Goal: Task Accomplishment & Management: Manage account settings

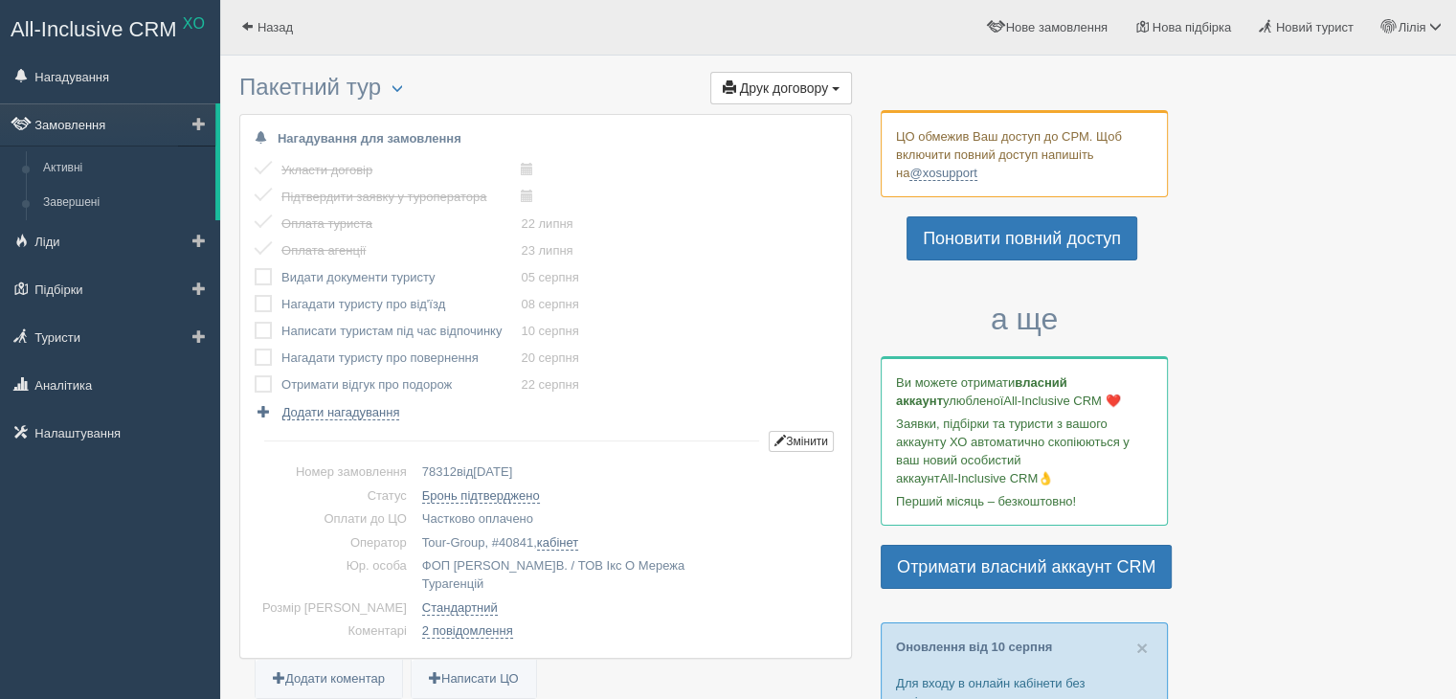
click at [64, 123] on link "Замовлення" at bounding box center [107, 124] width 215 height 42
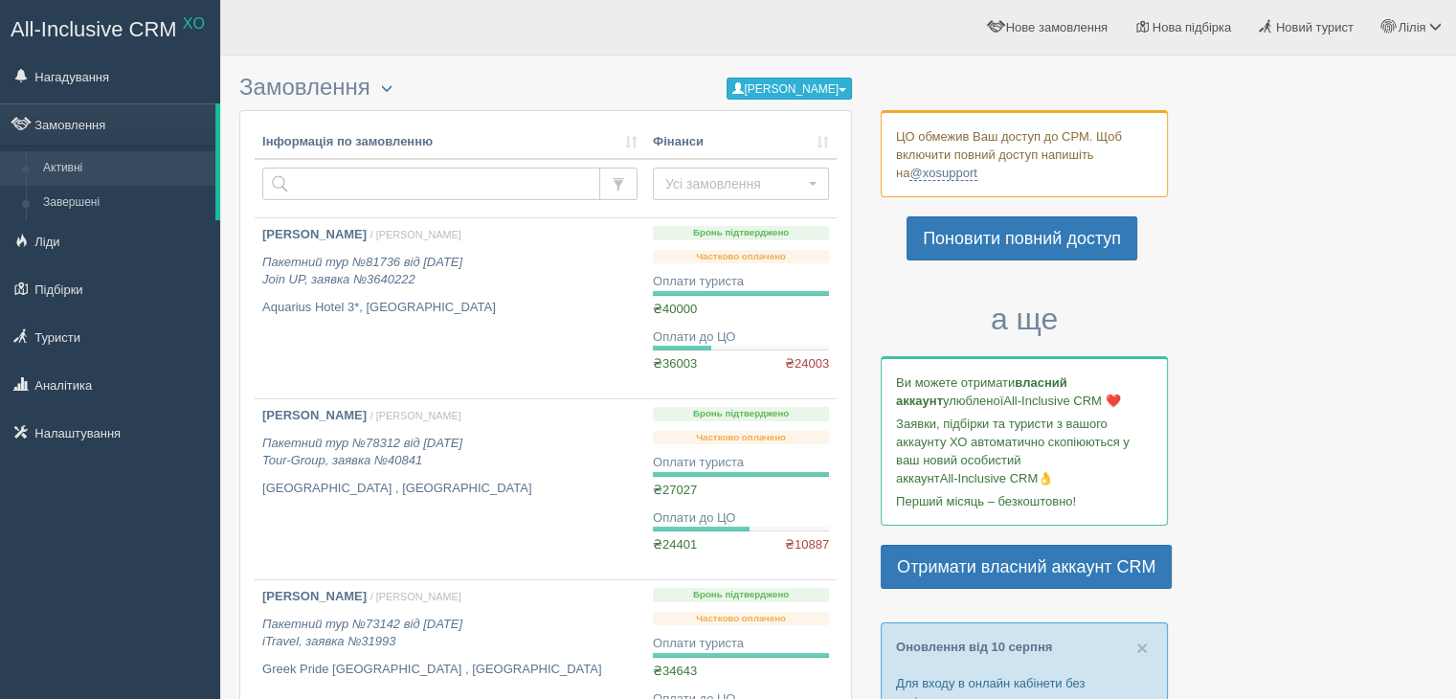
click at [777, 85] on button "[PERSON_NAME]" at bounding box center [789, 89] width 125 height 22
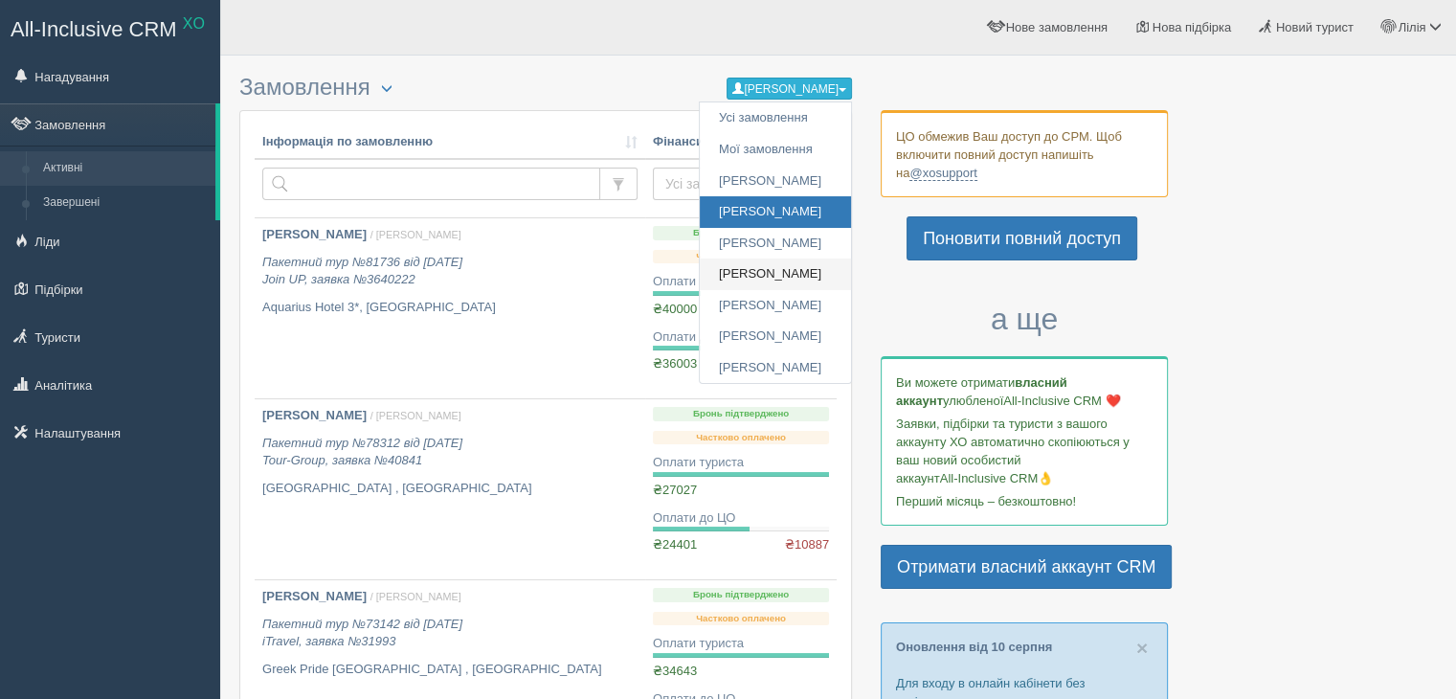
click at [750, 273] on link "[PERSON_NAME]" at bounding box center [775, 274] width 151 height 32
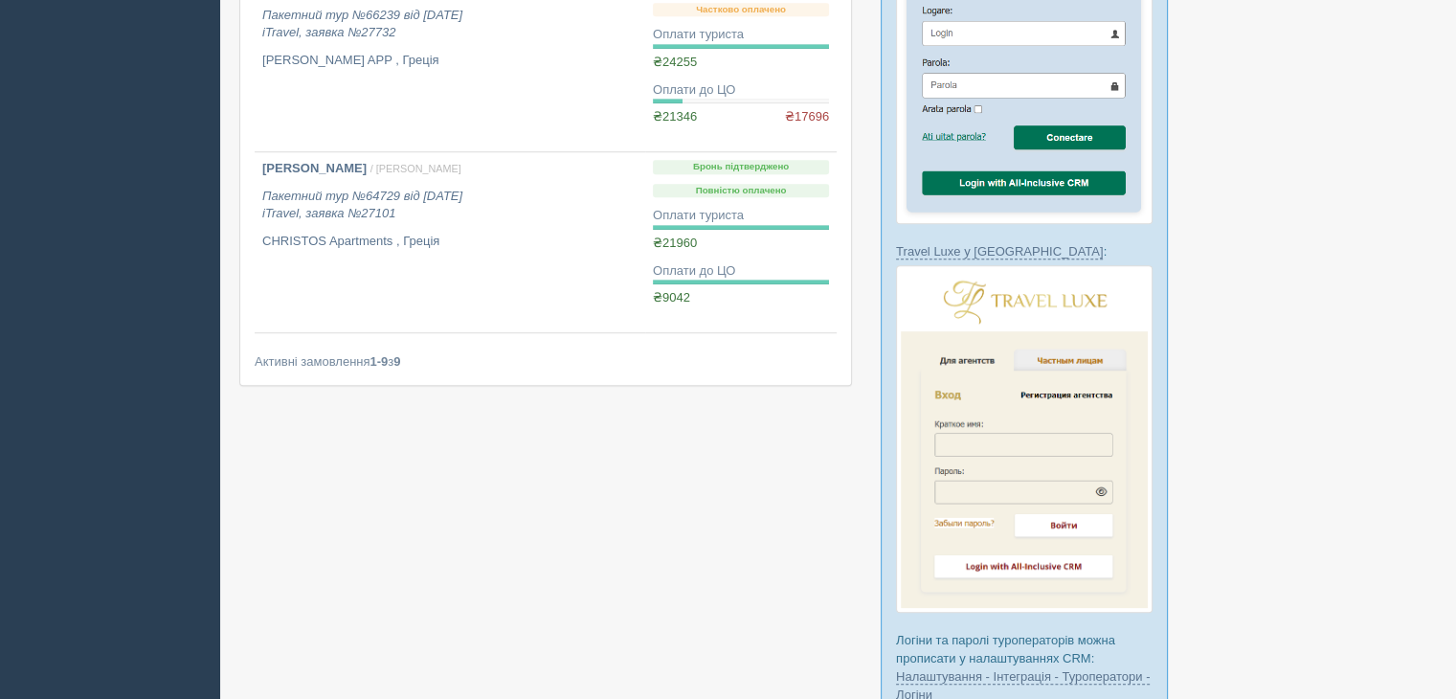
scroll to position [1584, 0]
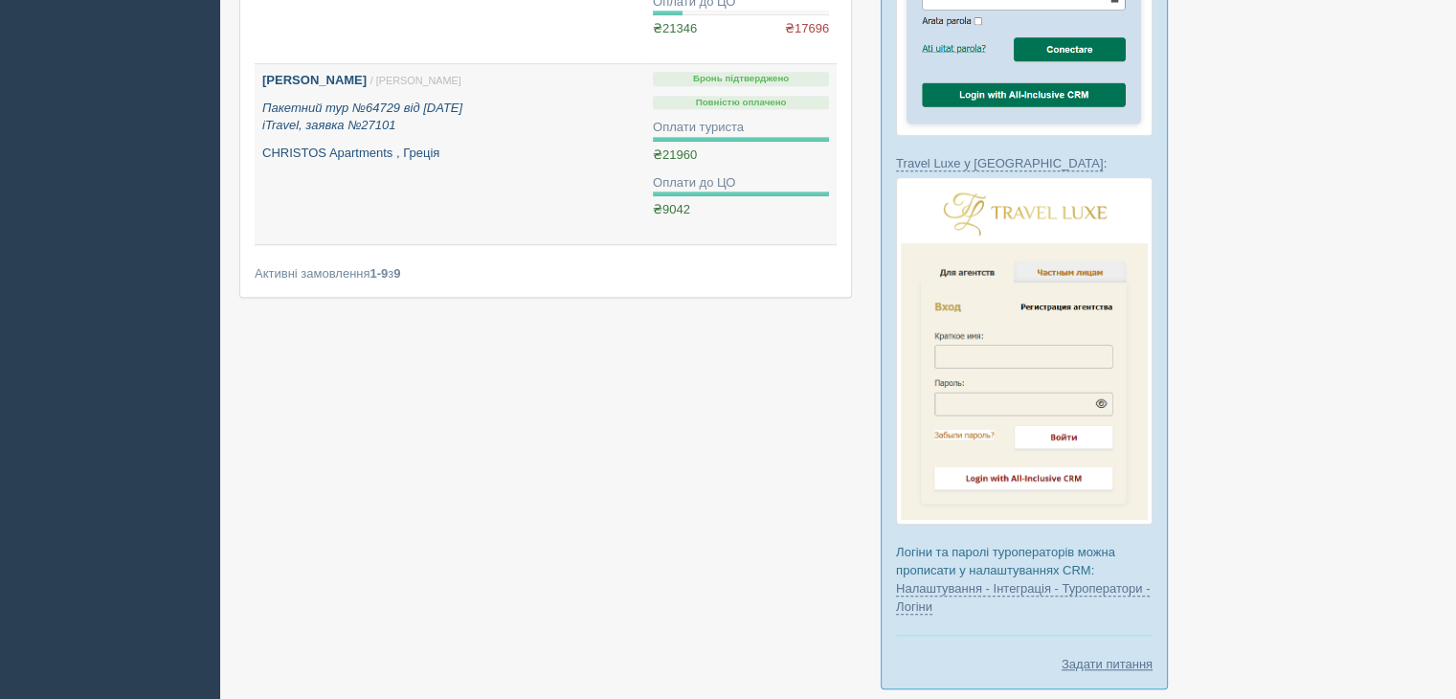
click at [343, 146] on p "CHRISTOS Apartments , Греція" at bounding box center [449, 154] width 375 height 18
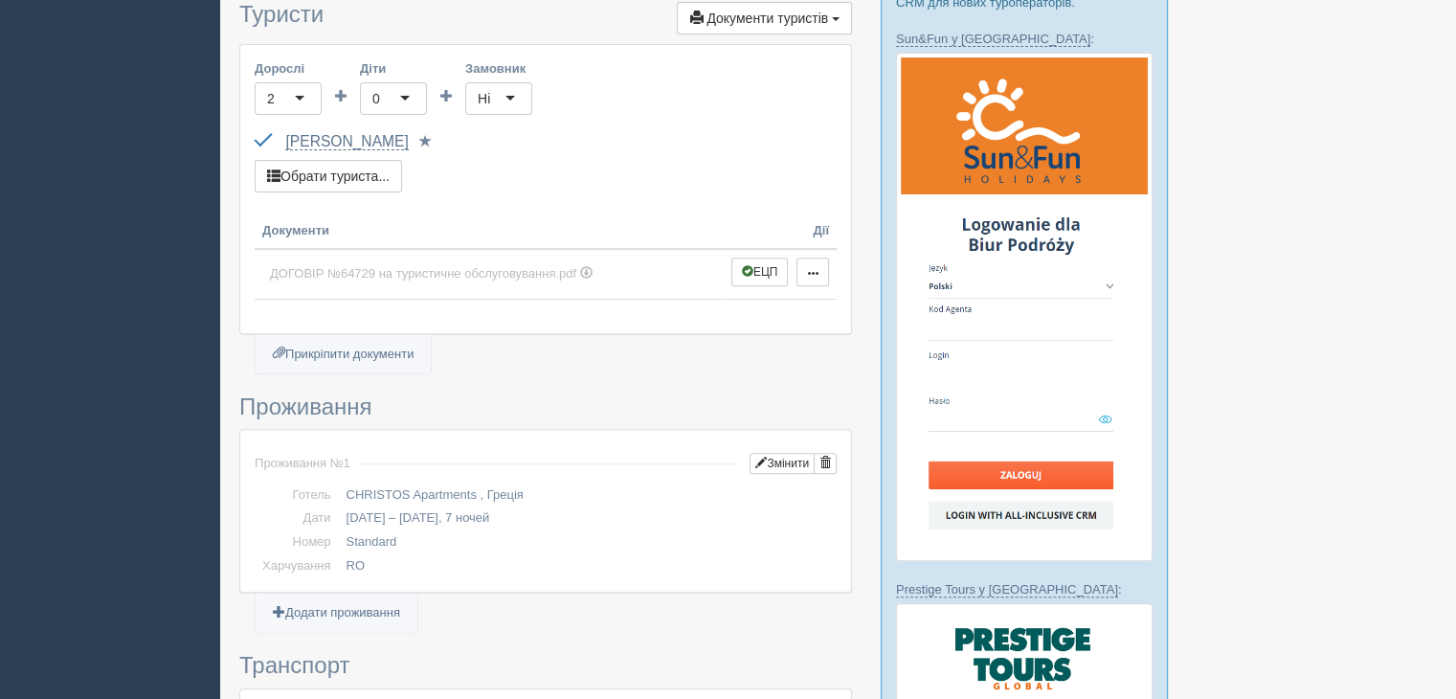
scroll to position [574, 0]
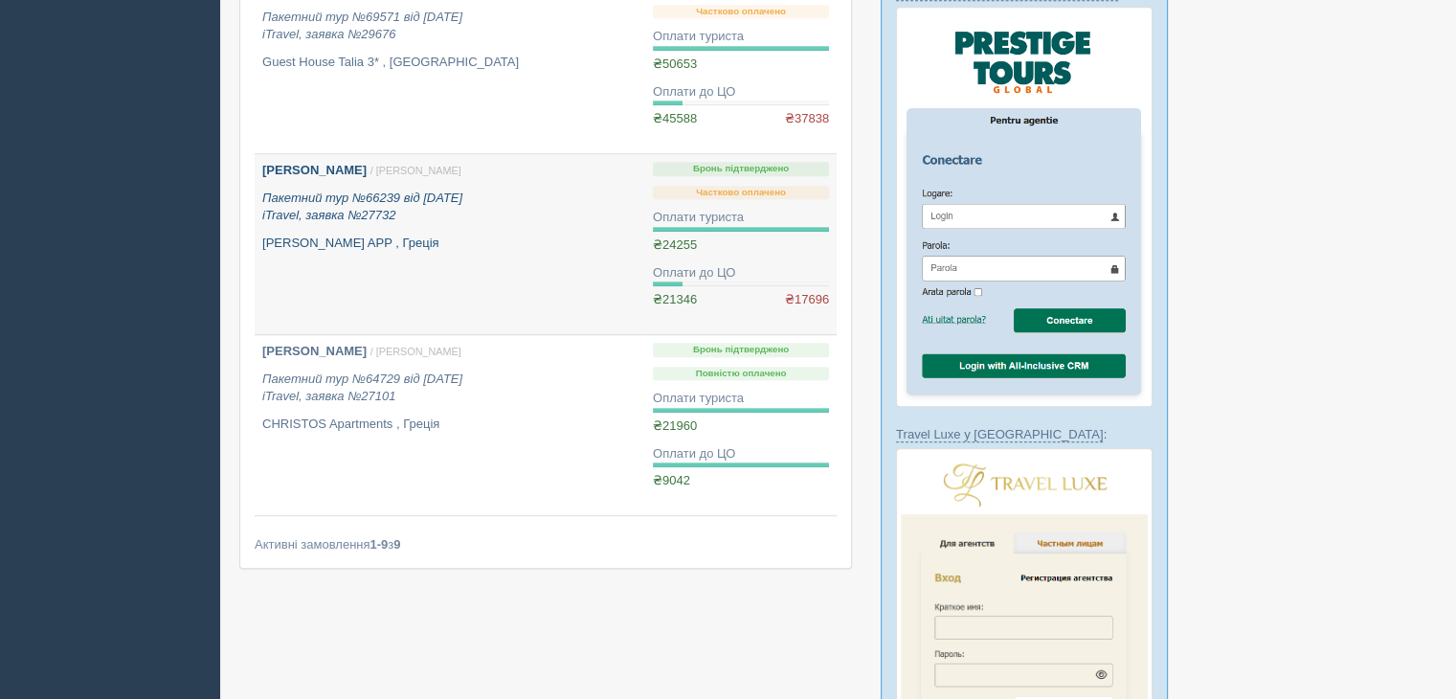
scroll to position [1297, 0]
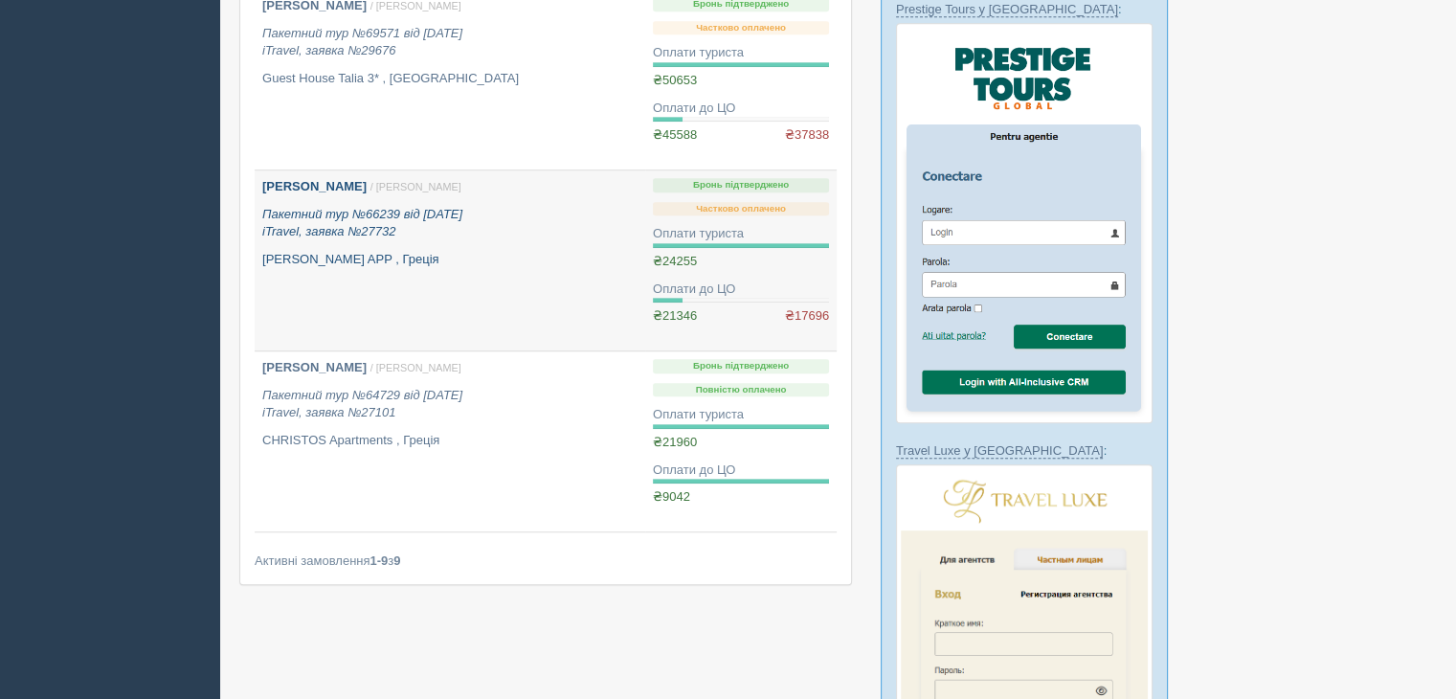
click at [424, 264] on p "[PERSON_NAME] APP , Греція" at bounding box center [449, 260] width 375 height 18
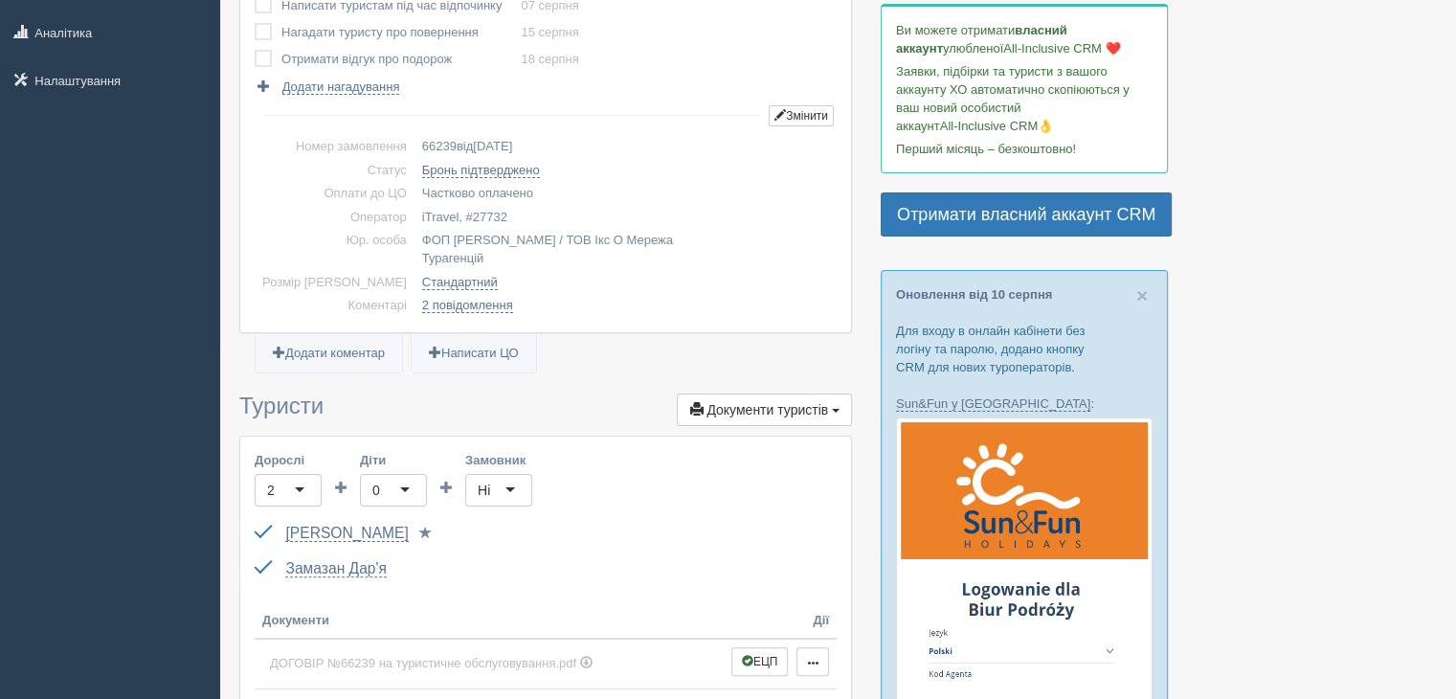
scroll to position [223, 0]
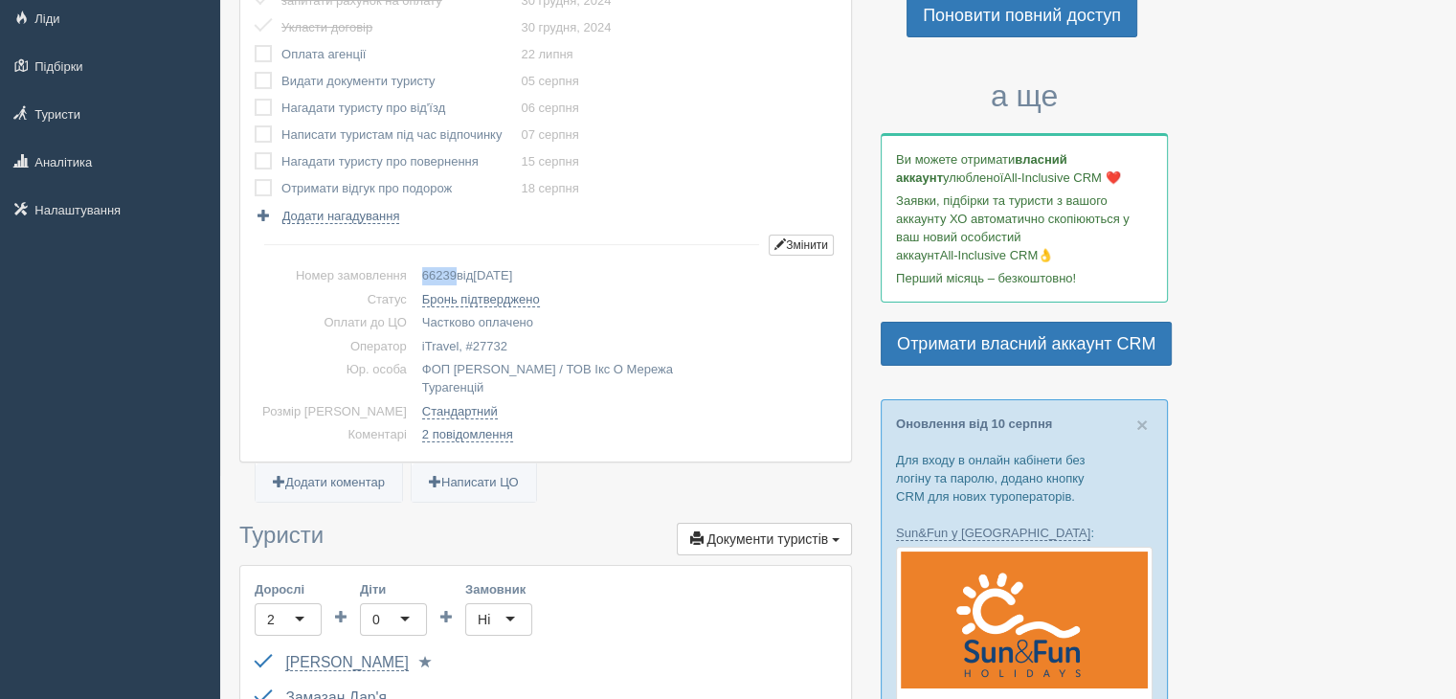
click at [422, 276] on span "66239" at bounding box center [439, 275] width 34 height 14
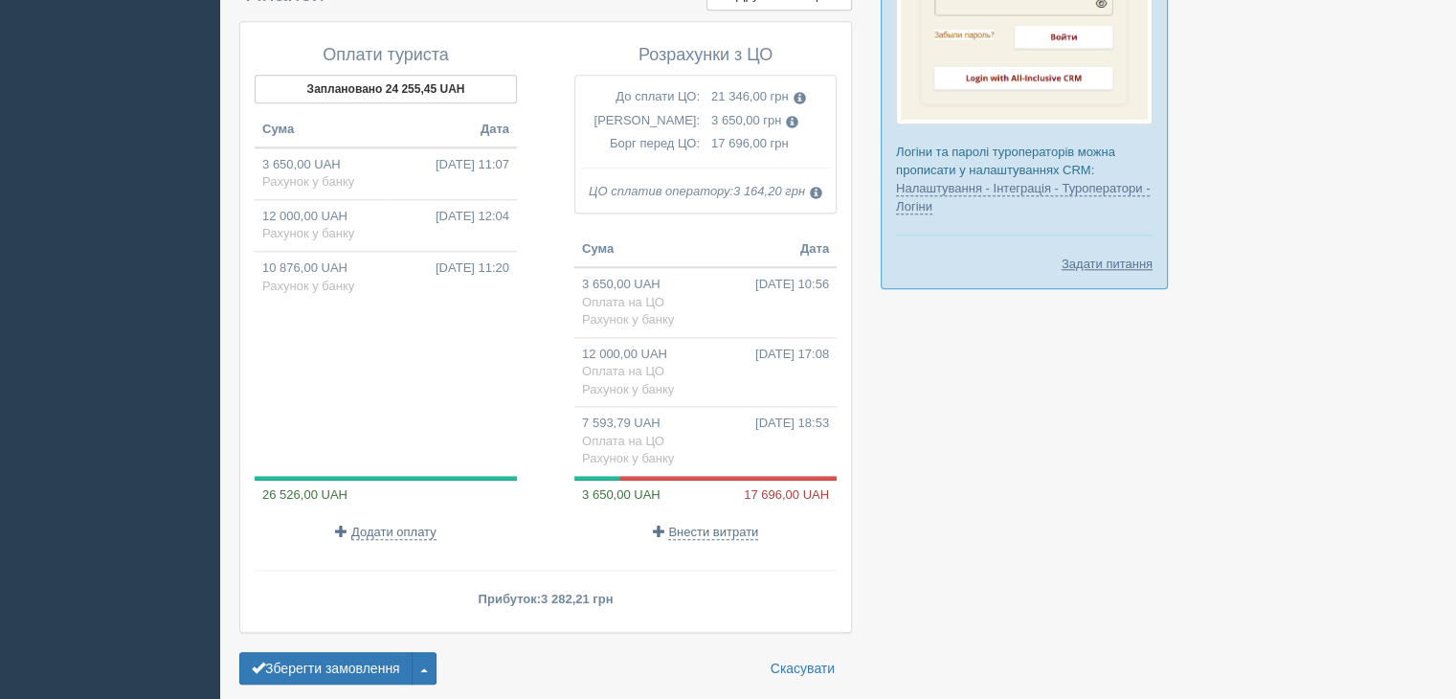
scroll to position [2042, 0]
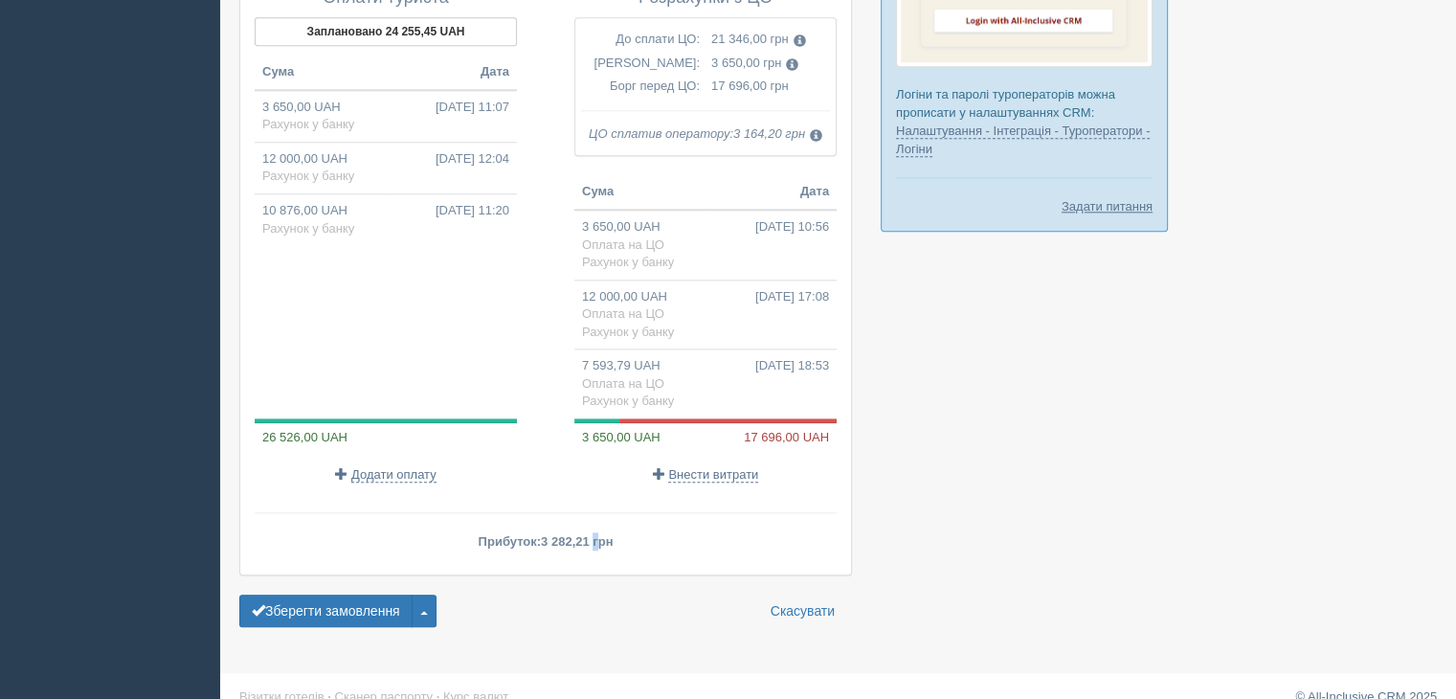
drag, startPoint x: 546, startPoint y: 514, endPoint x: 589, endPoint y: 513, distance: 43.1
click at [589, 534] on span "3 282,21 грн" at bounding box center [577, 541] width 72 height 14
copy span "3 282,21"
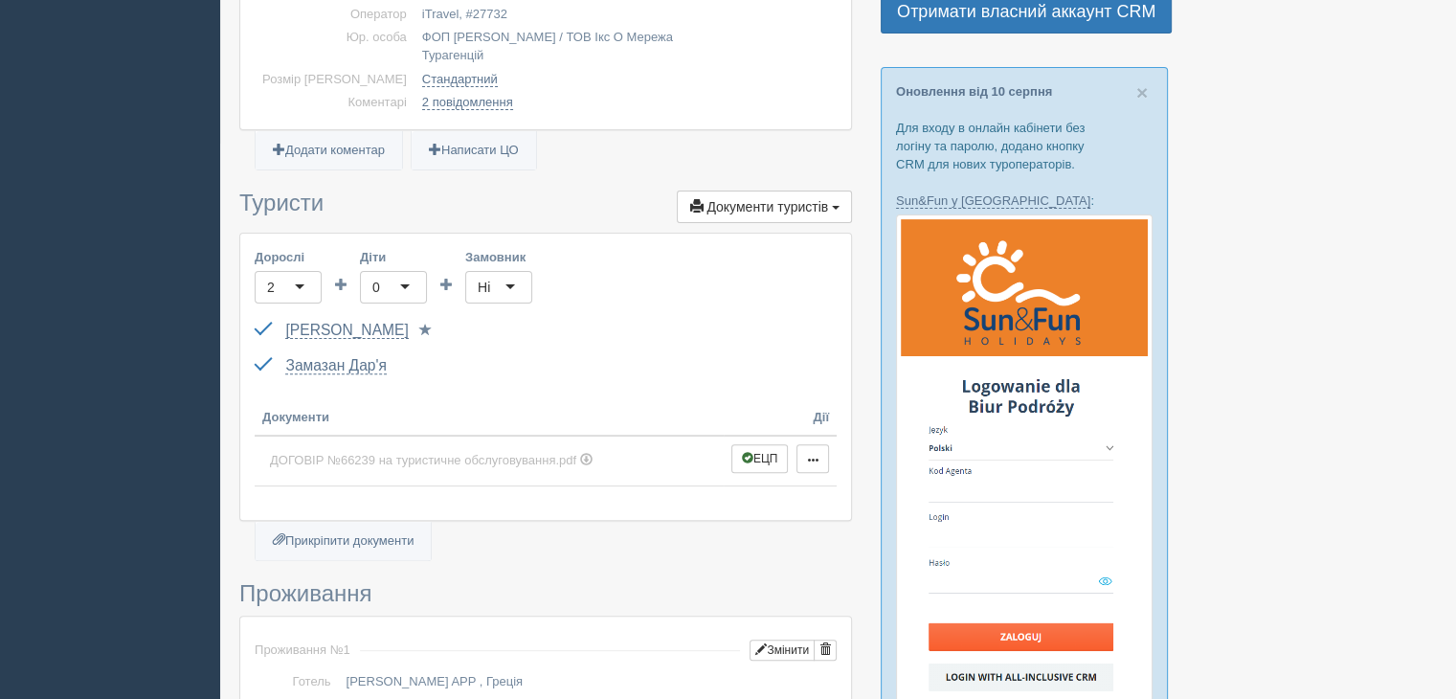
scroll to position [414, 0]
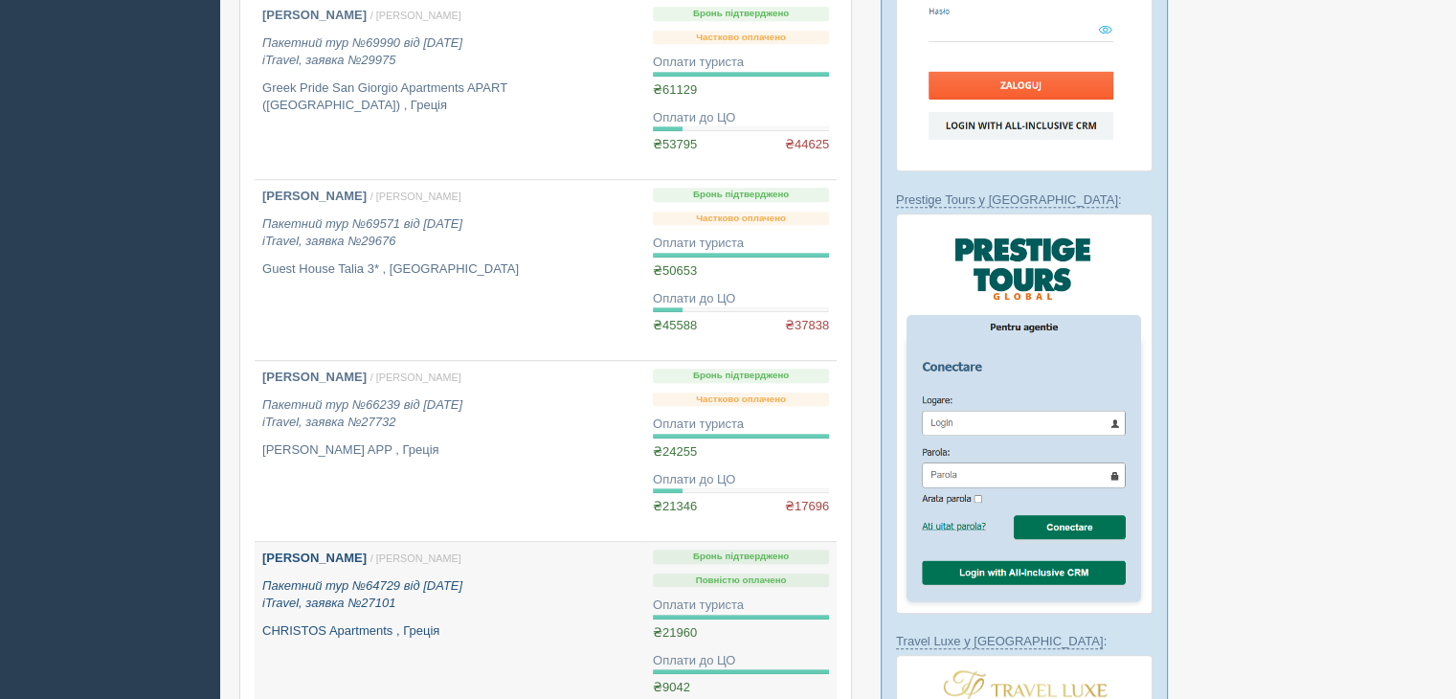
scroll to position [1106, 0]
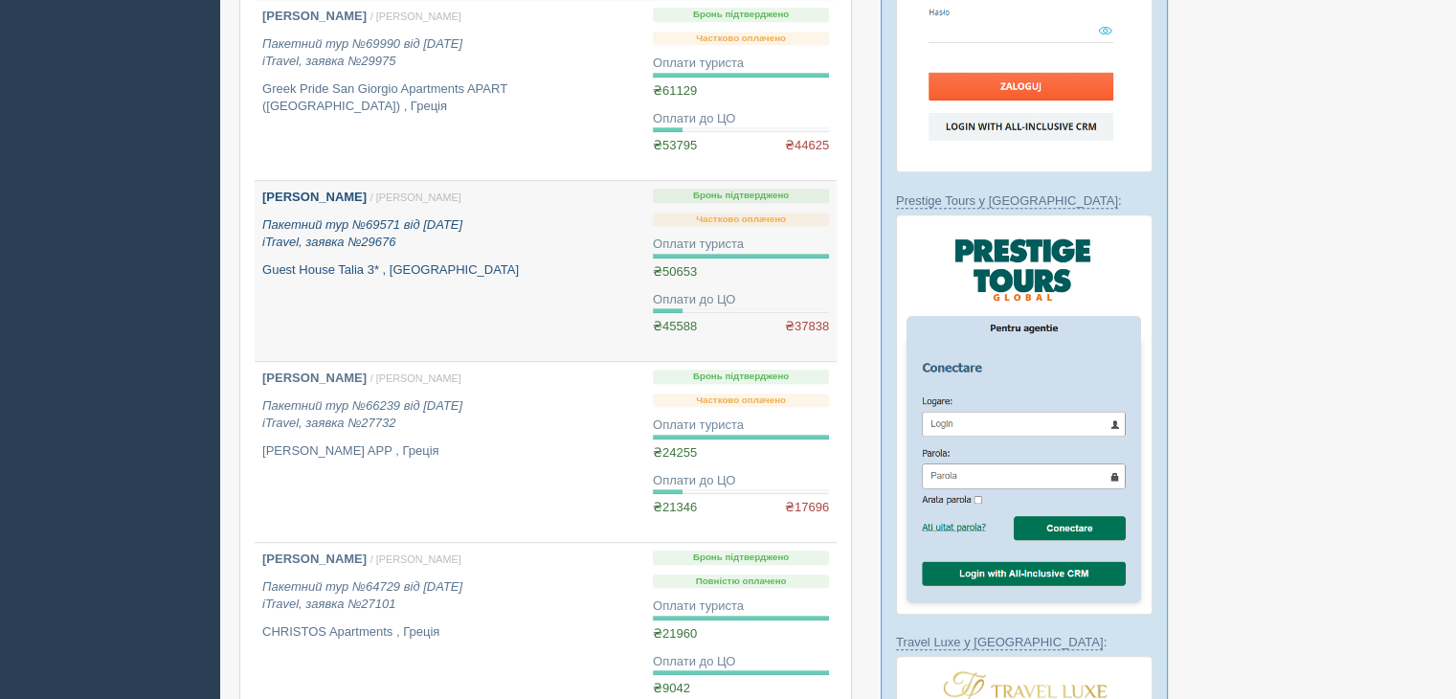
click at [342, 245] on icon "Пакетний тур №69571 від [DATE] iTravel, заявка №29676" at bounding box center [362, 233] width 200 height 33
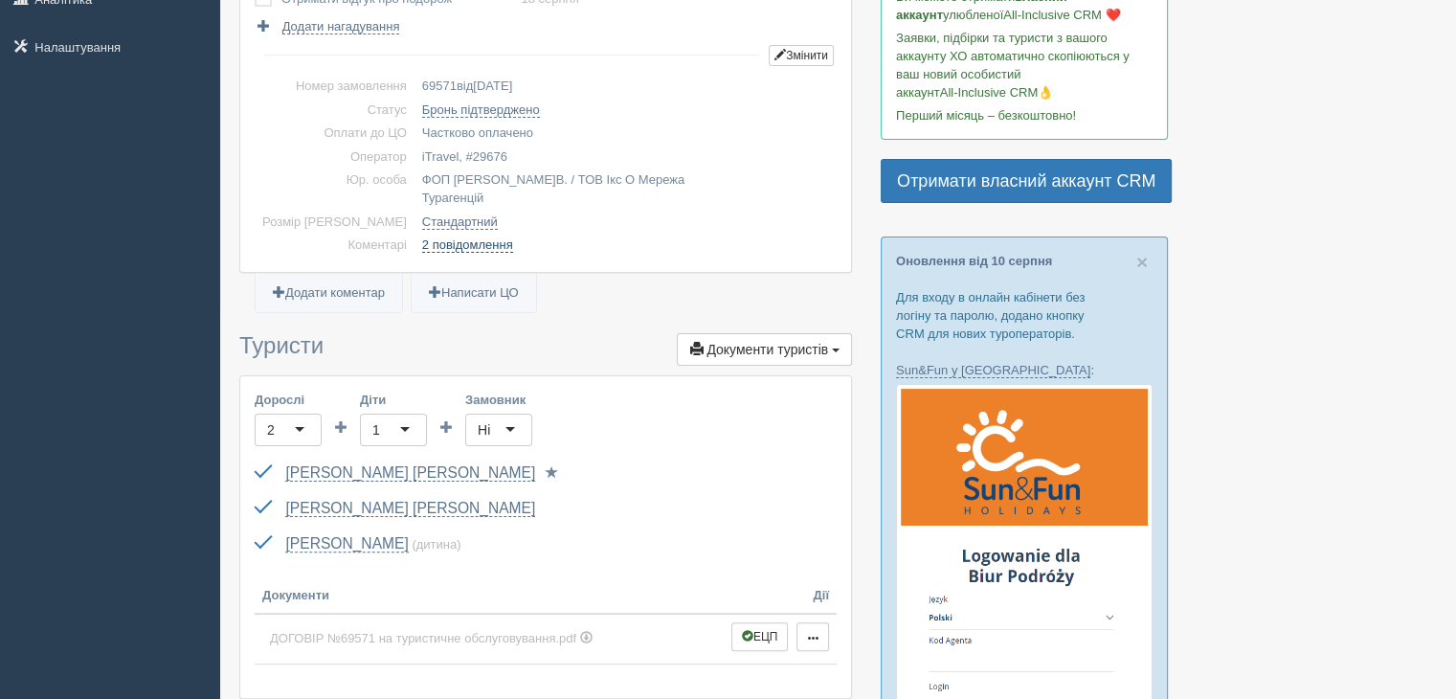
scroll to position [383, 0]
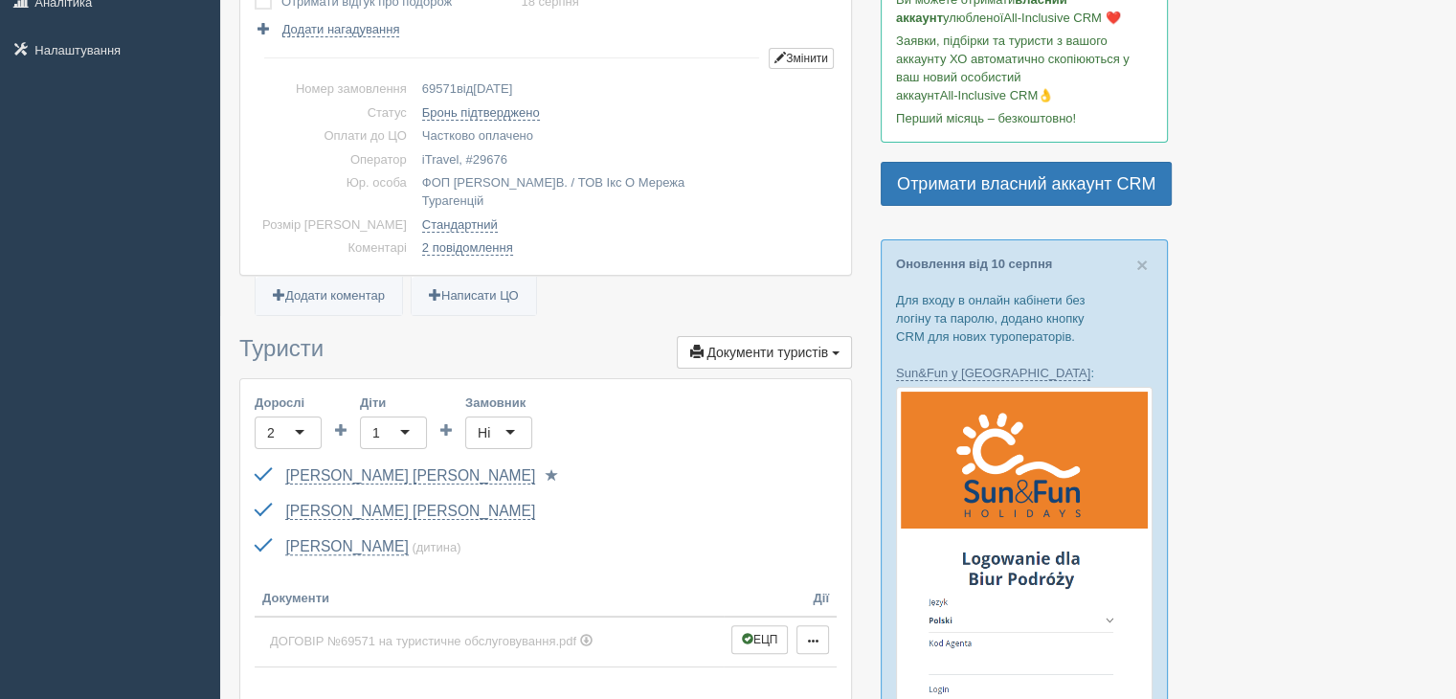
click at [414, 78] on td "69571 від 30.01.2025" at bounding box center [625, 90] width 422 height 24
click at [422, 86] on span "69571" at bounding box center [439, 88] width 34 height 14
copy span "69571"
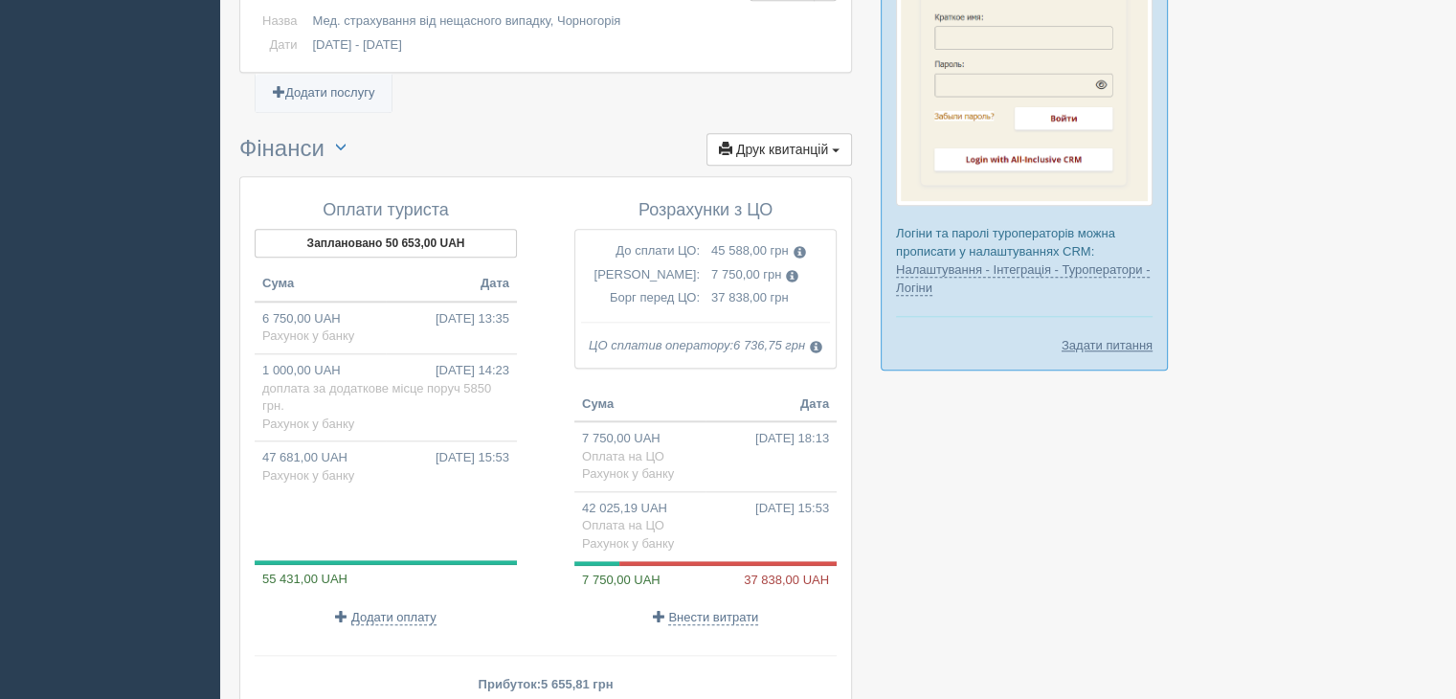
scroll to position [1914, 0]
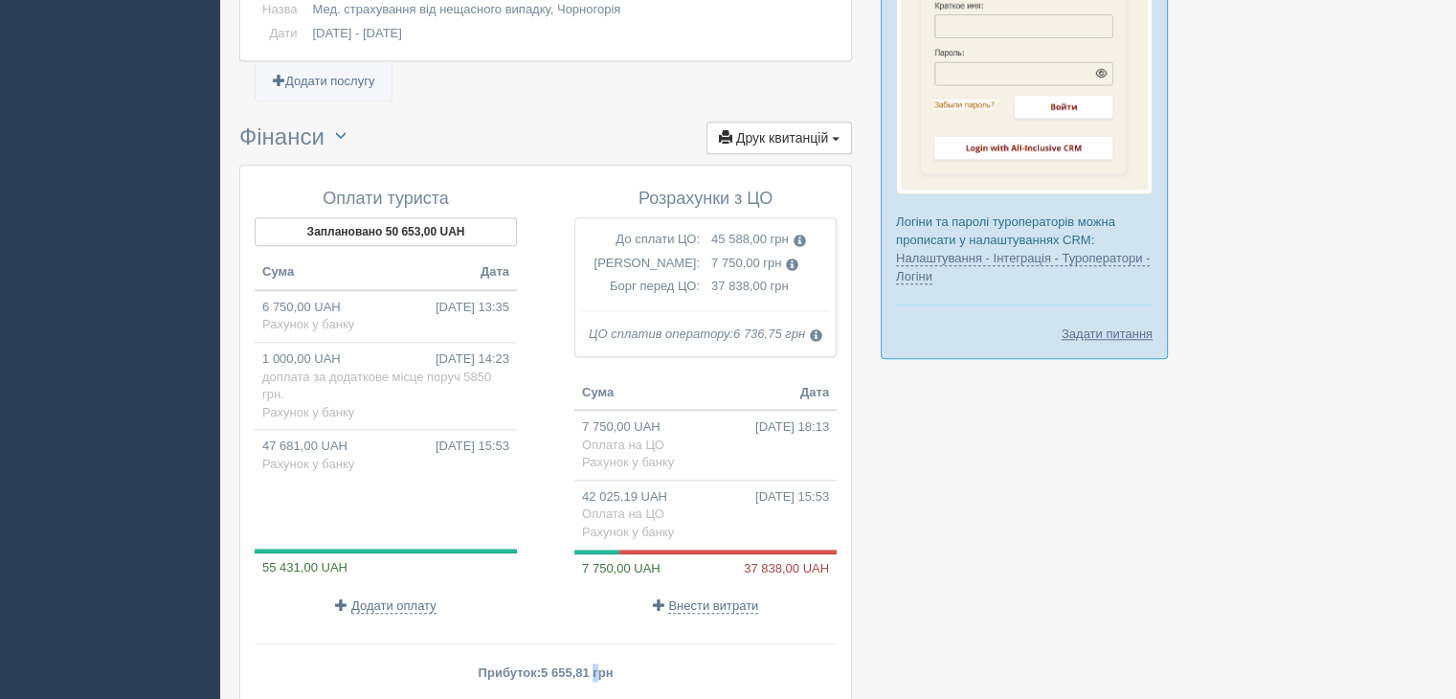
drag, startPoint x: 544, startPoint y: 639, endPoint x: 589, endPoint y: 642, distance: 45.1
click at [589, 665] on span "5 655,81 грн" at bounding box center [577, 672] width 72 height 14
copy span "5 655,81"
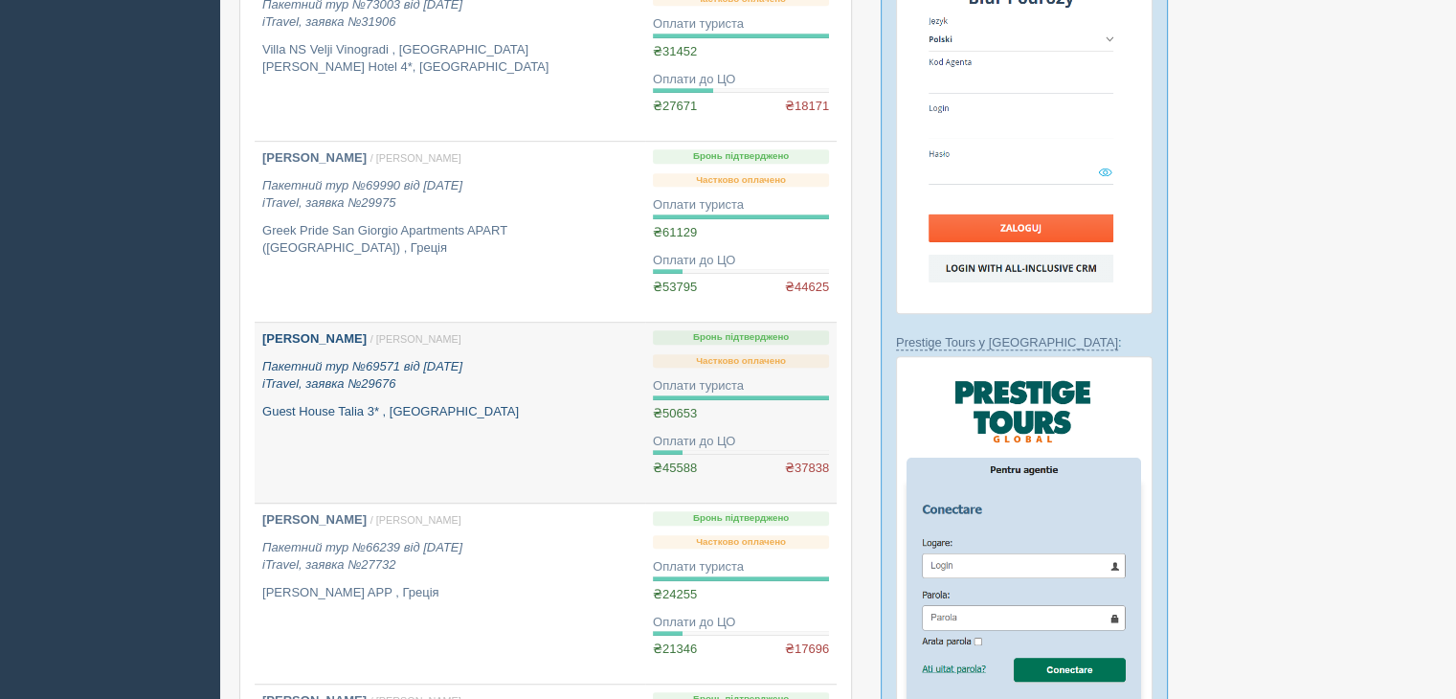
scroll to position [914, 0]
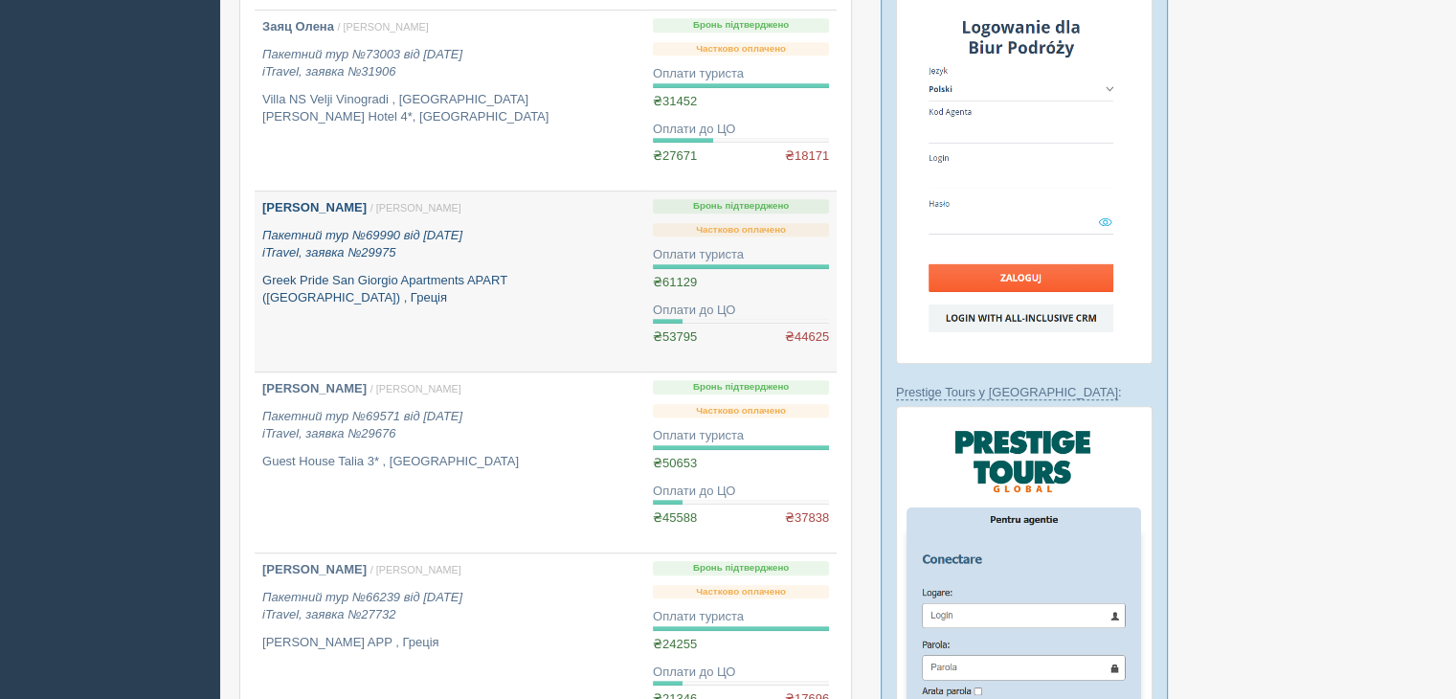
click at [371, 250] on icon "Пакетний тур №69990 від [DATE] iTravel, заявка №29975" at bounding box center [362, 244] width 200 height 33
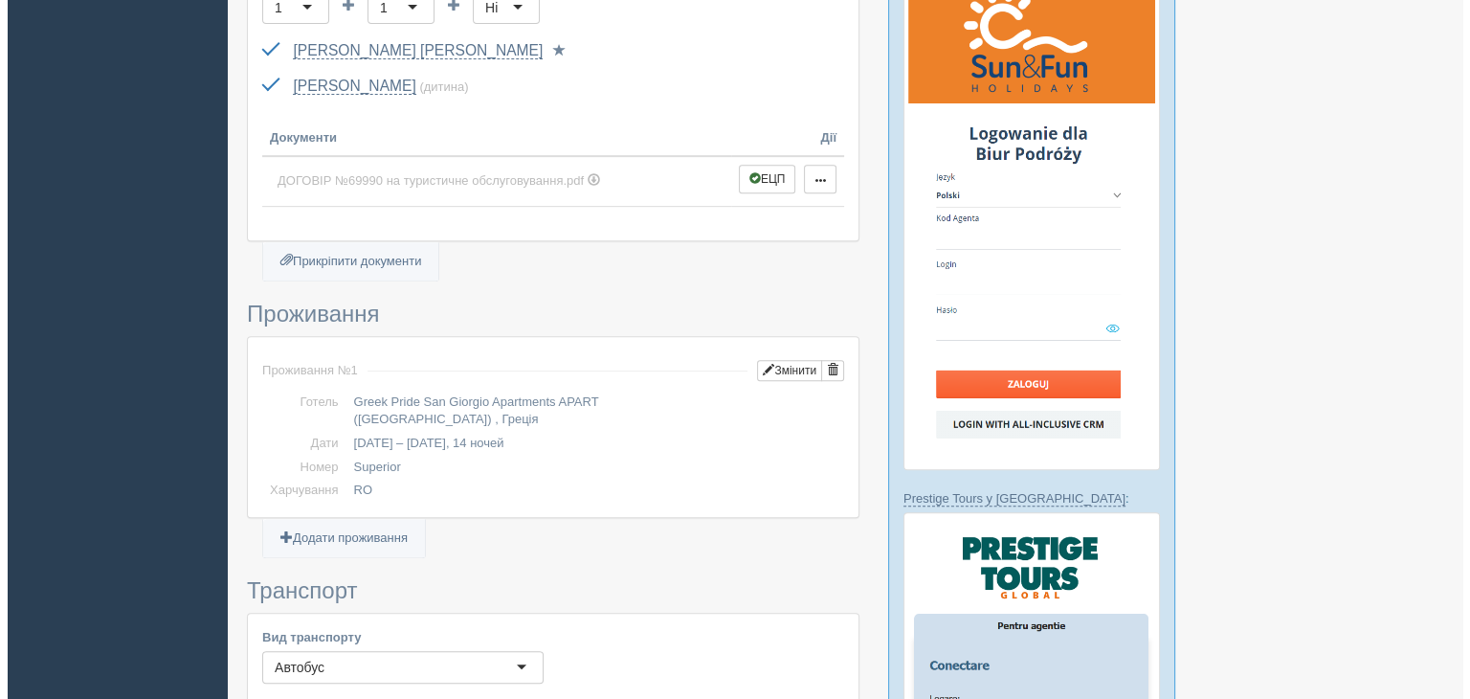
scroll to position [383, 0]
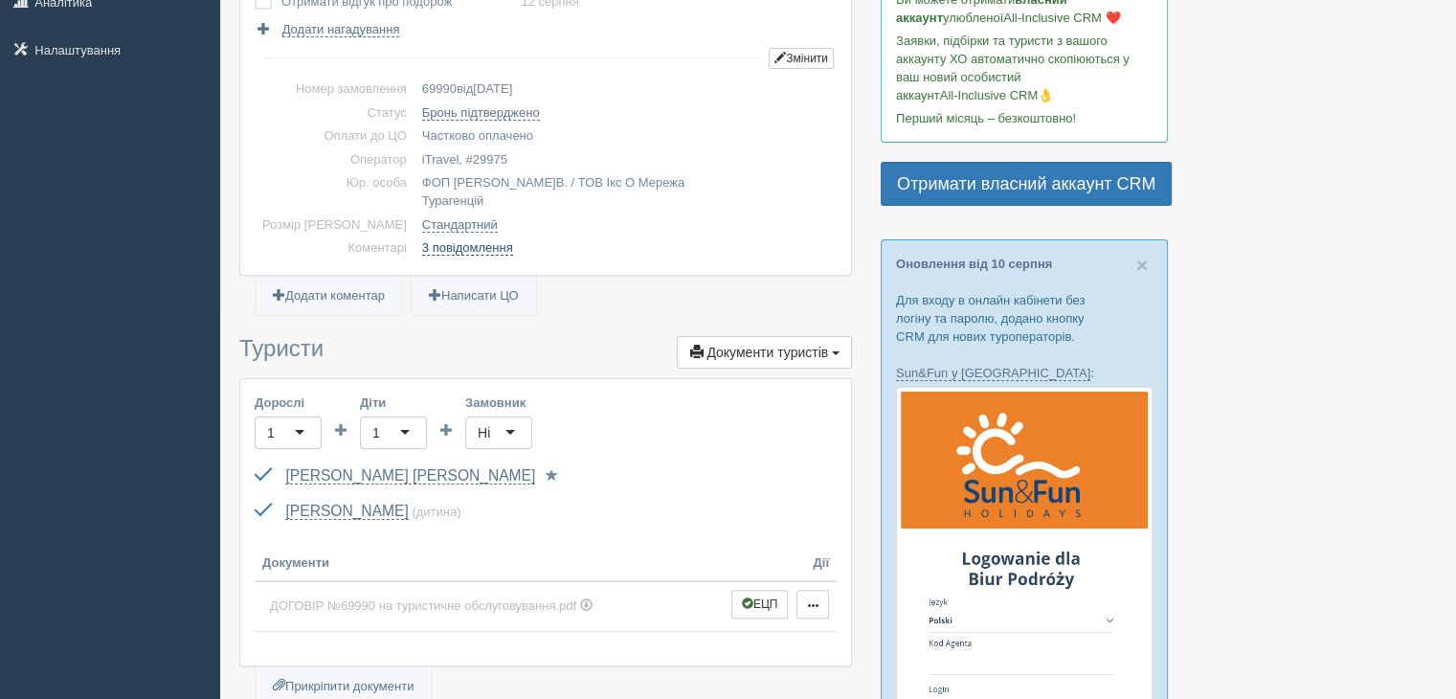
click at [422, 240] on link "3 повідомлення" at bounding box center [467, 247] width 91 height 15
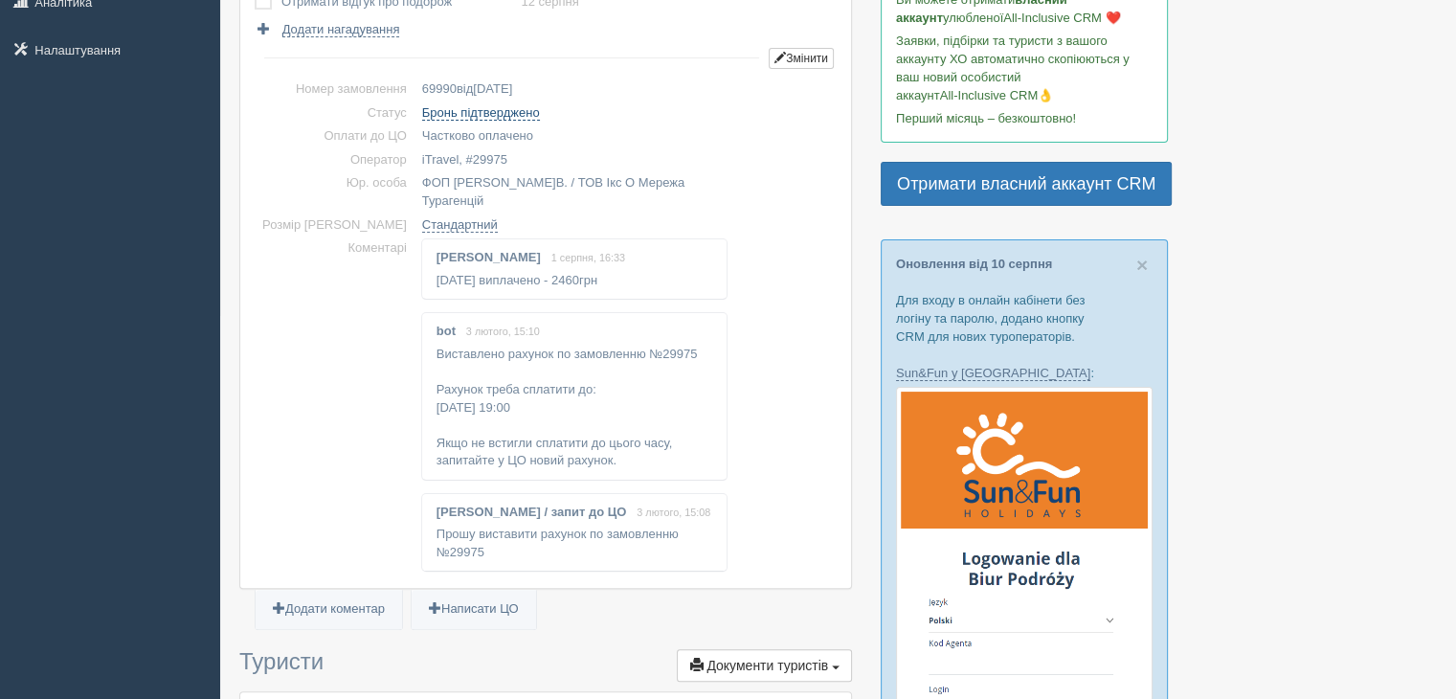
click at [422, 118] on link "Бронь підтверджено" at bounding box center [481, 112] width 118 height 15
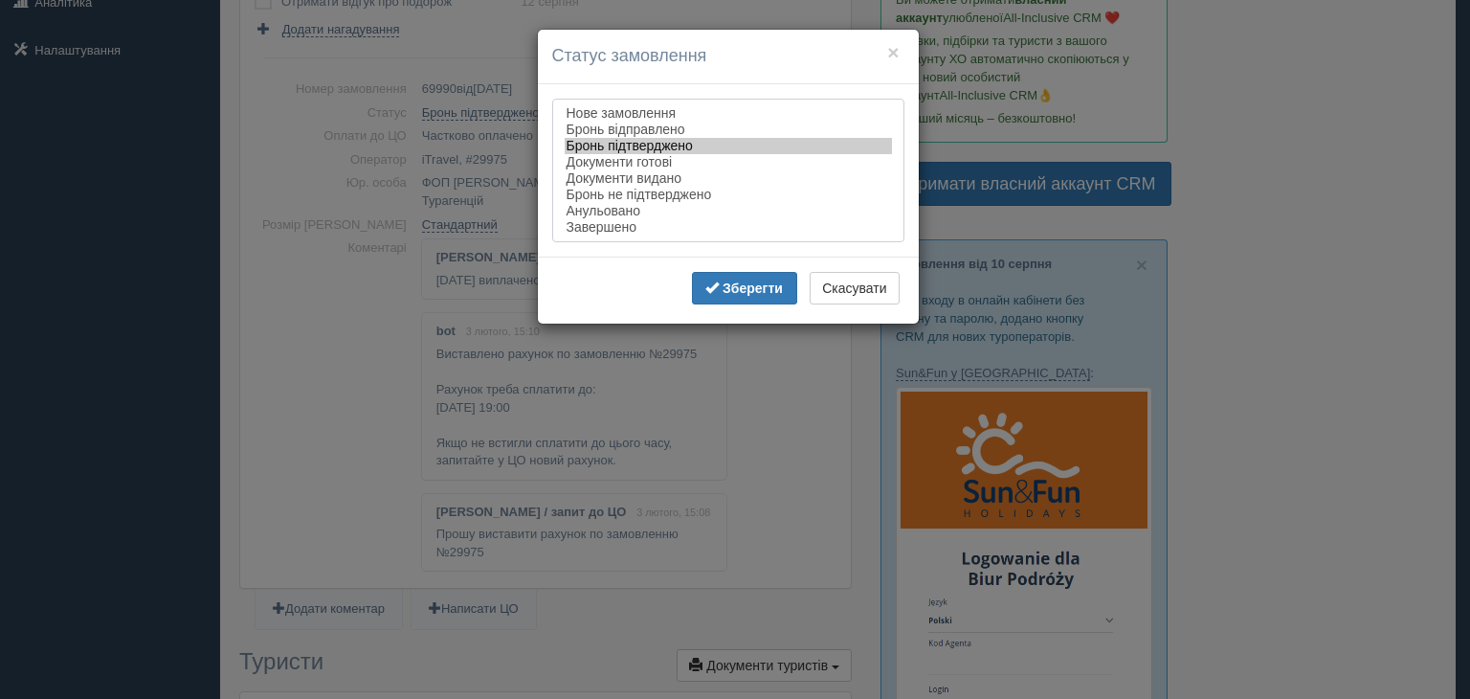
select select "completed"
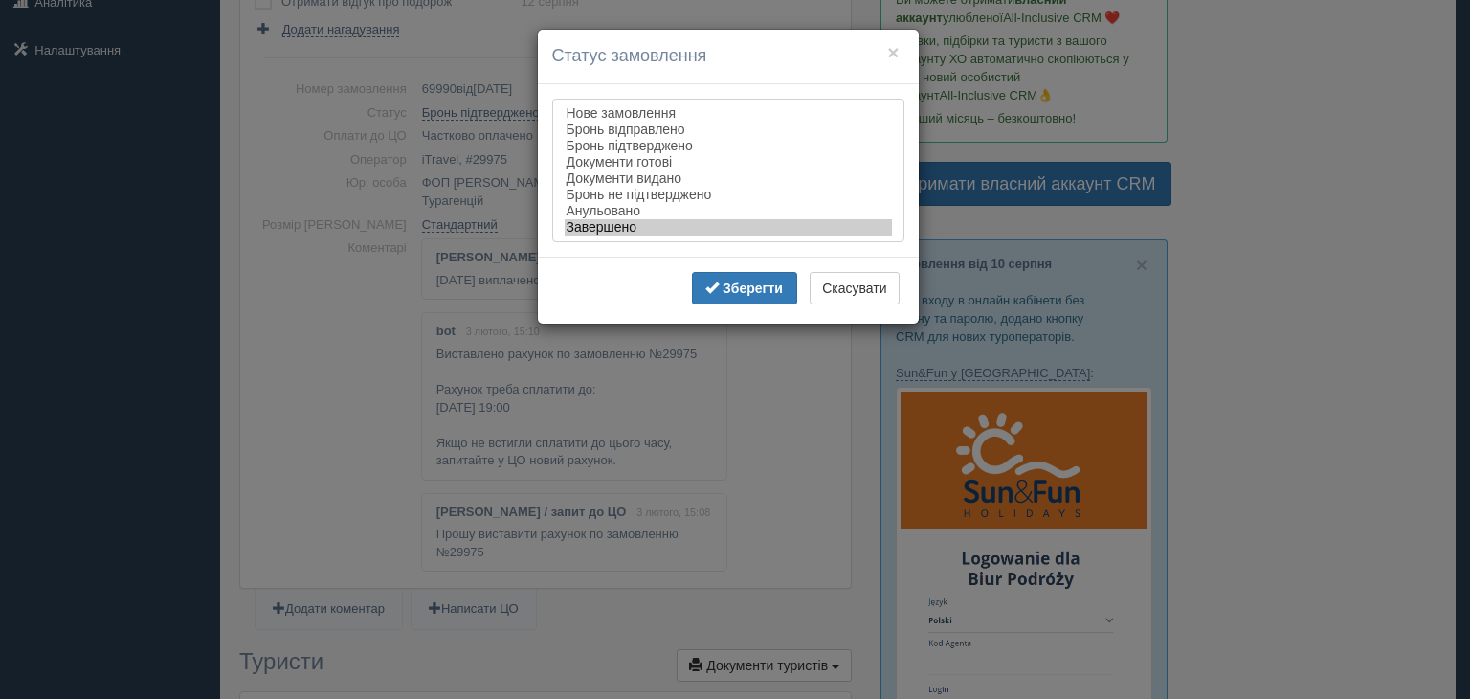
click at [593, 227] on option "Завершено" at bounding box center [728, 227] width 327 height 16
click at [741, 296] on b "Зберегти" at bounding box center [753, 287] width 60 height 15
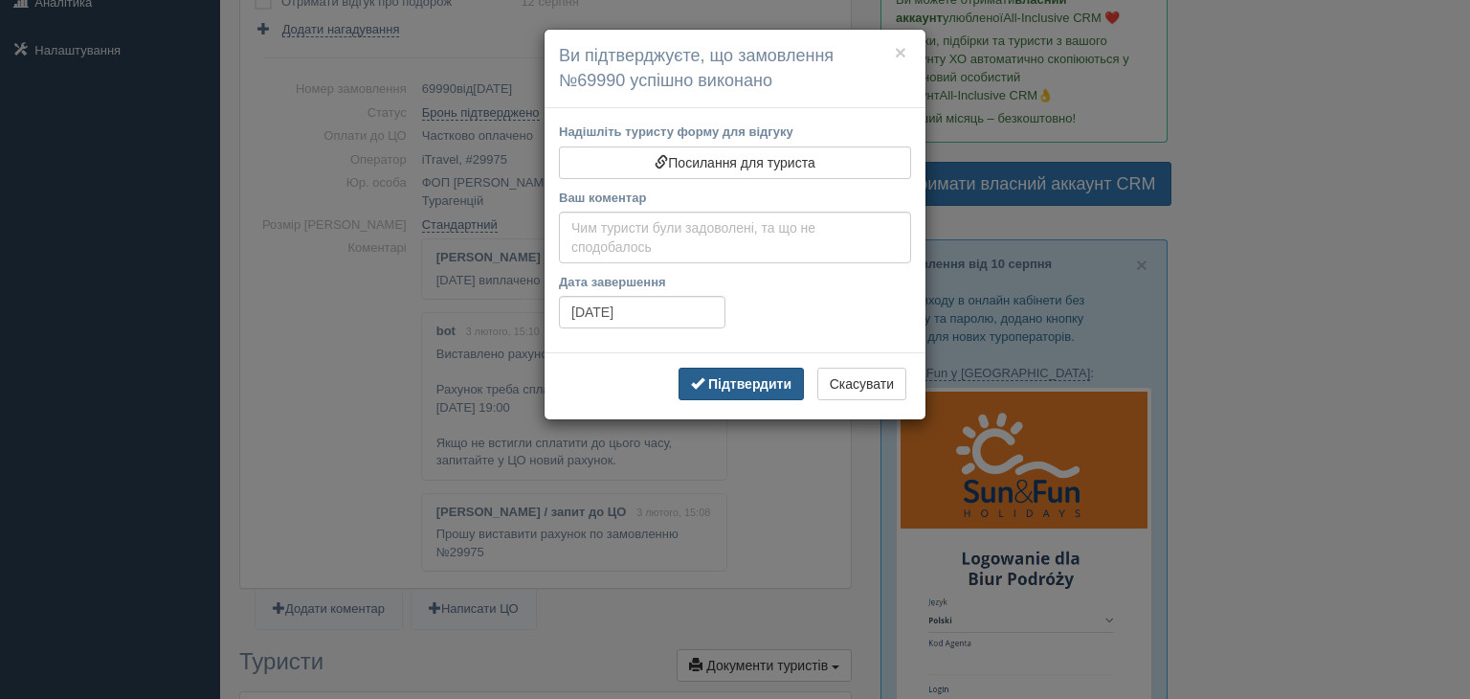
click at [727, 385] on b "Підтвердити" at bounding box center [749, 383] width 83 height 15
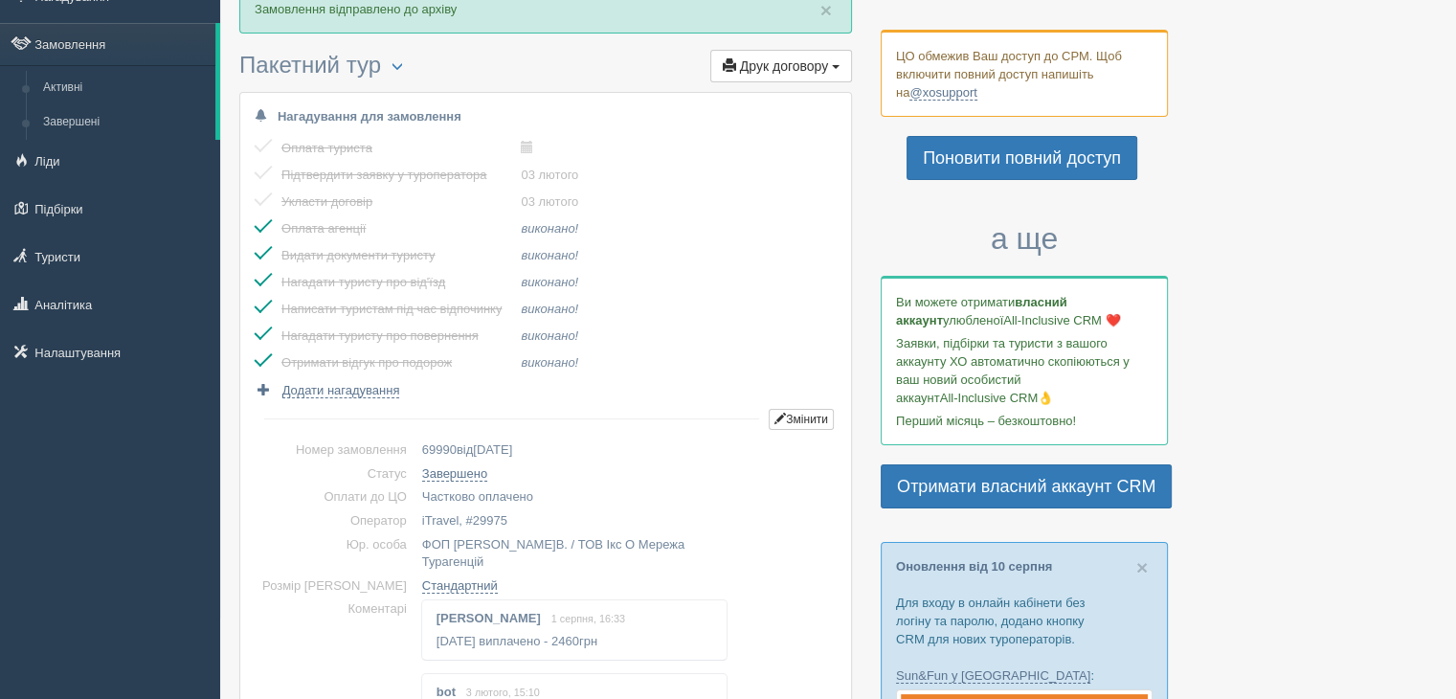
scroll to position [0, 0]
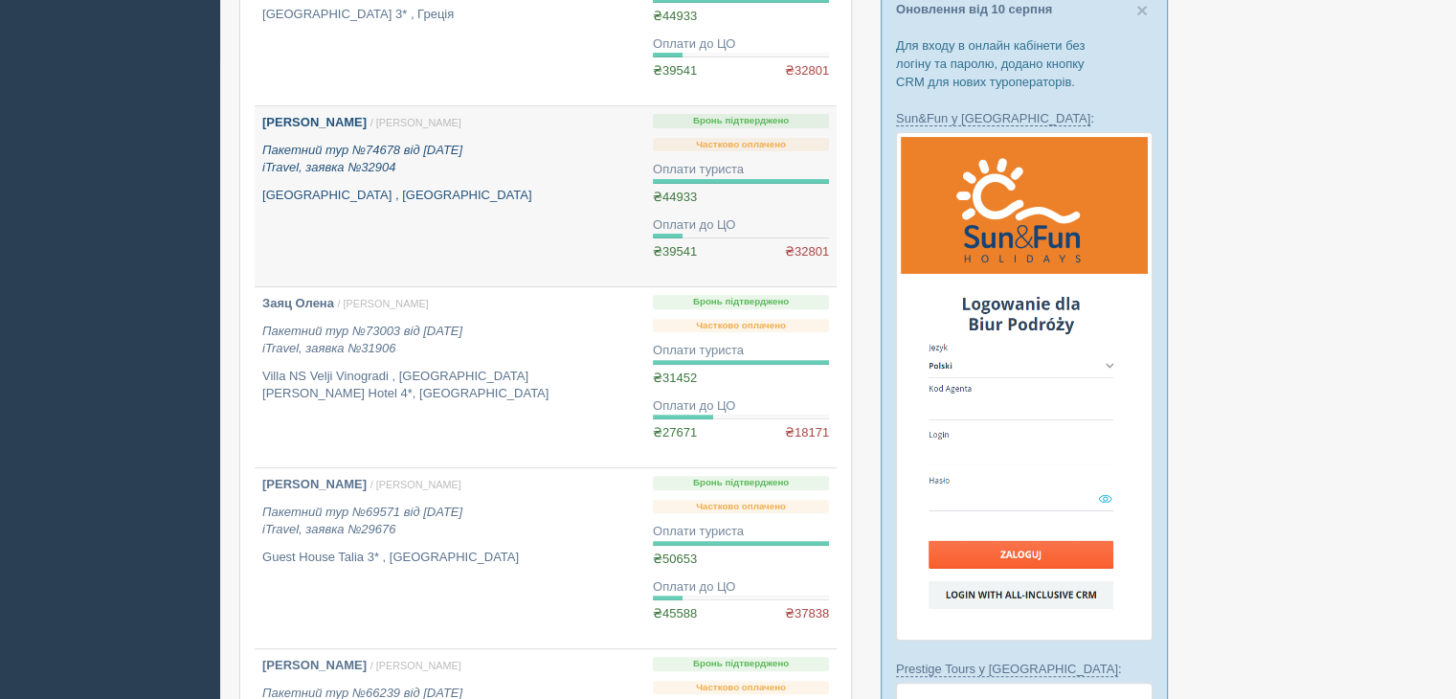
scroll to position [627, 0]
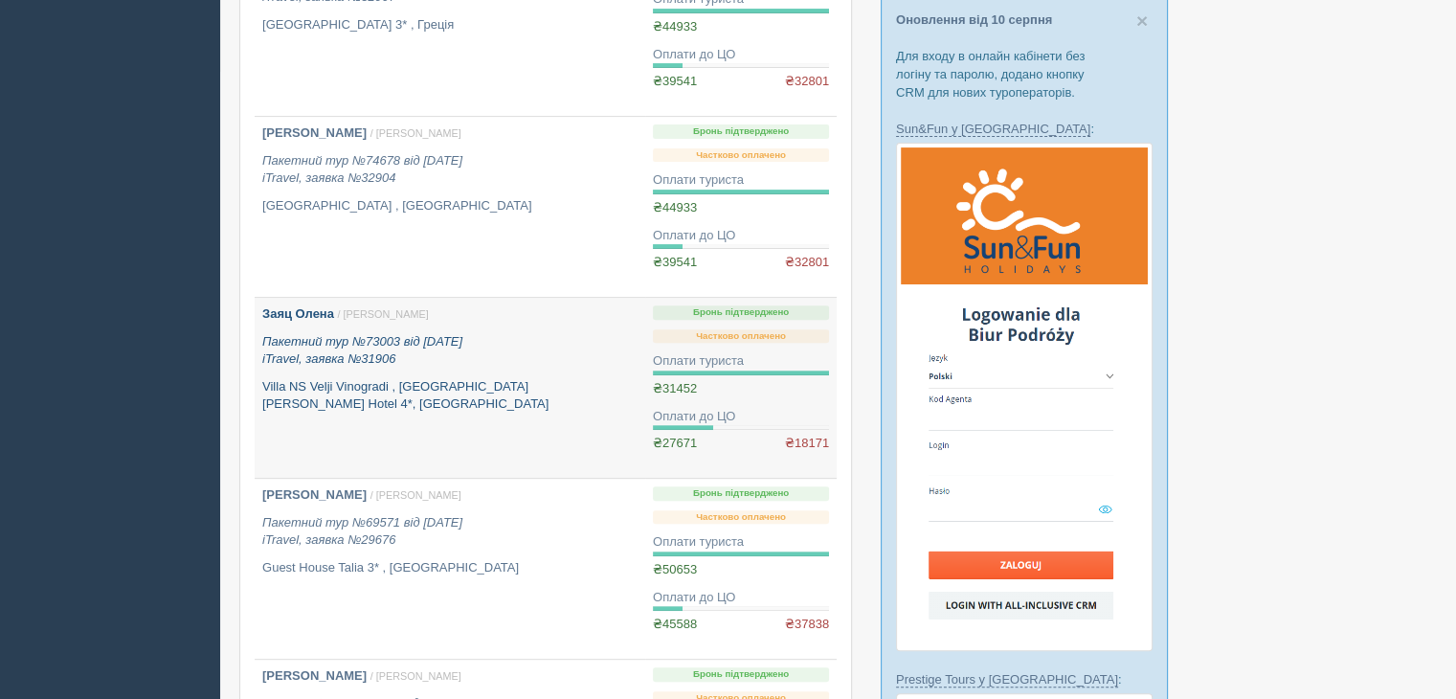
click at [375, 362] on icon "Пакетний тур №73003 від [DATE] iTravel, заявка №31906" at bounding box center [362, 350] width 200 height 33
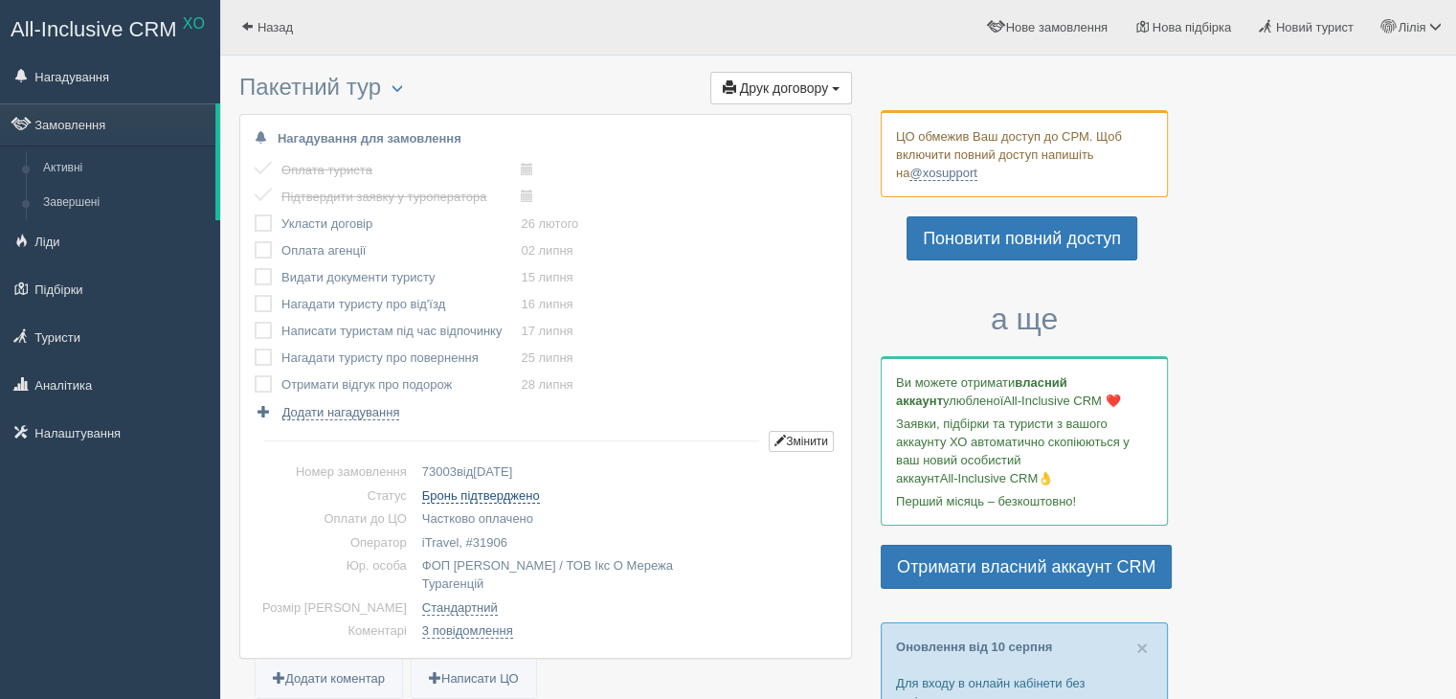
click at [427, 499] on link "Бронь підтверджено" at bounding box center [481, 495] width 118 height 15
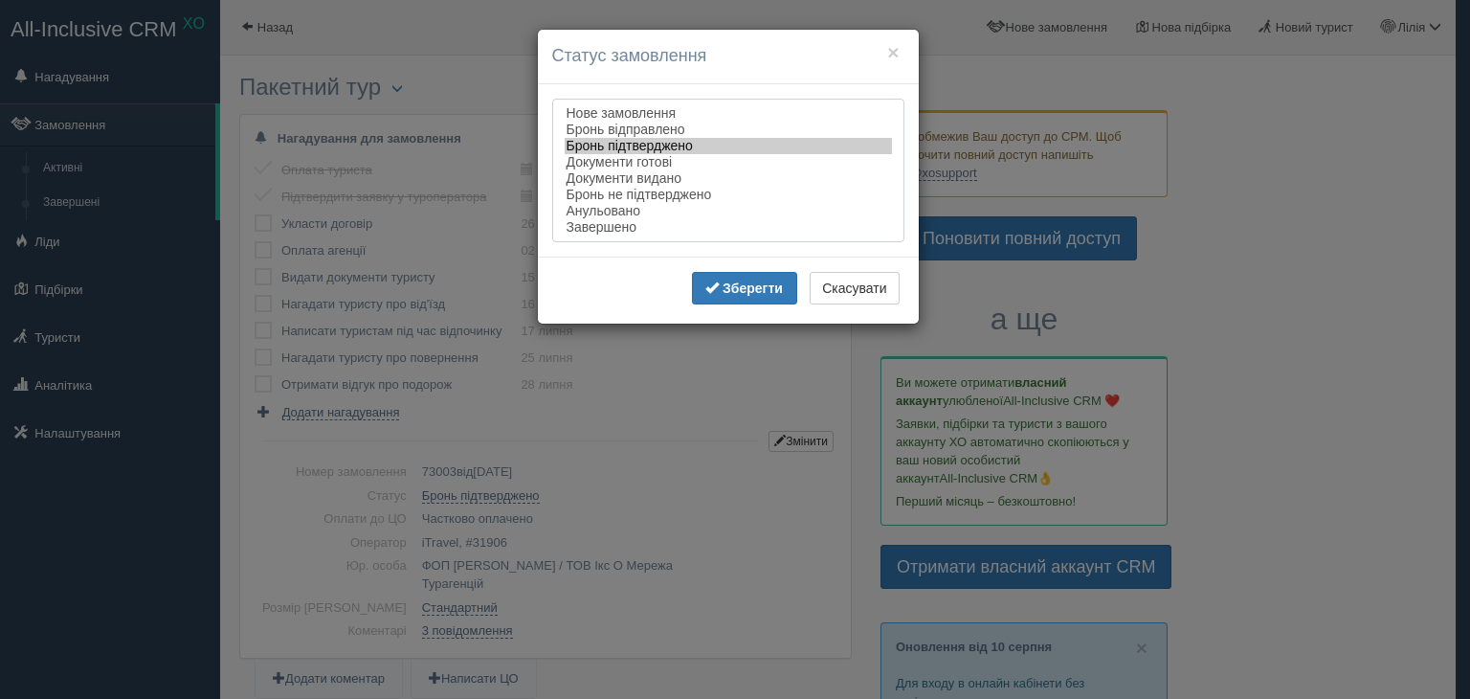
select select "completed"
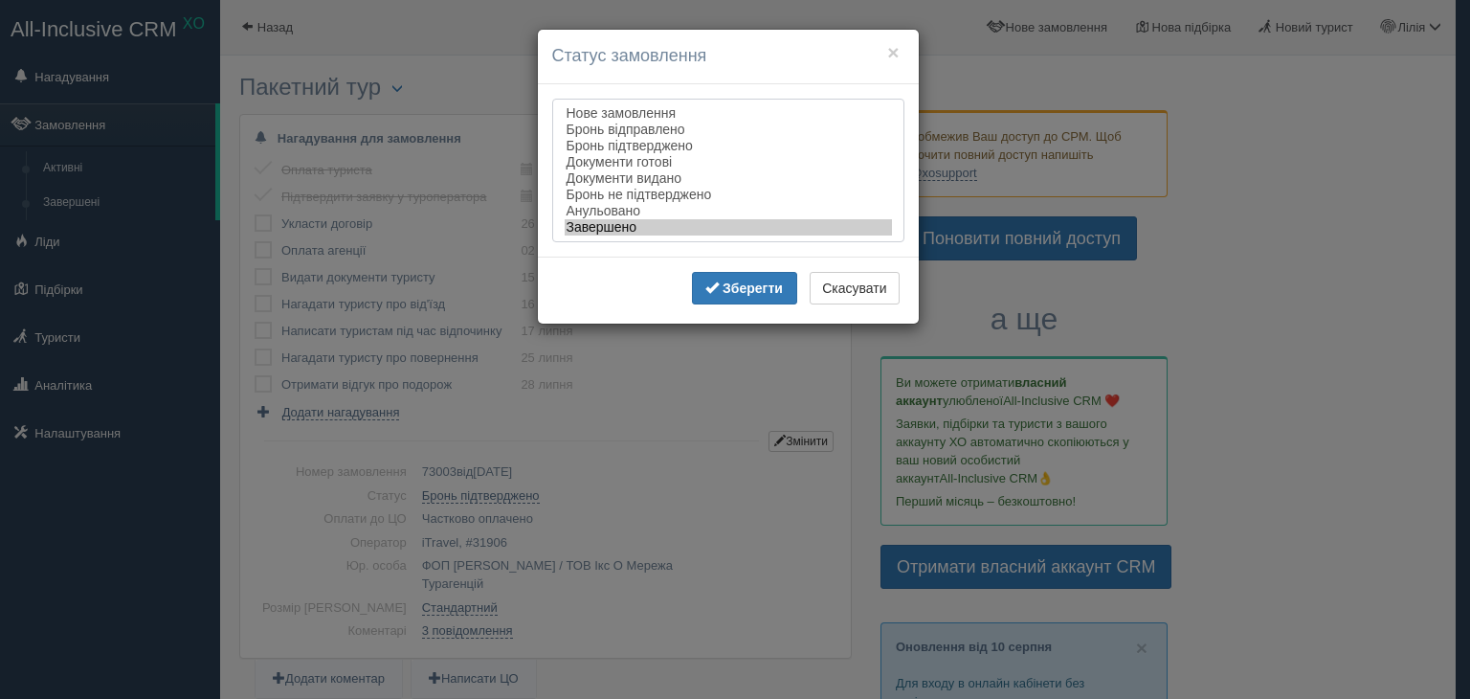
click at [587, 231] on option "Завершено" at bounding box center [728, 227] width 327 height 16
click at [712, 303] on button "Зберегти" at bounding box center [744, 288] width 105 height 33
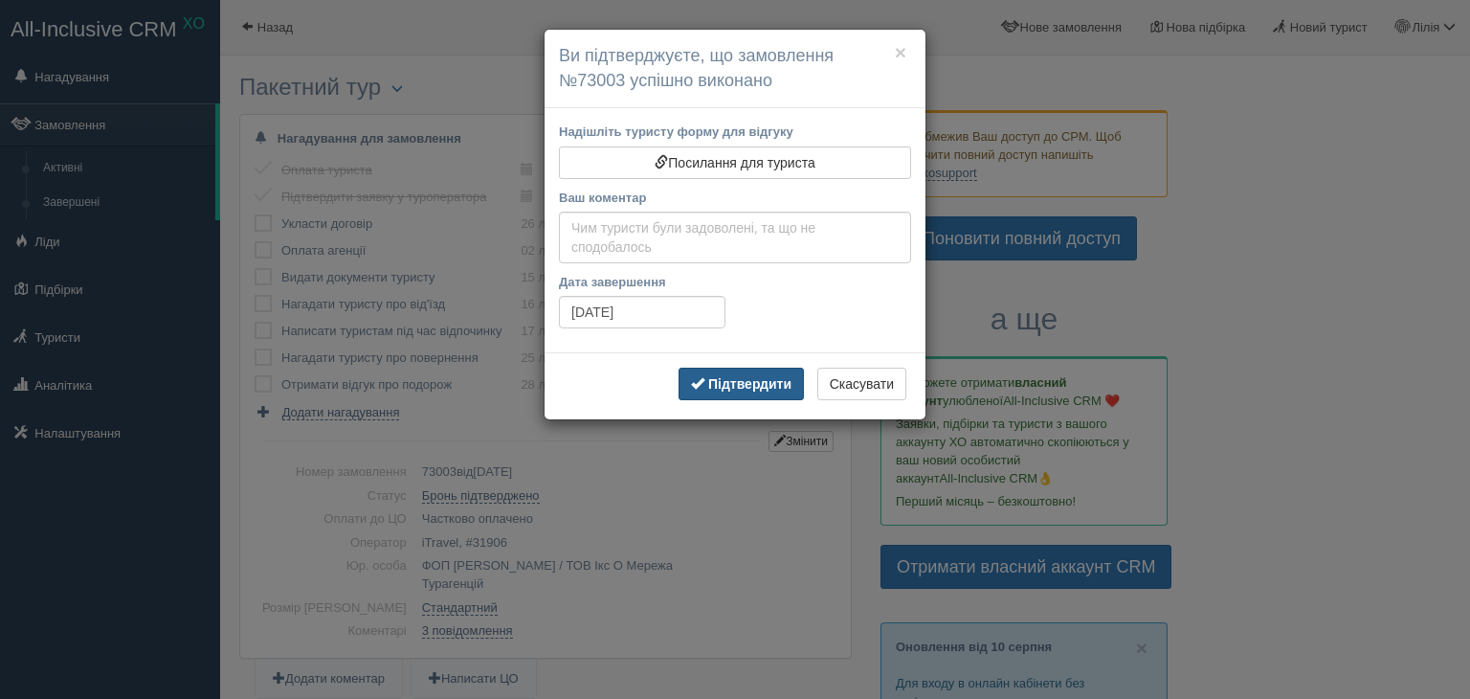
click at [719, 383] on b "Підтвердити" at bounding box center [749, 383] width 83 height 15
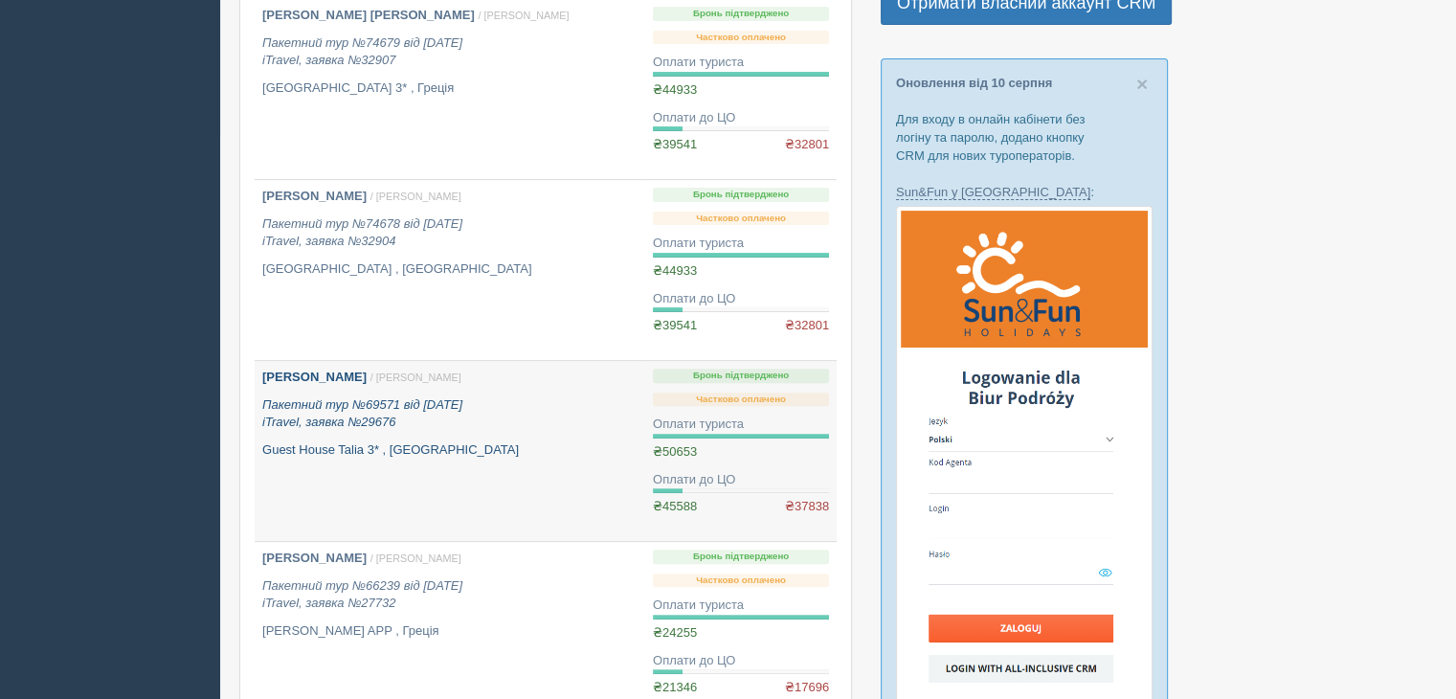
scroll to position [531, 0]
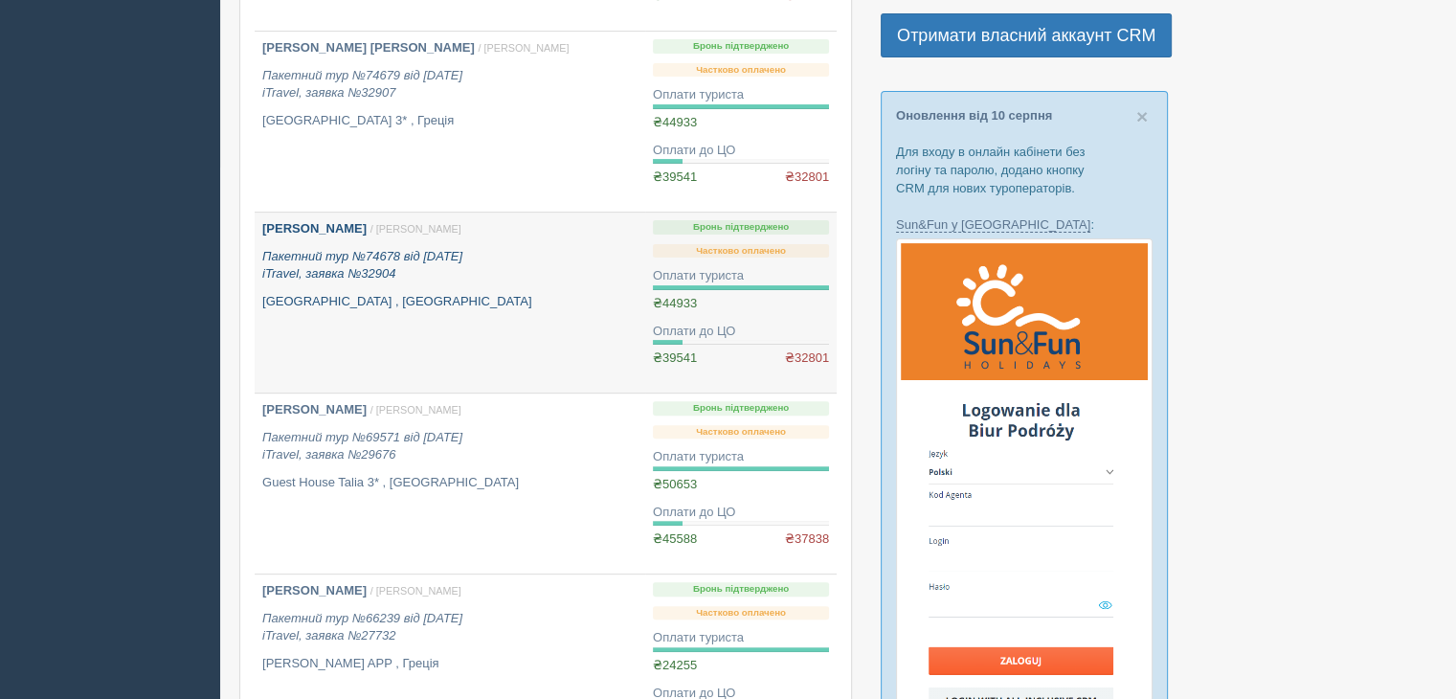
click at [387, 265] on icon "Пакетний тур №74678 від 11.03.2025 iTravel, заявка №32904" at bounding box center [362, 265] width 200 height 33
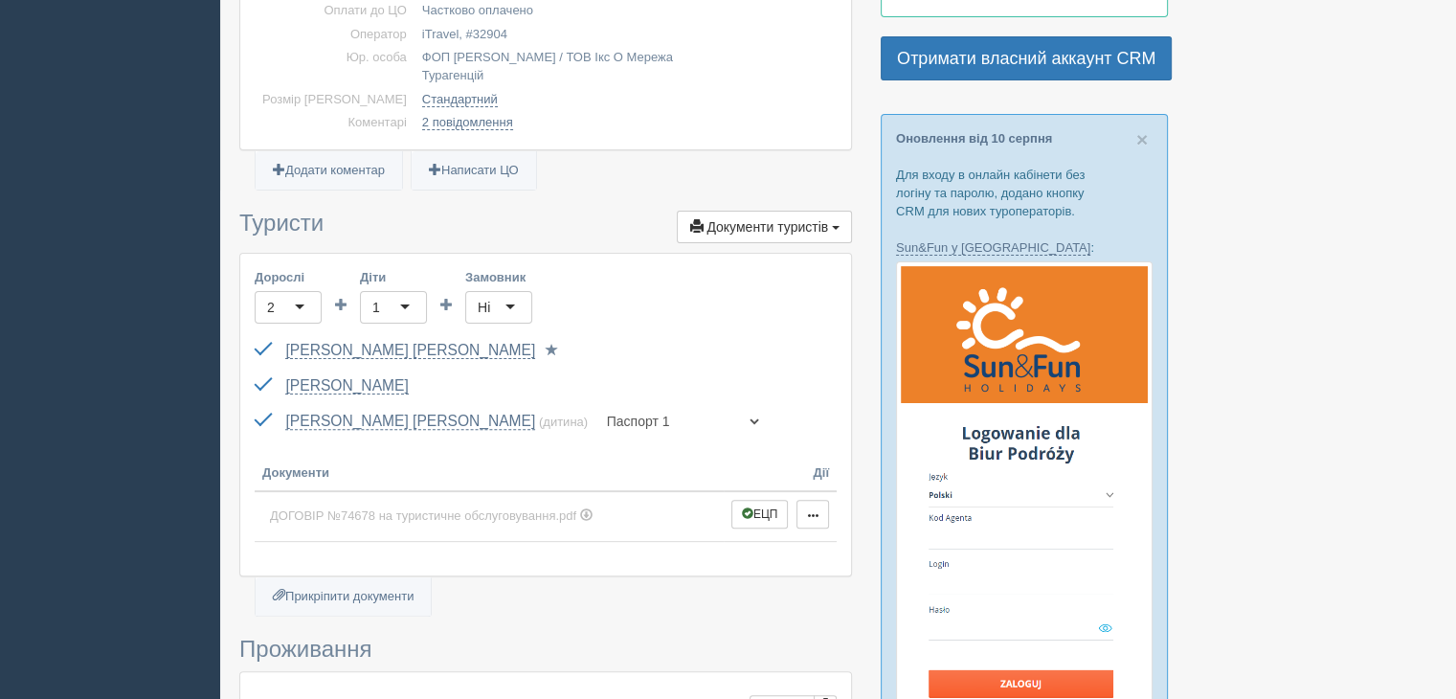
scroll to position [766, 0]
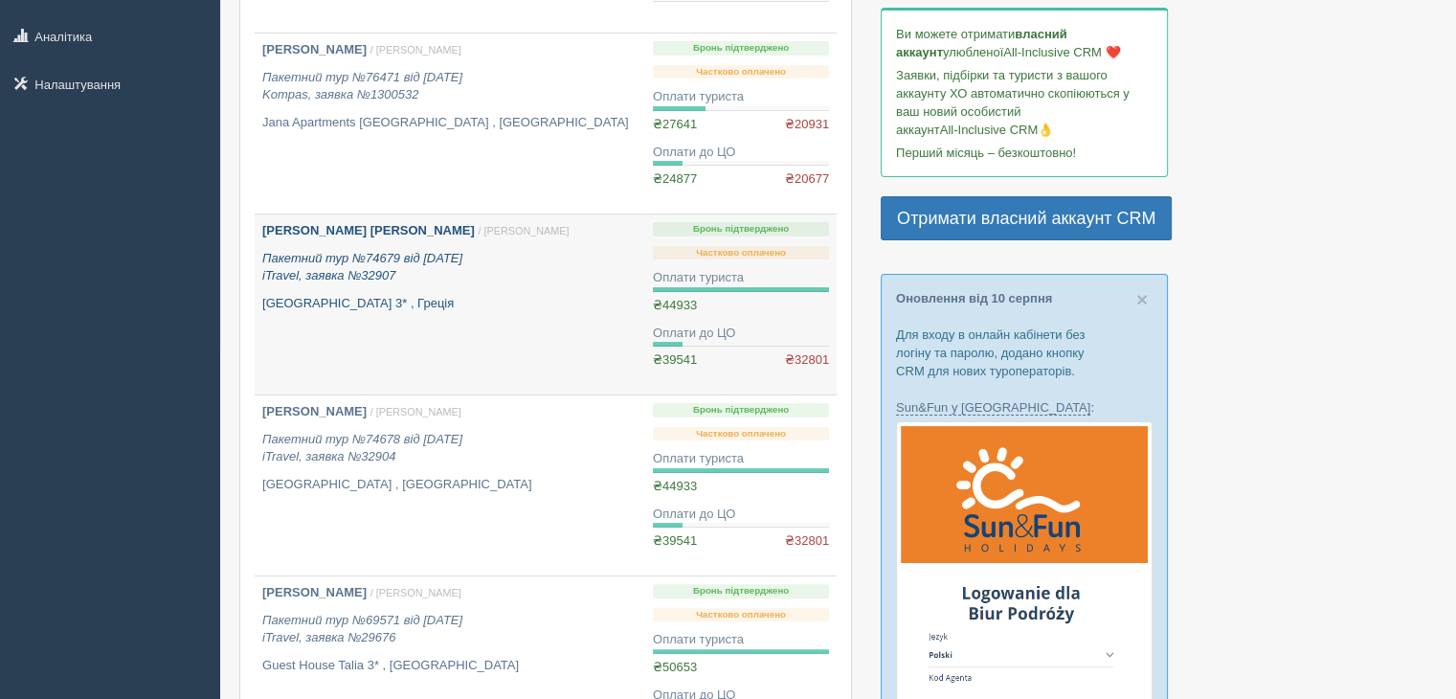
scroll to position [340, 0]
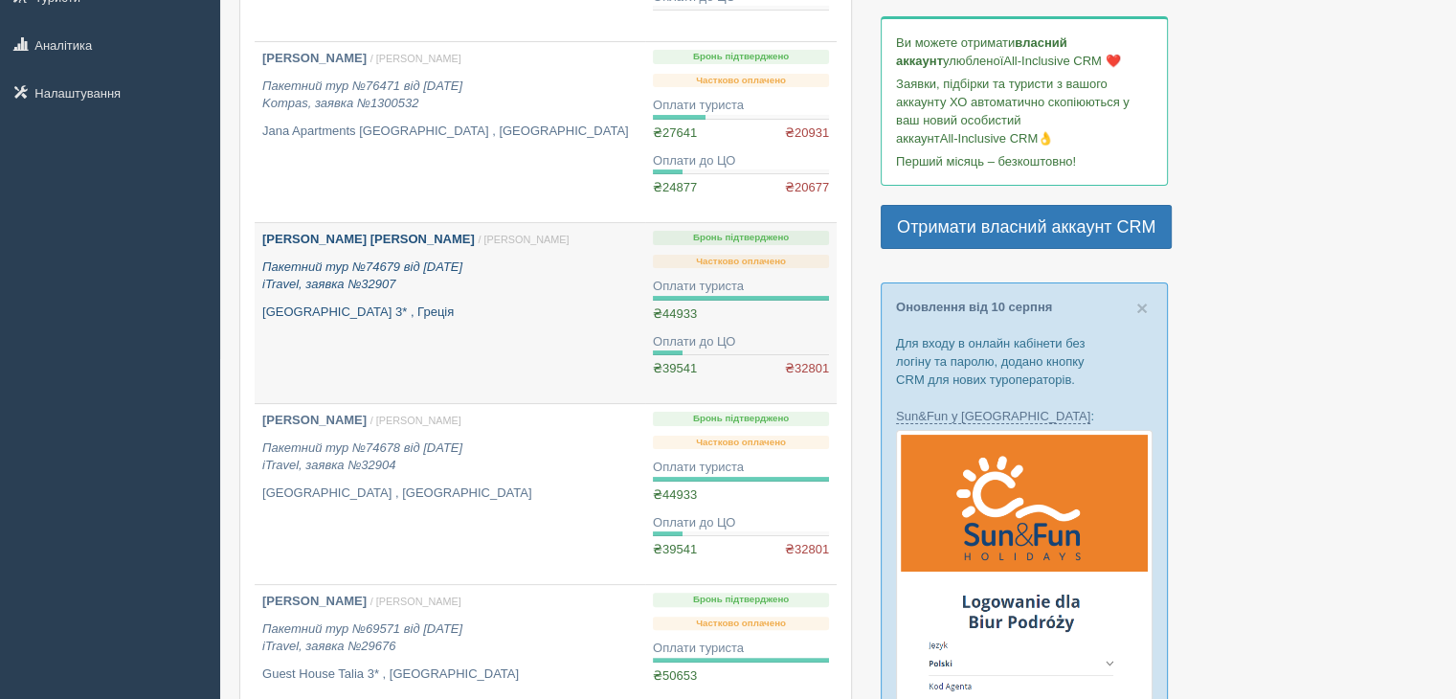
drag, startPoint x: 405, startPoint y: 267, endPoint x: 398, endPoint y: 248, distance: 20.3
click at [404, 267] on icon "Пакетний тур №74679 від 11.03.2025 iTravel, заявка №32907" at bounding box center [362, 275] width 200 height 33
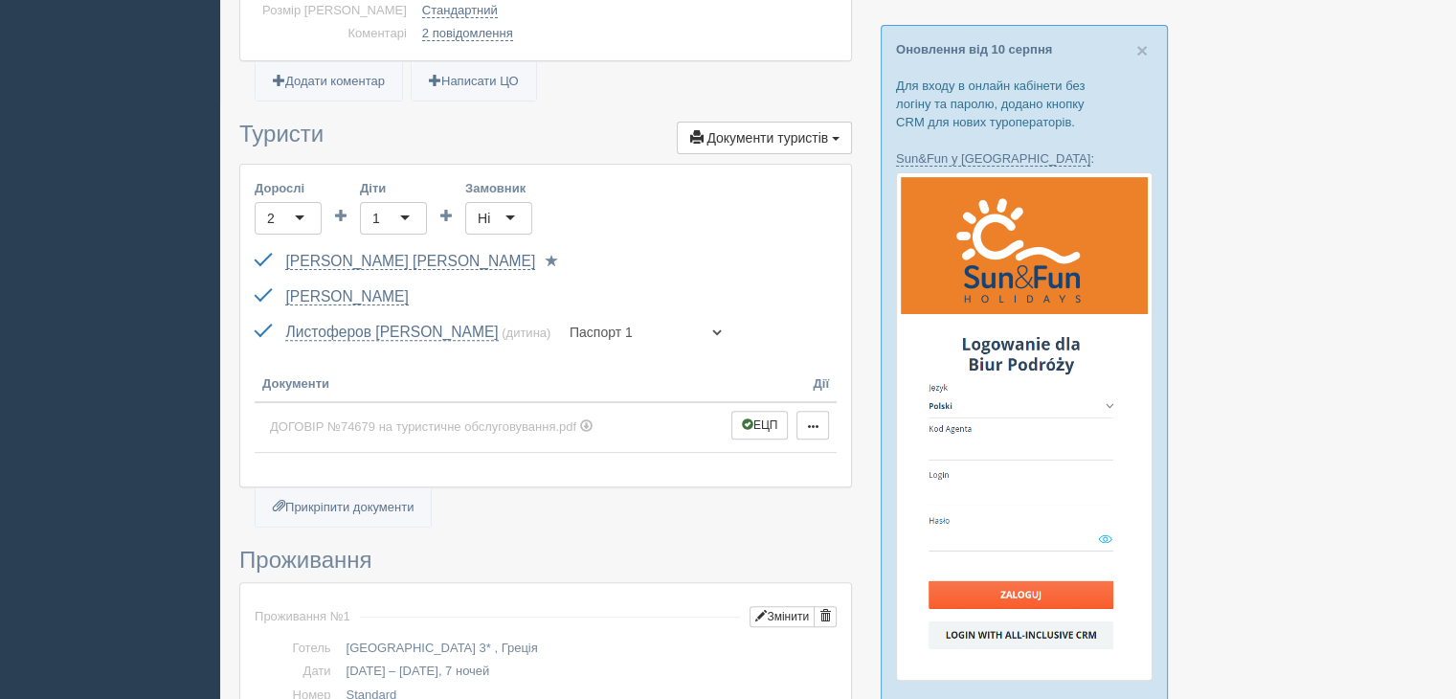
scroll to position [766, 0]
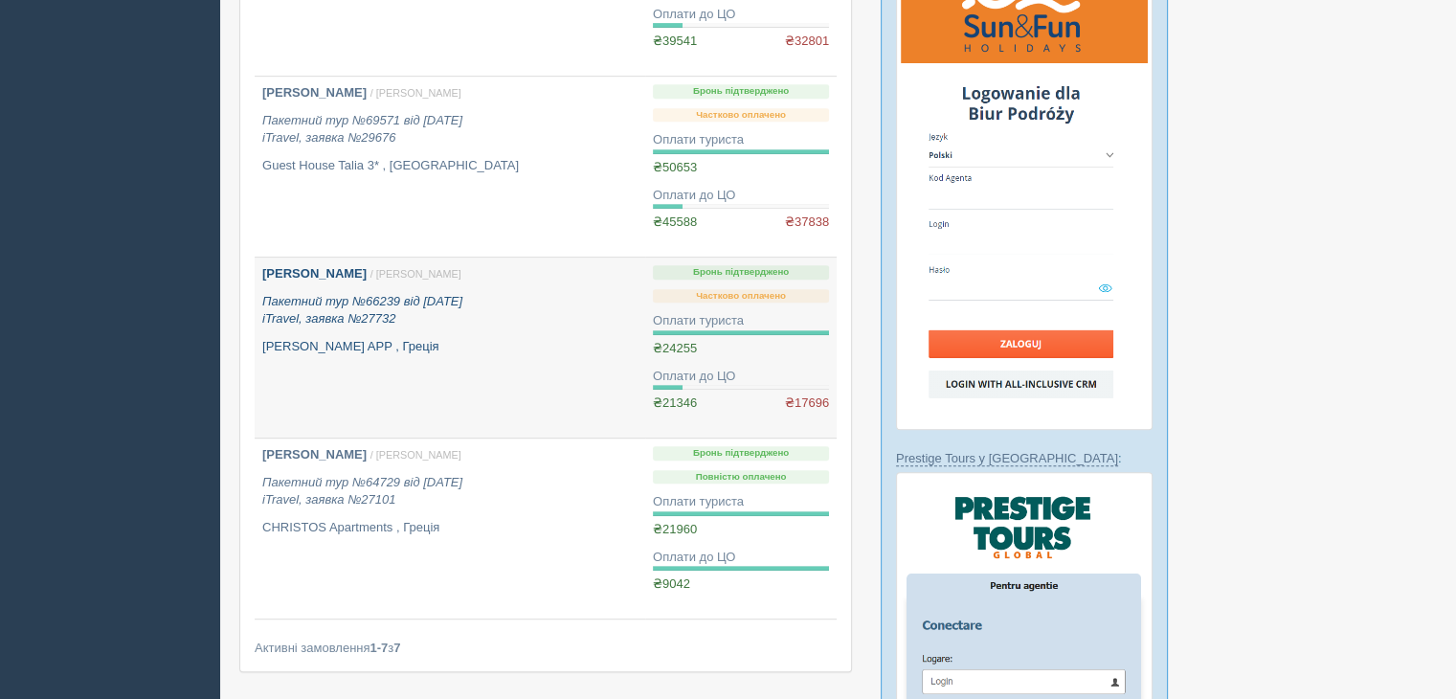
scroll to position [914, 0]
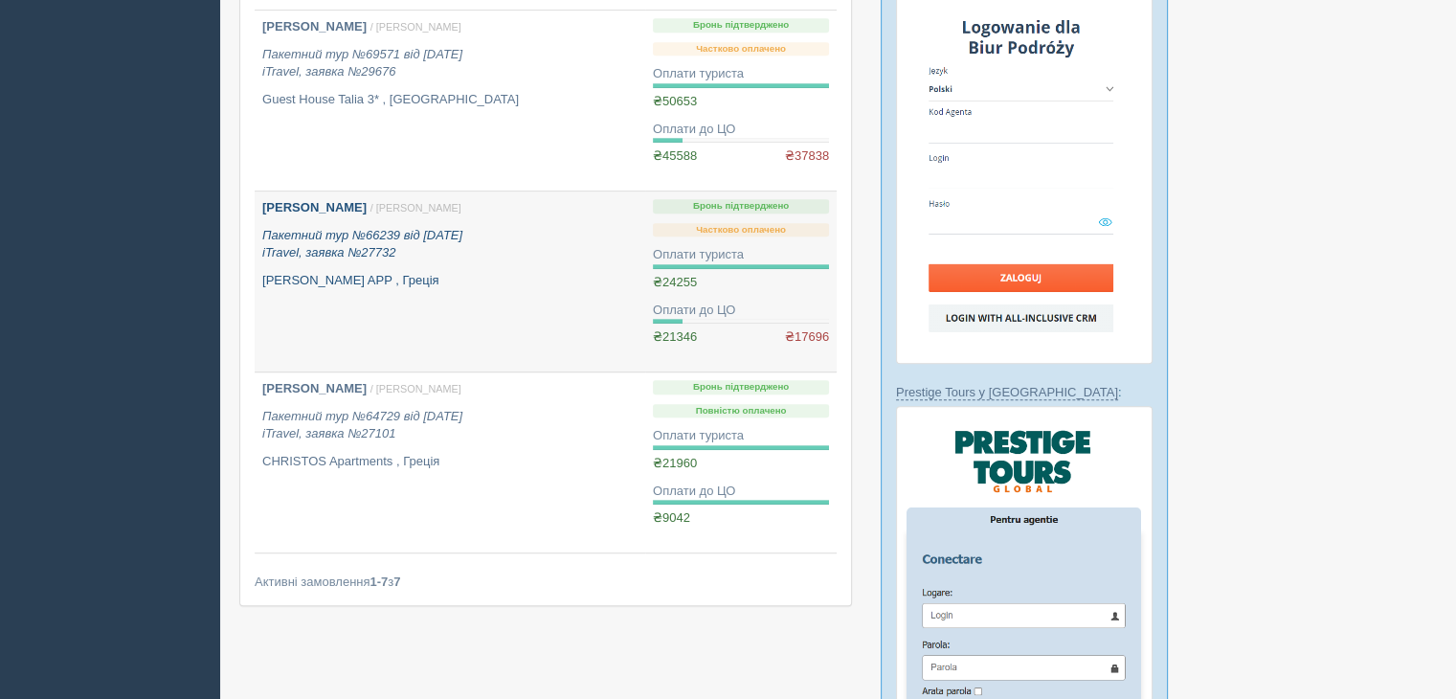
click at [391, 259] on p "Пакетний тур №66239 від [DATE] iTravel, заявка №27732" at bounding box center [449, 244] width 375 height 35
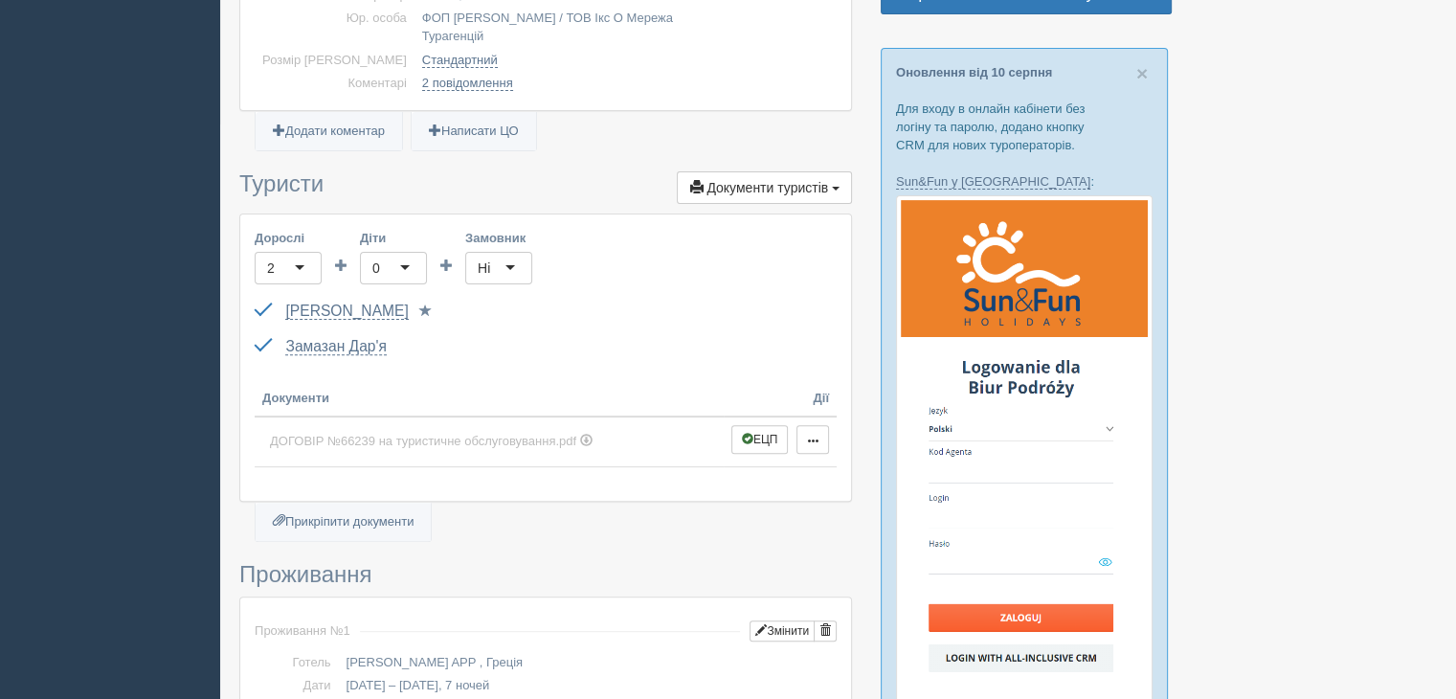
scroll to position [574, 0]
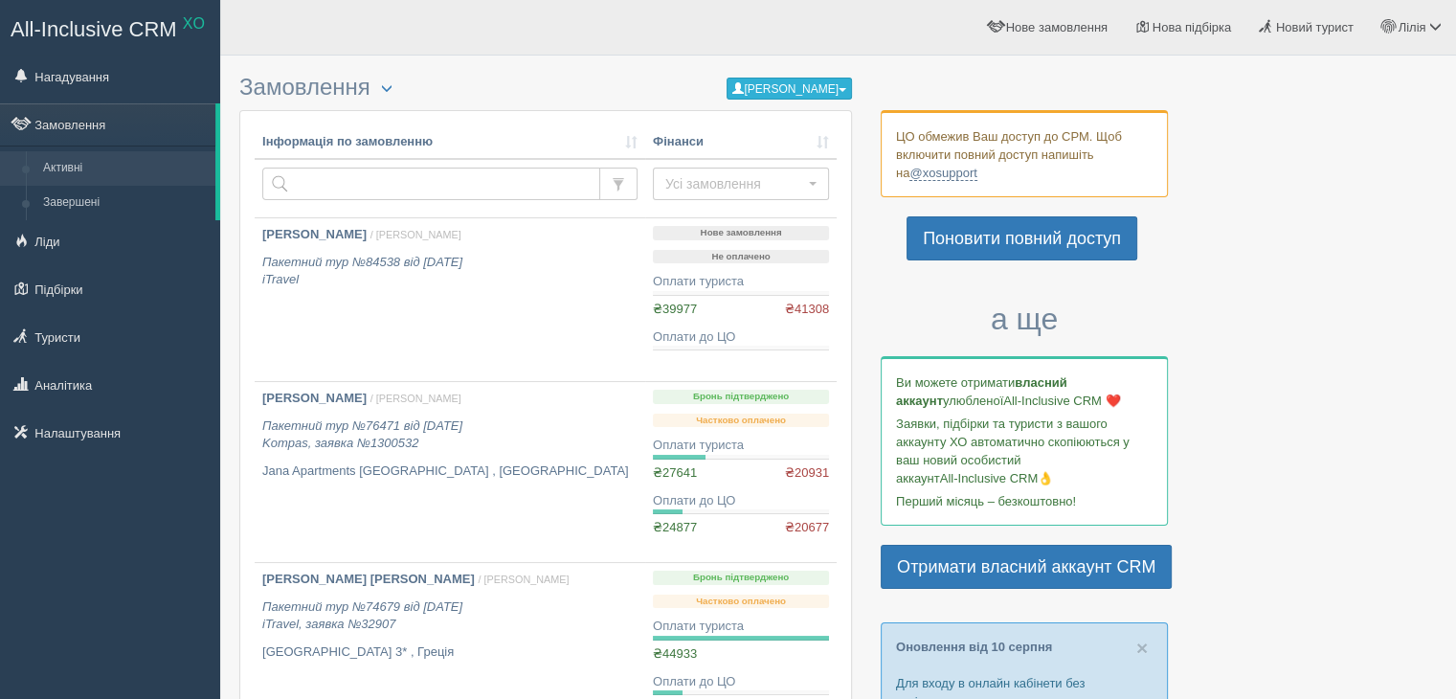
click at [788, 80] on button "[PERSON_NAME]" at bounding box center [789, 89] width 125 height 22
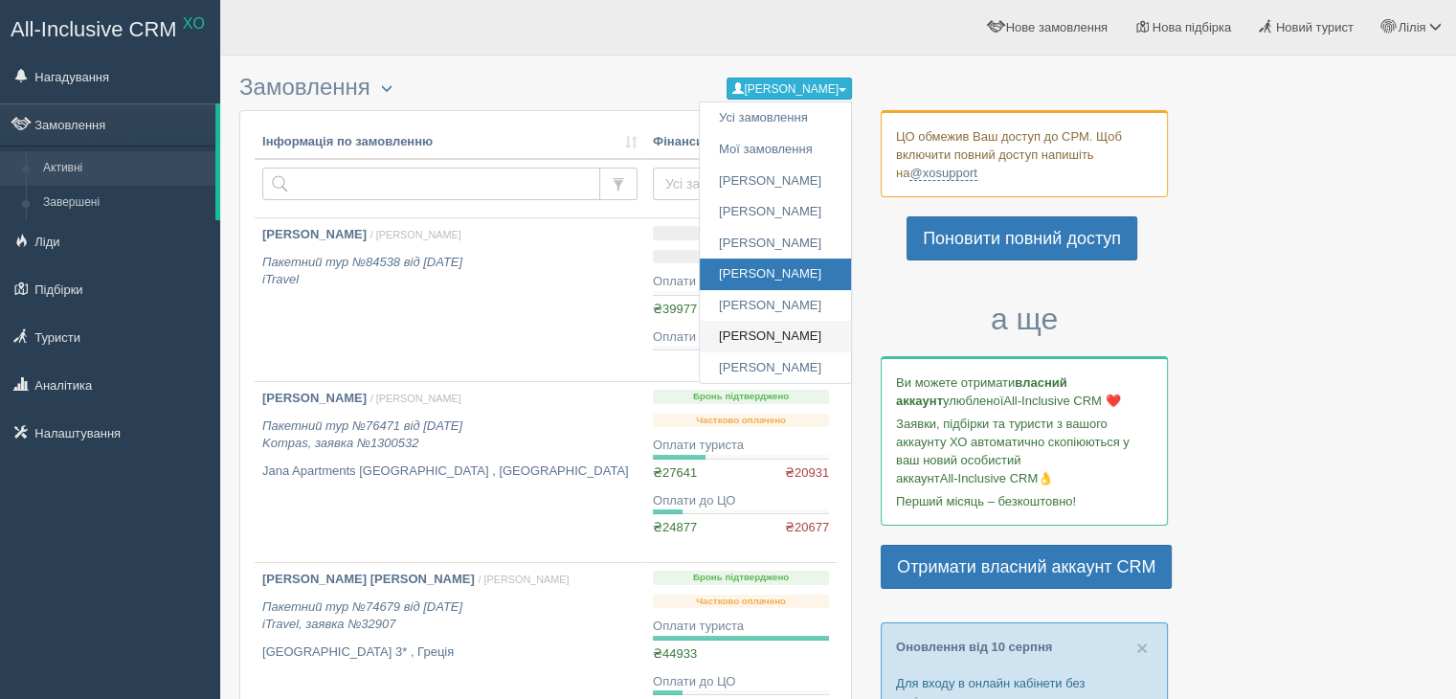
click at [778, 334] on link "[PERSON_NAME]" at bounding box center [775, 337] width 151 height 32
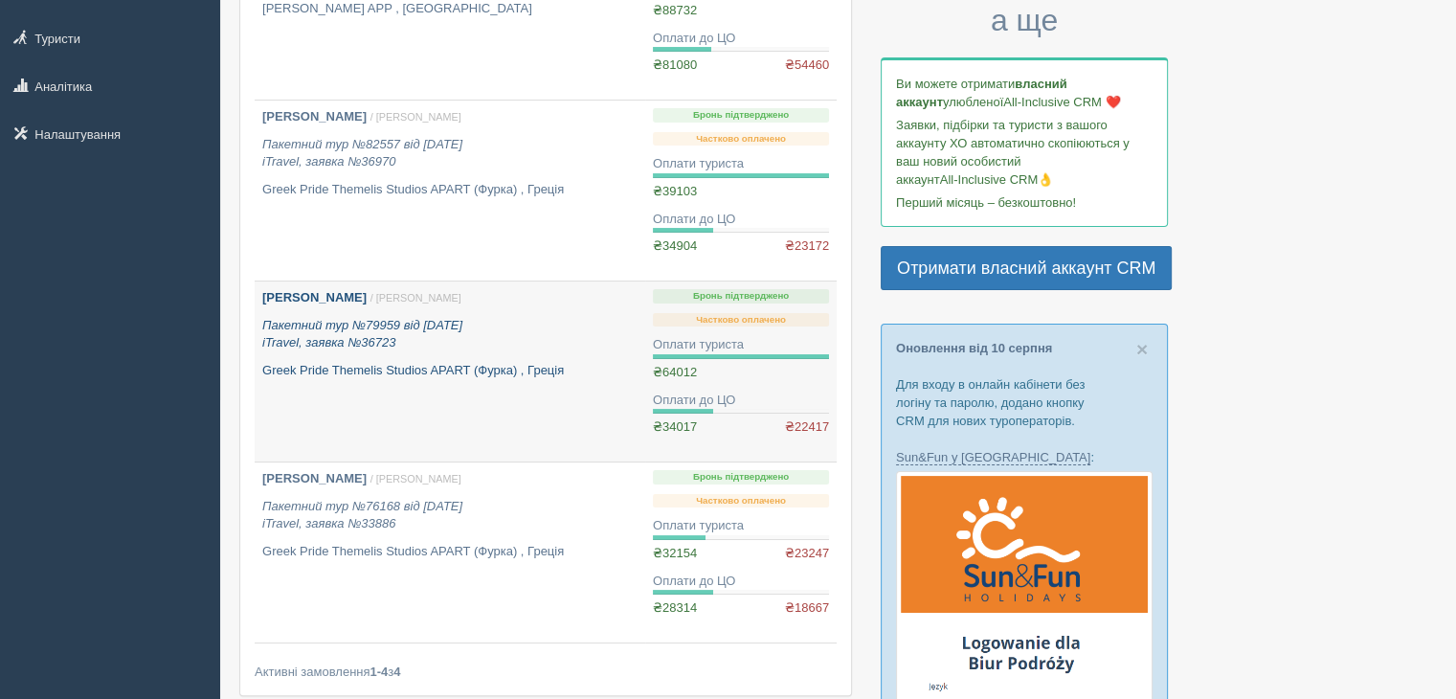
scroll to position [287, 0]
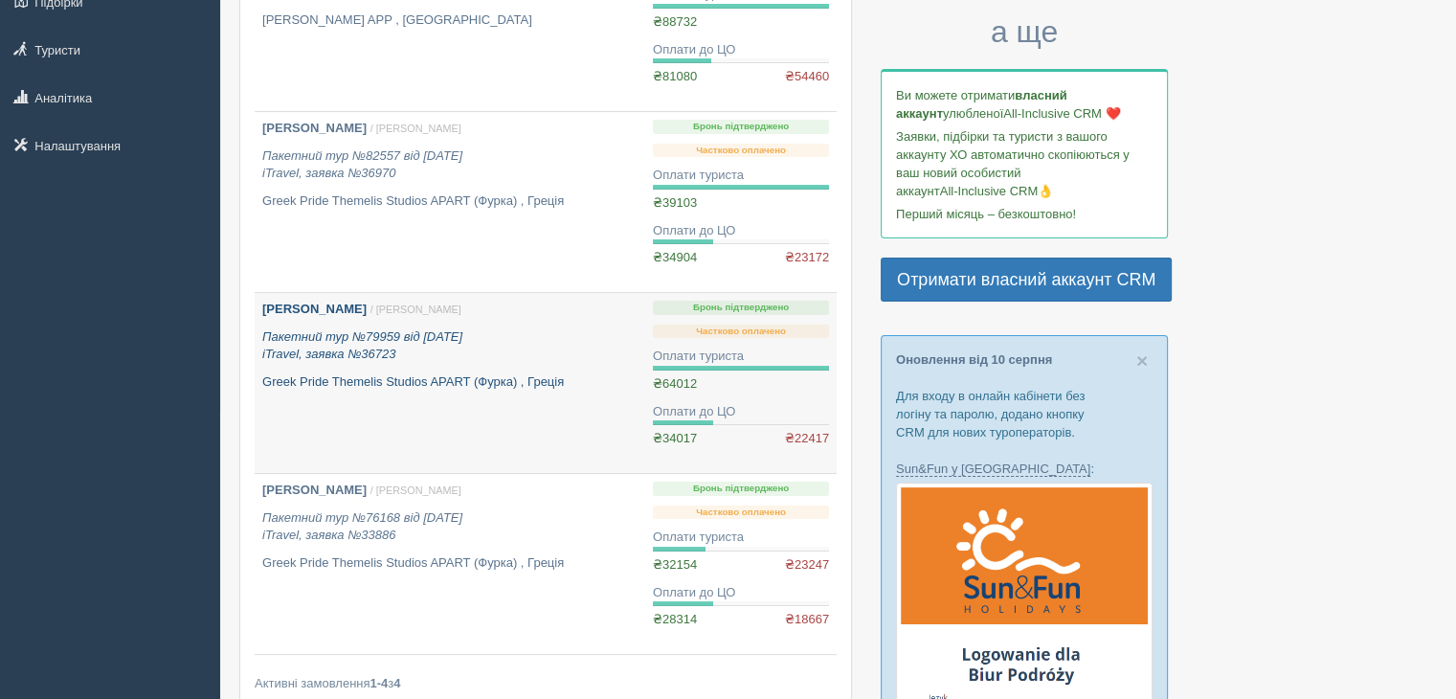
click at [341, 343] on p "Пакетний тур №79959 від [DATE] iTravel, заявка №36723" at bounding box center [449, 345] width 375 height 35
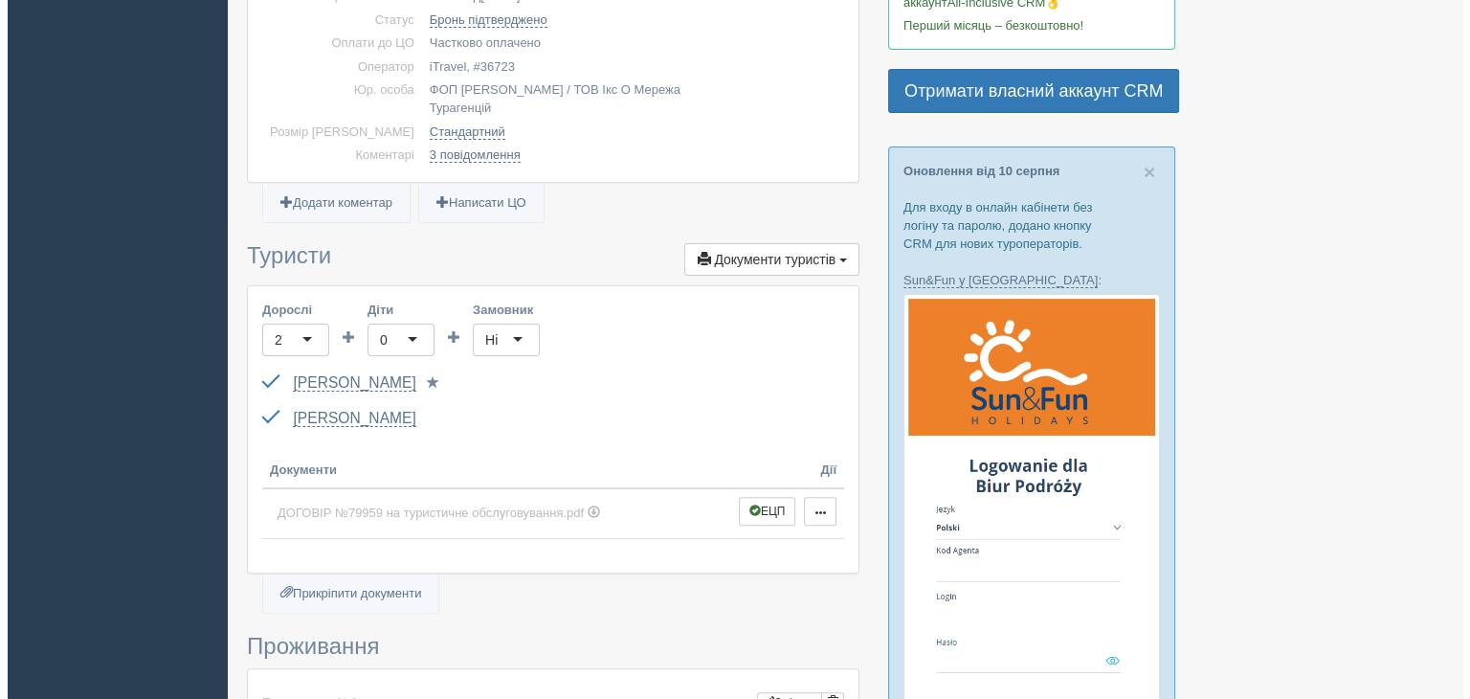
scroll to position [383, 0]
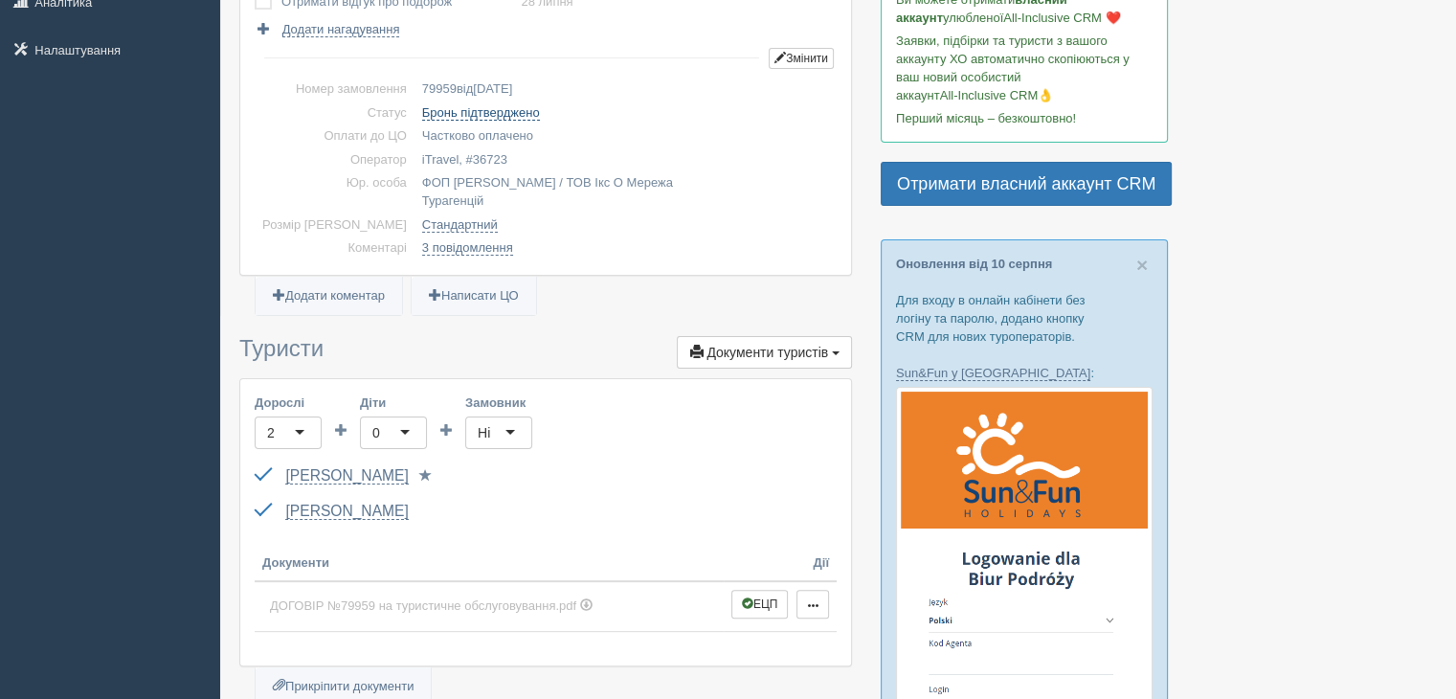
click at [422, 111] on link "Бронь підтверджено" at bounding box center [481, 112] width 118 height 15
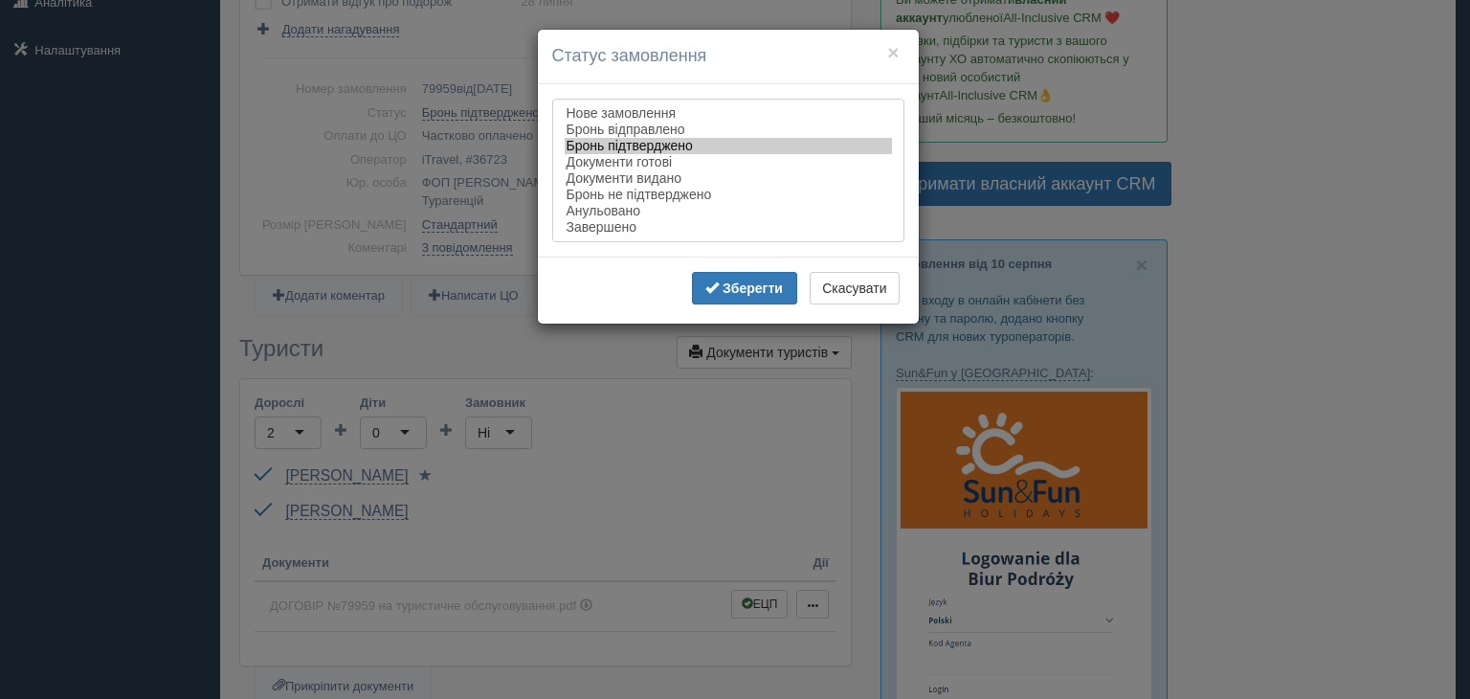
select select "completed"
click at [606, 234] on option "Завершено" at bounding box center [728, 227] width 327 height 16
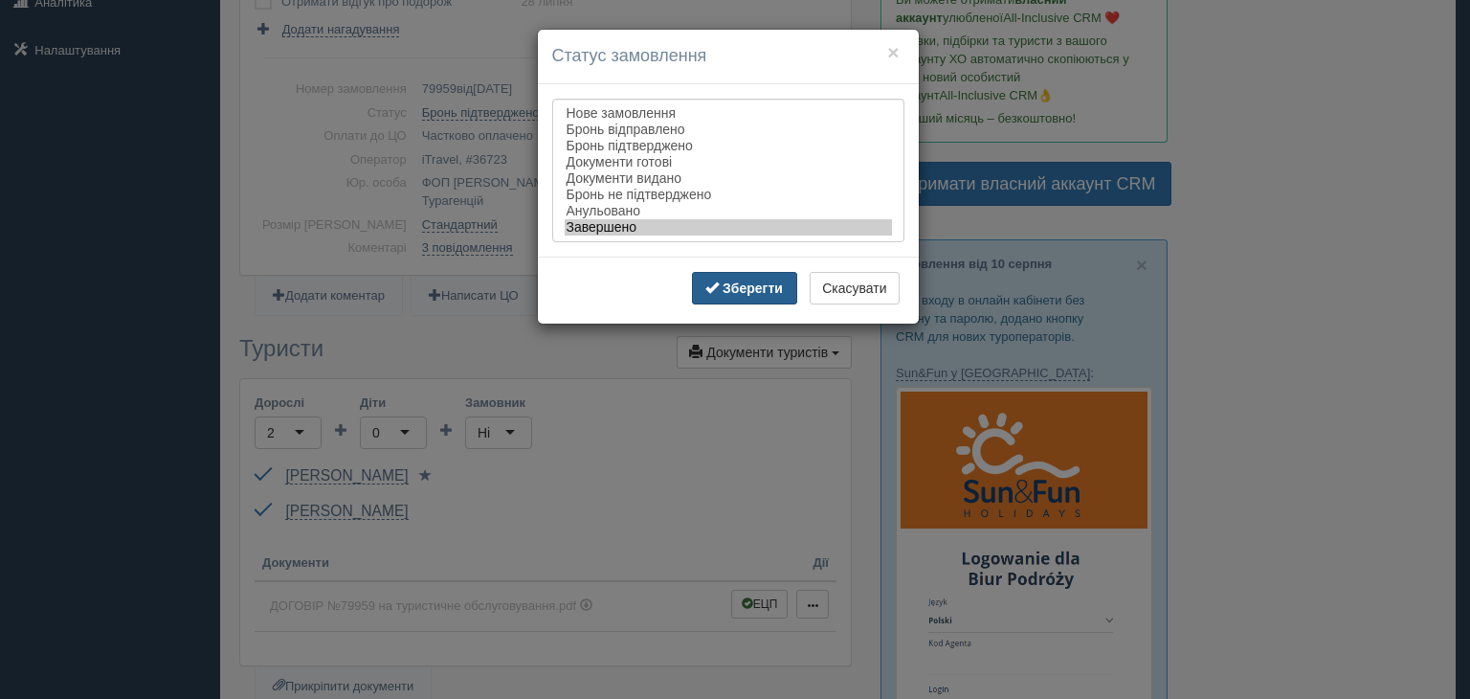
click at [741, 296] on b "Зберегти" at bounding box center [753, 287] width 60 height 15
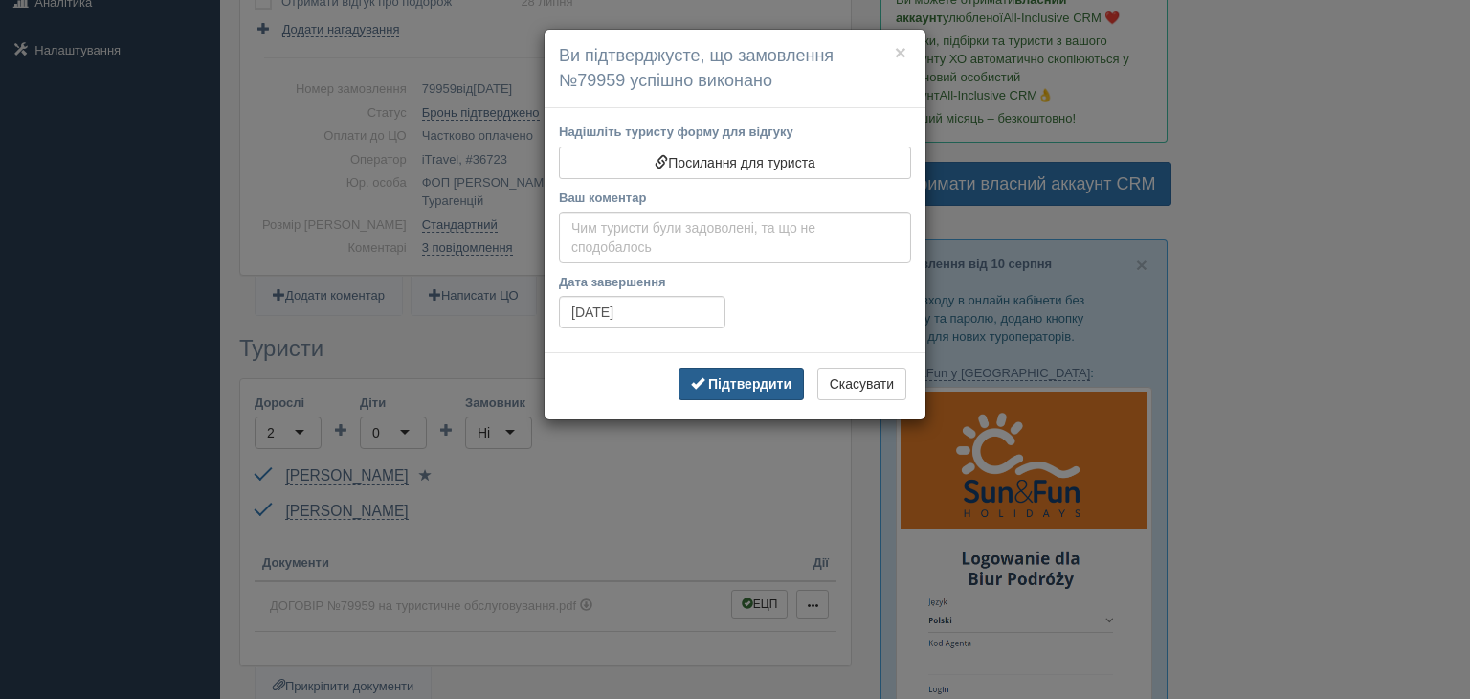
click at [716, 382] on b "Підтвердити" at bounding box center [749, 383] width 83 height 15
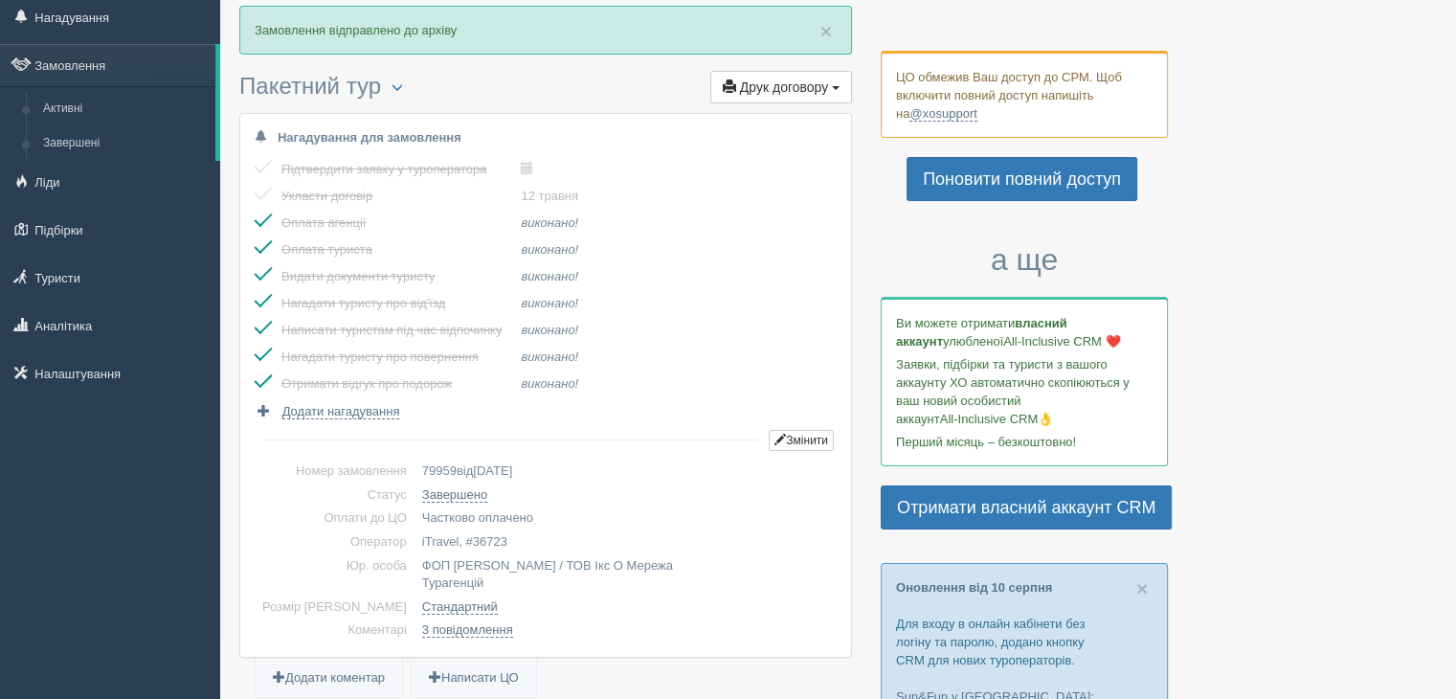
scroll to position [0, 0]
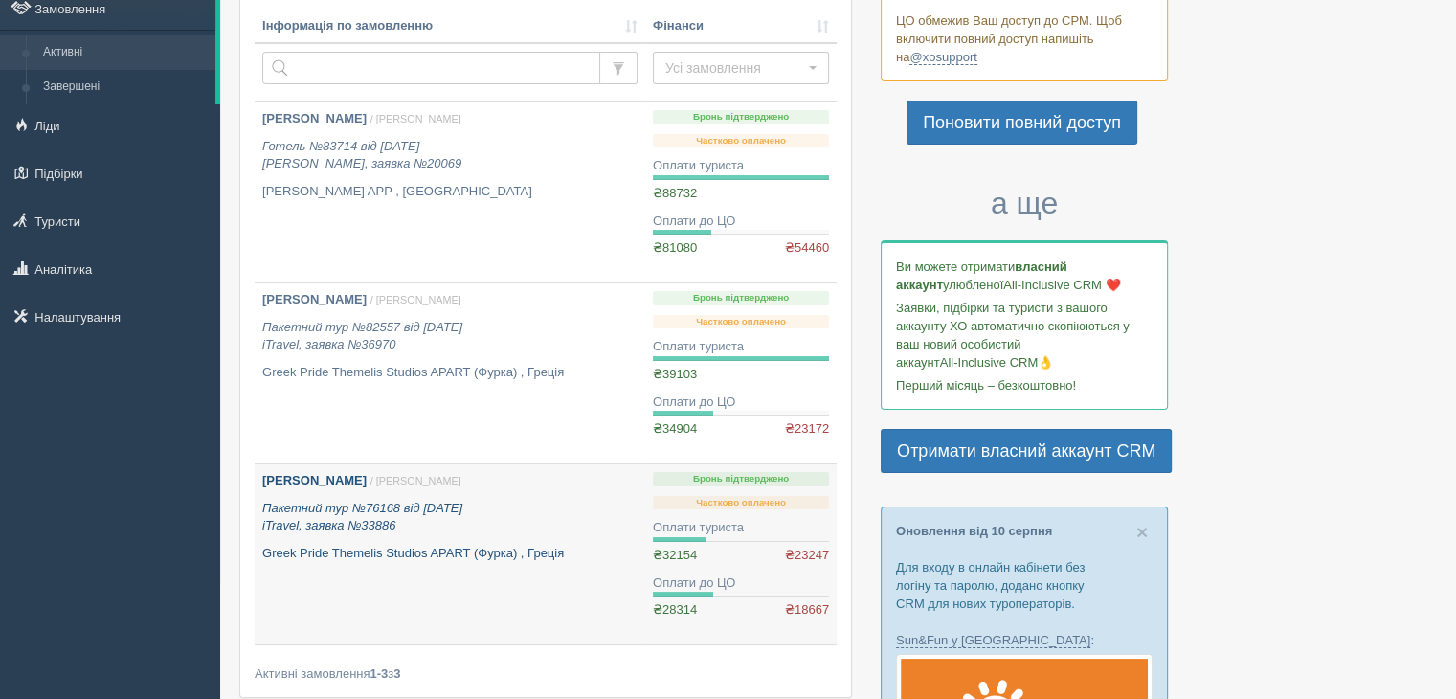
scroll to position [96, 0]
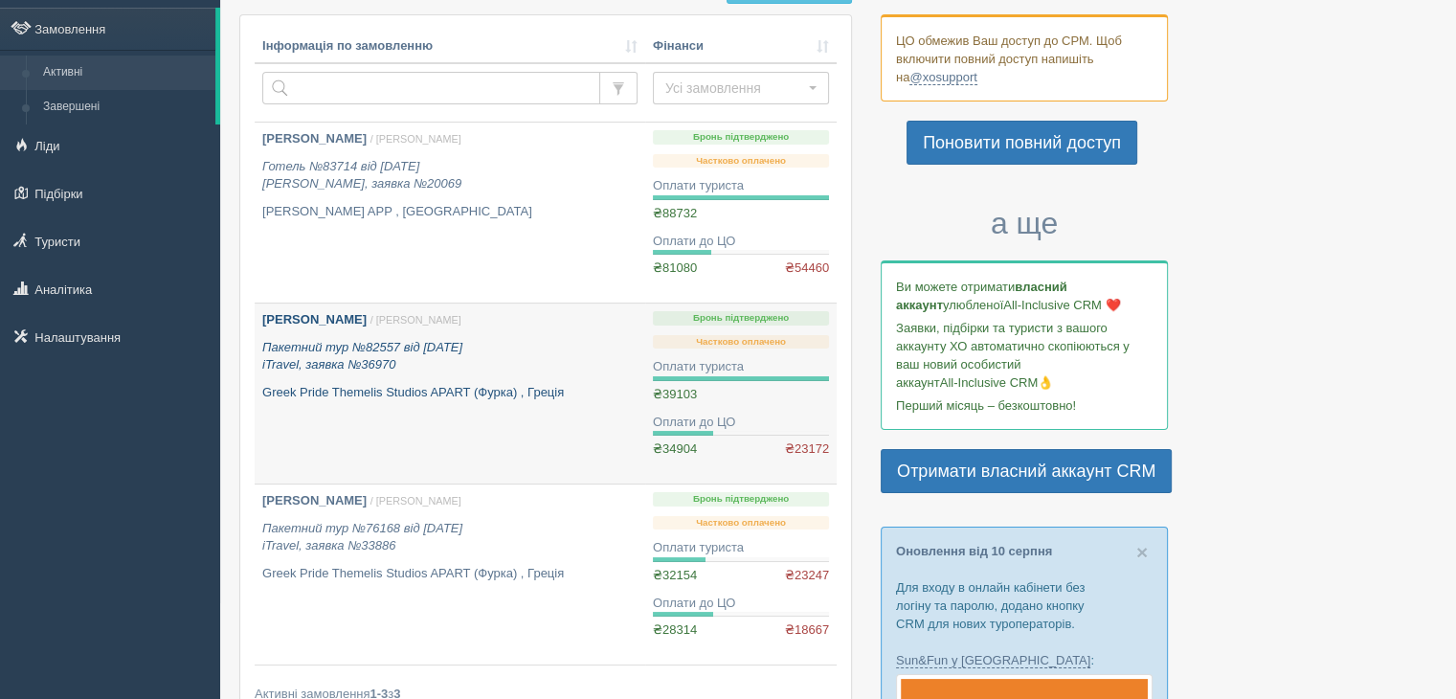
click at [392, 356] on p "Пакетний тур №82557 від 11.05.2025 iTravel, заявка №36970" at bounding box center [449, 356] width 375 height 35
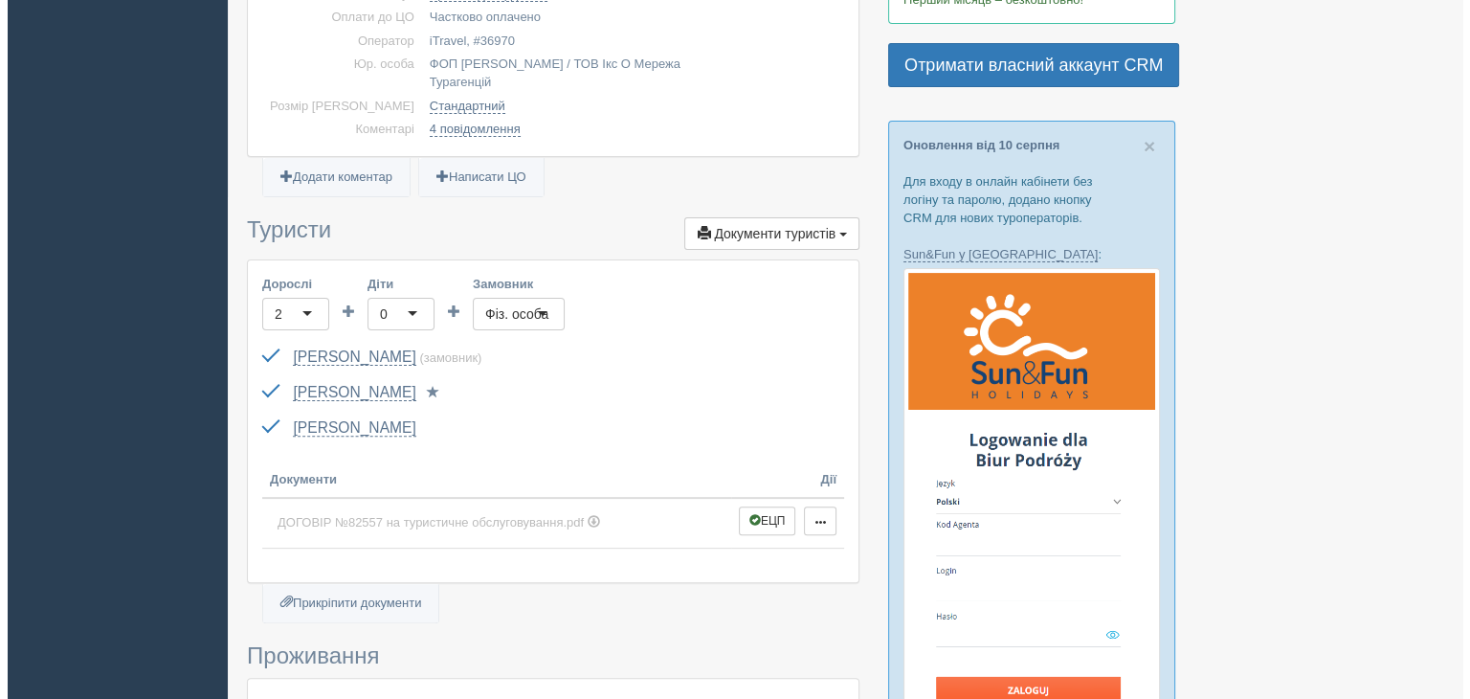
scroll to position [383, 0]
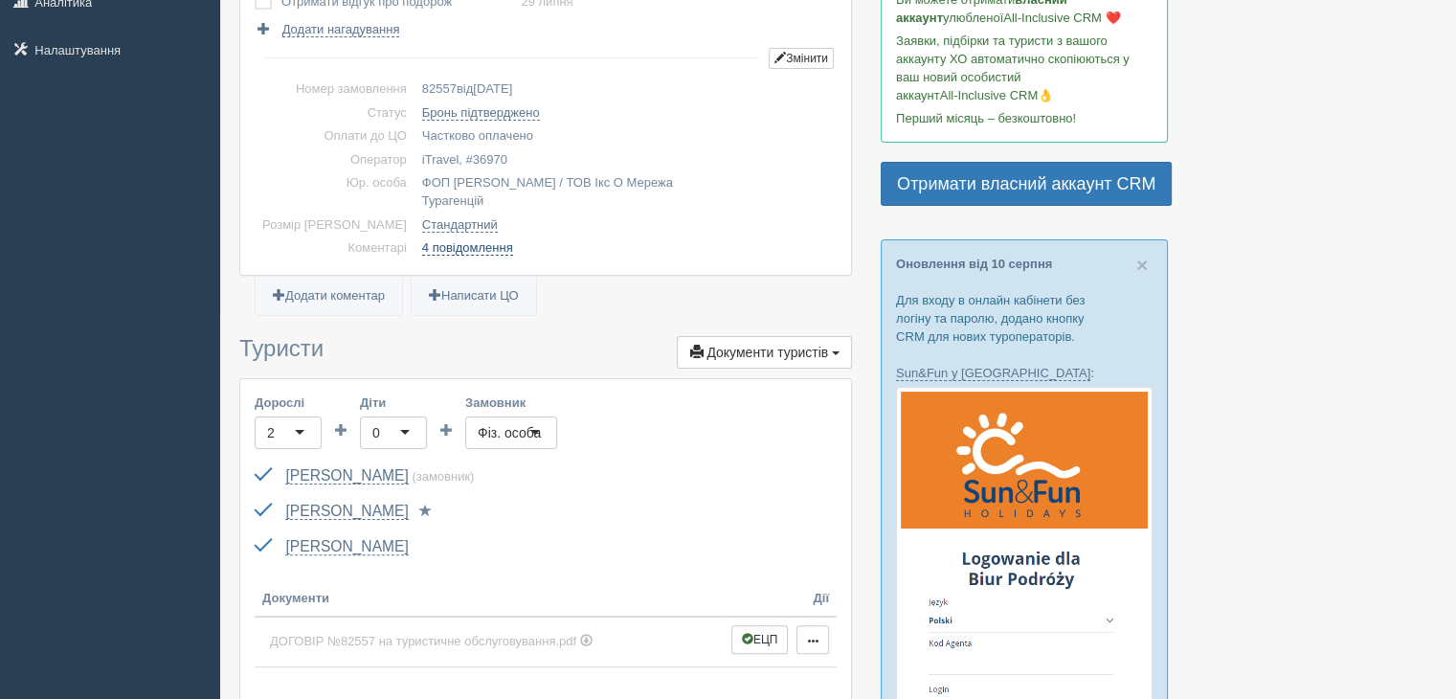
click at [429, 240] on link "4 повідомлення" at bounding box center [467, 247] width 91 height 15
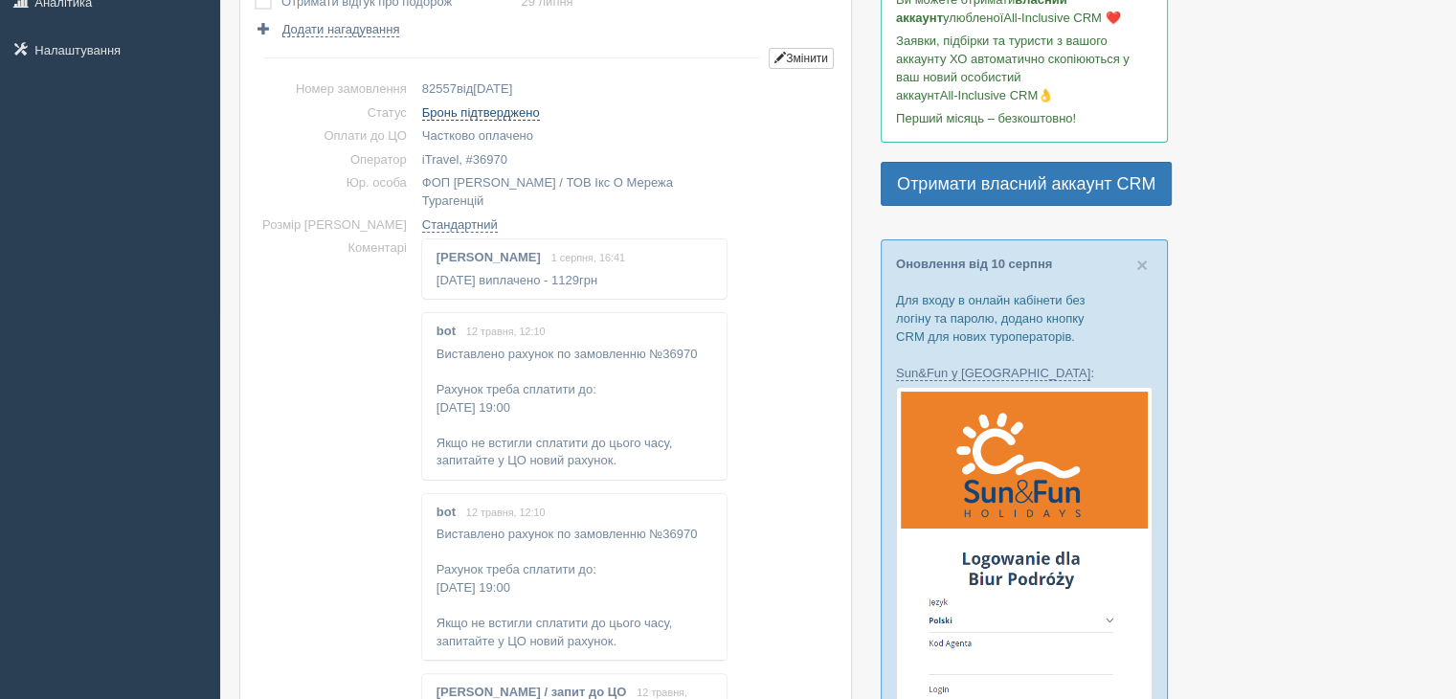
click at [433, 118] on link "Бронь підтверджено" at bounding box center [481, 112] width 118 height 15
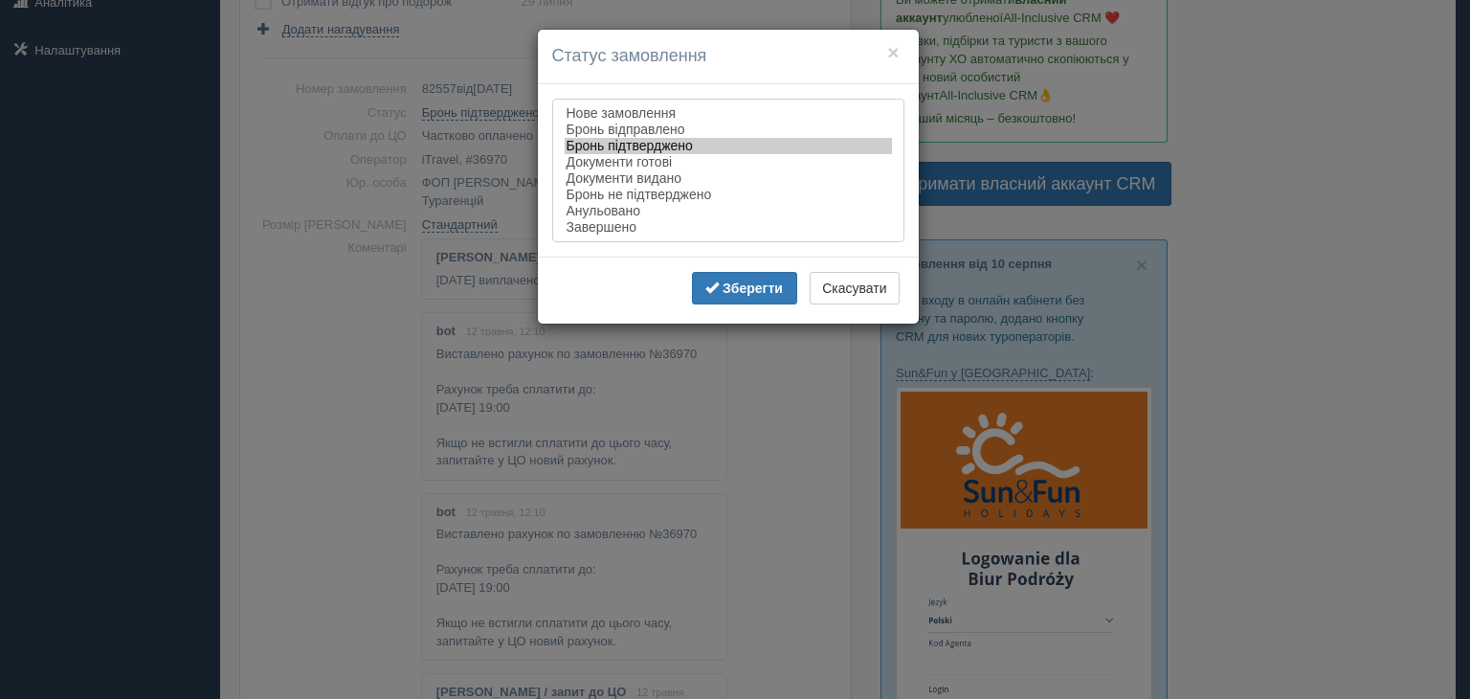
drag, startPoint x: 586, startPoint y: 236, endPoint x: 663, endPoint y: 248, distance: 78.4
select select "completed"
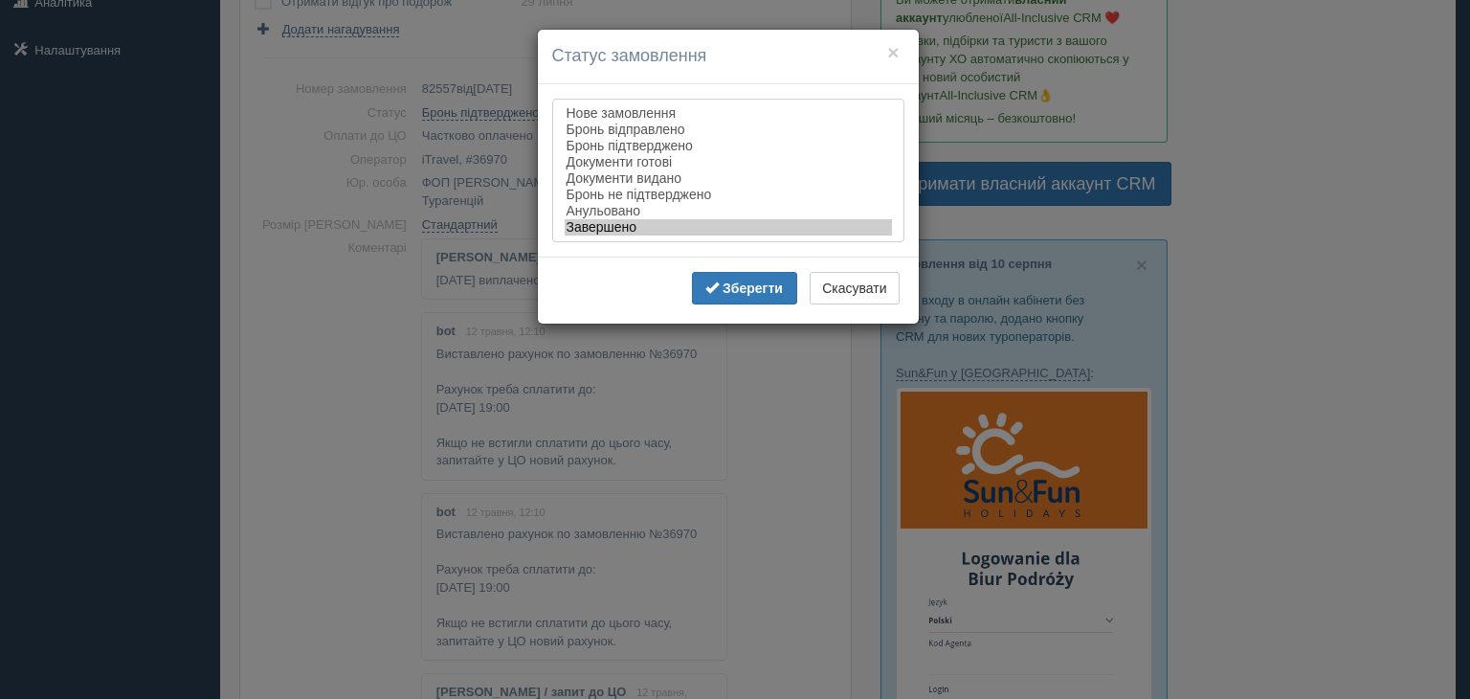
click at [593, 235] on option "Завершено" at bounding box center [728, 227] width 327 height 16
click at [754, 300] on button "Зберегти" at bounding box center [744, 288] width 105 height 33
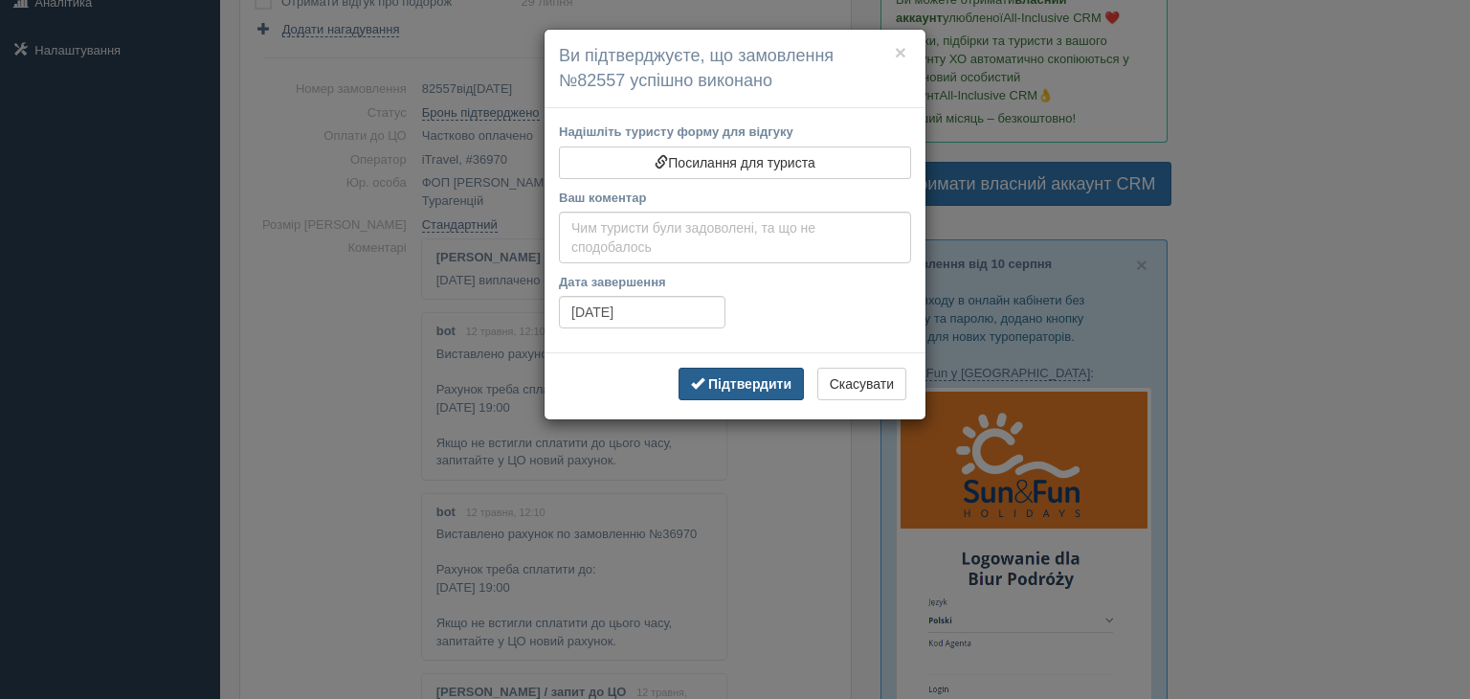
click at [734, 384] on b "Підтвердити" at bounding box center [749, 383] width 83 height 15
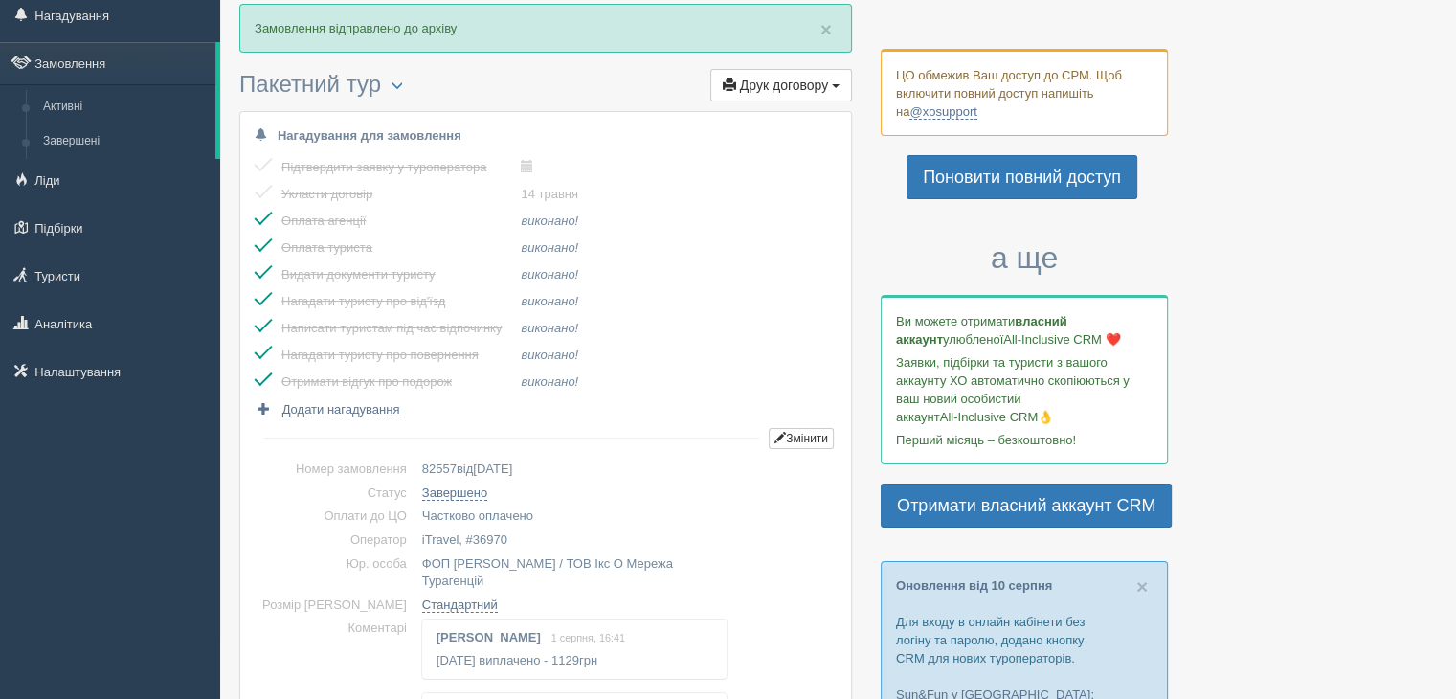
scroll to position [0, 0]
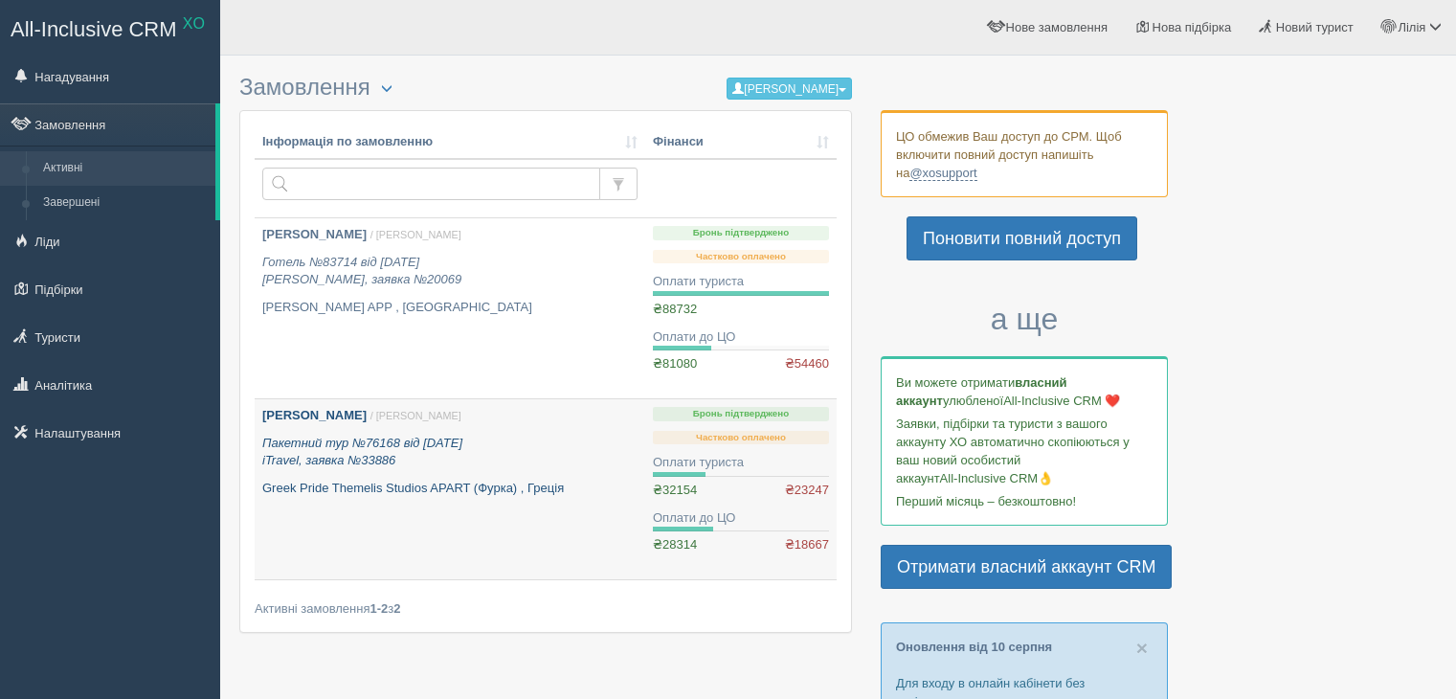
scroll to position [96, 0]
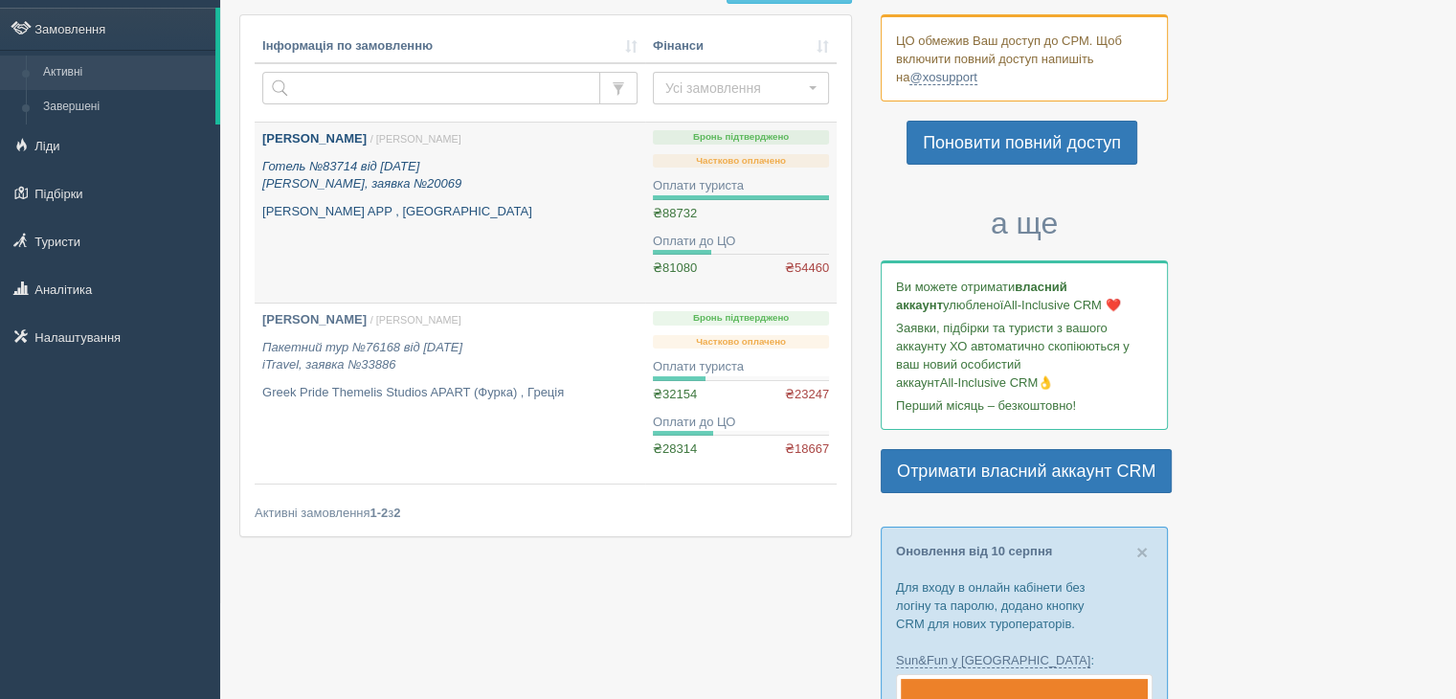
click at [489, 168] on p "Готель №83714 від [DATE] [PERSON_NAME], заявка №20069" at bounding box center [449, 175] width 375 height 35
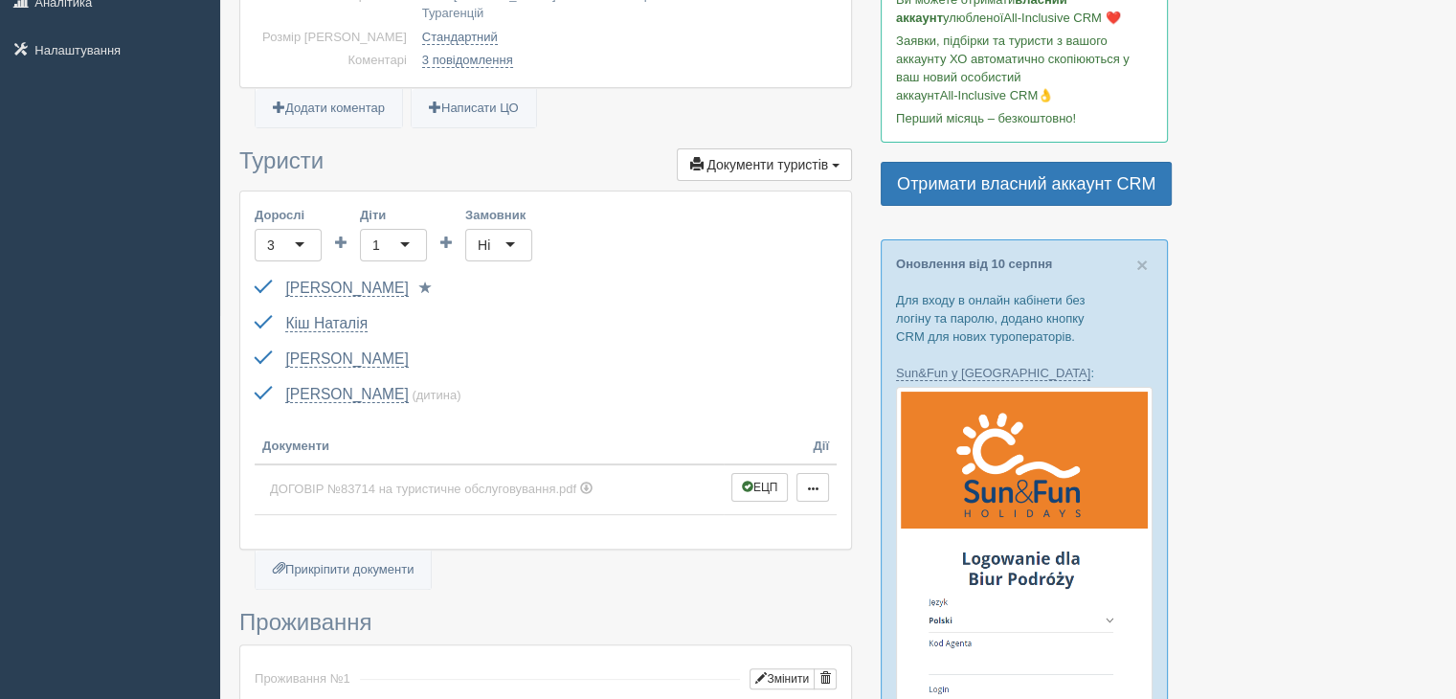
scroll to position [96, 0]
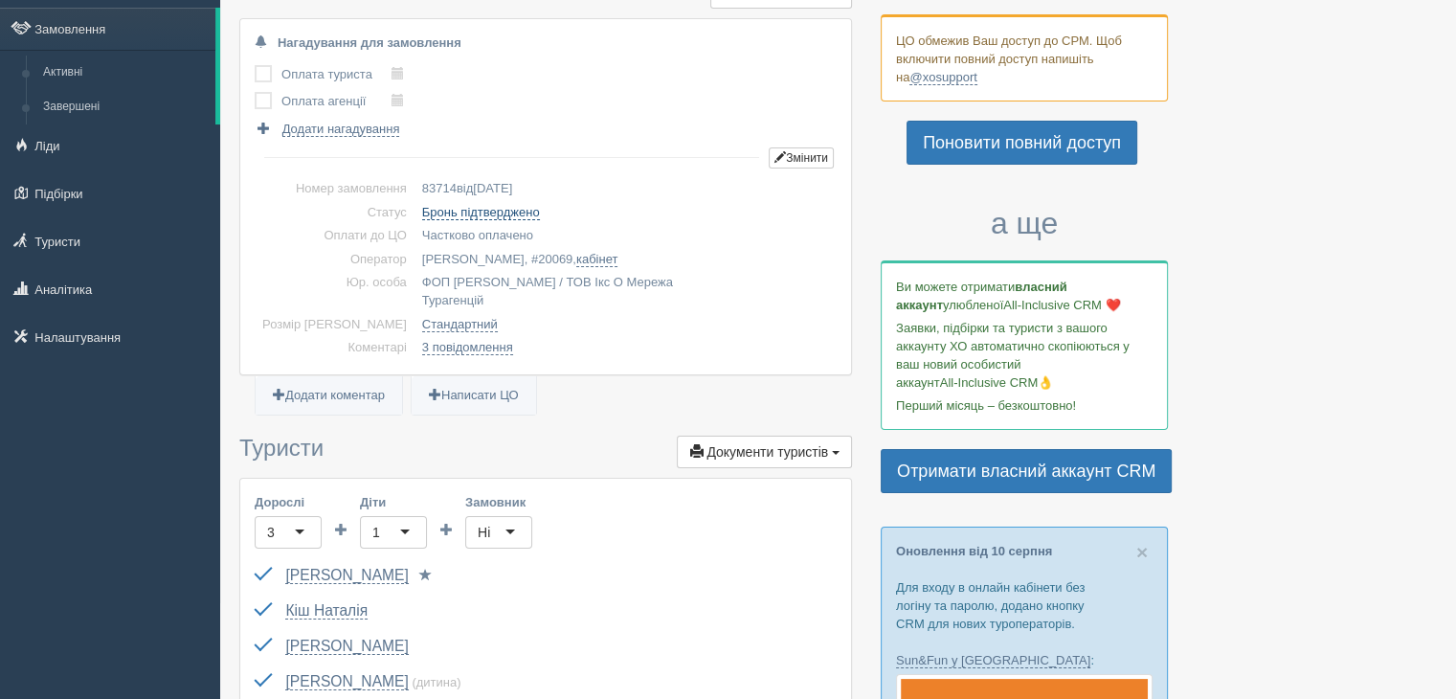
click at [440, 209] on link "Бронь підтверджено" at bounding box center [481, 212] width 118 height 15
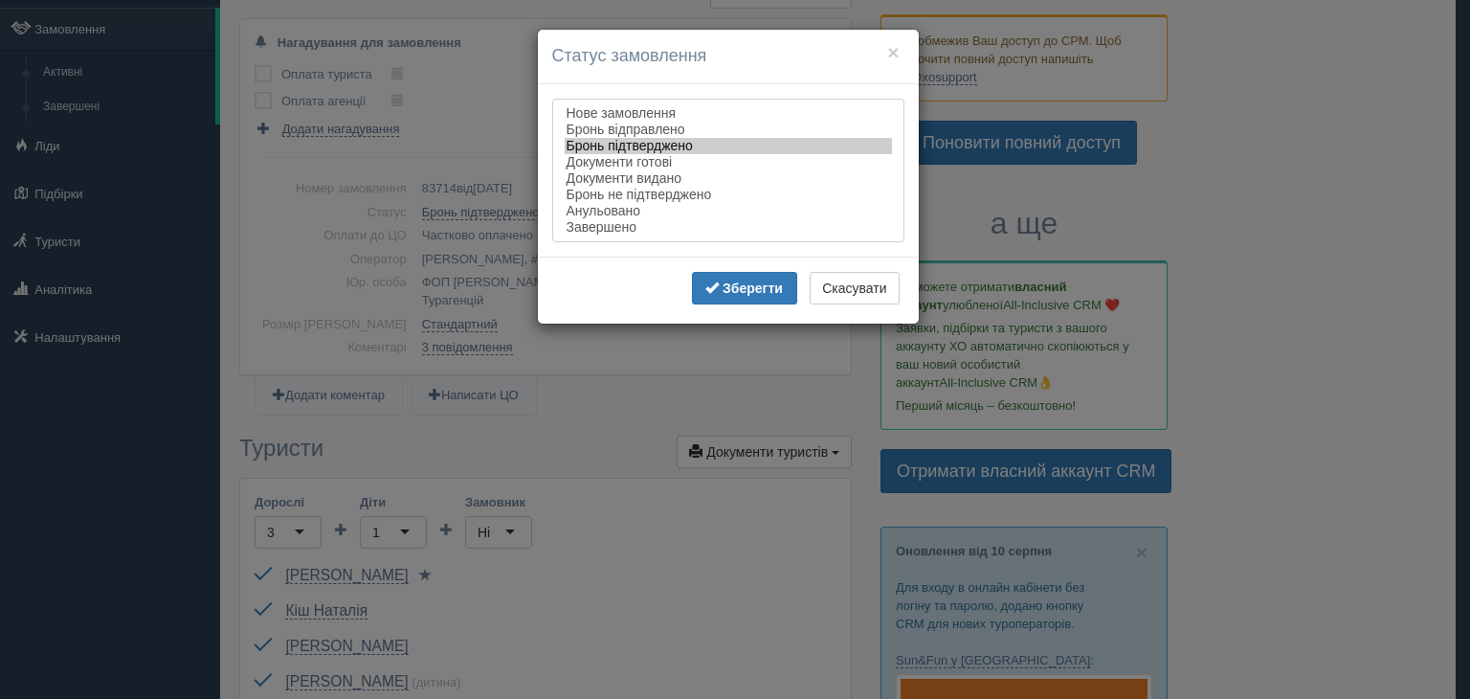
select select "completed"
click at [593, 227] on option "Завершено" at bounding box center [728, 227] width 327 height 16
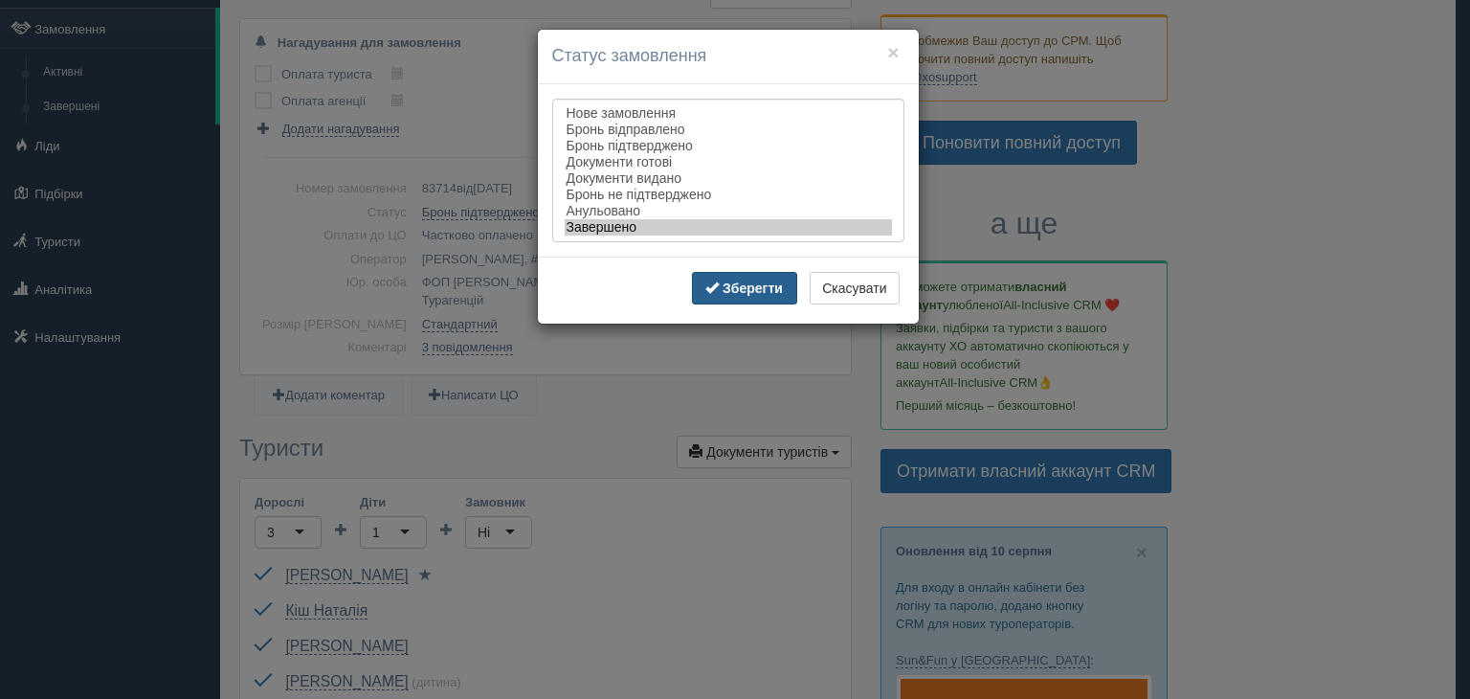
drag, startPoint x: 731, startPoint y: 291, endPoint x: 728, endPoint y: 280, distance: 10.9
click at [730, 289] on b "Зберегти" at bounding box center [753, 287] width 60 height 15
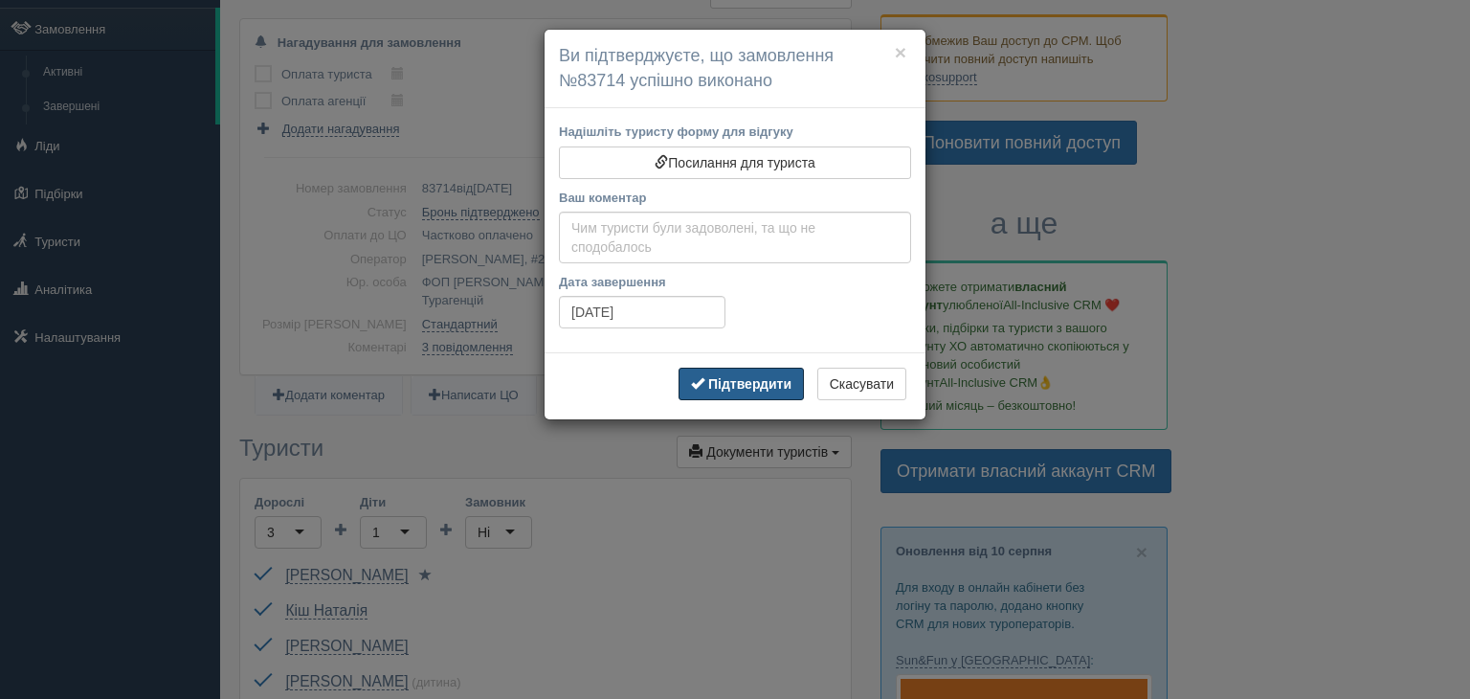
click at [746, 369] on button "Підтвердити" at bounding box center [741, 384] width 125 height 33
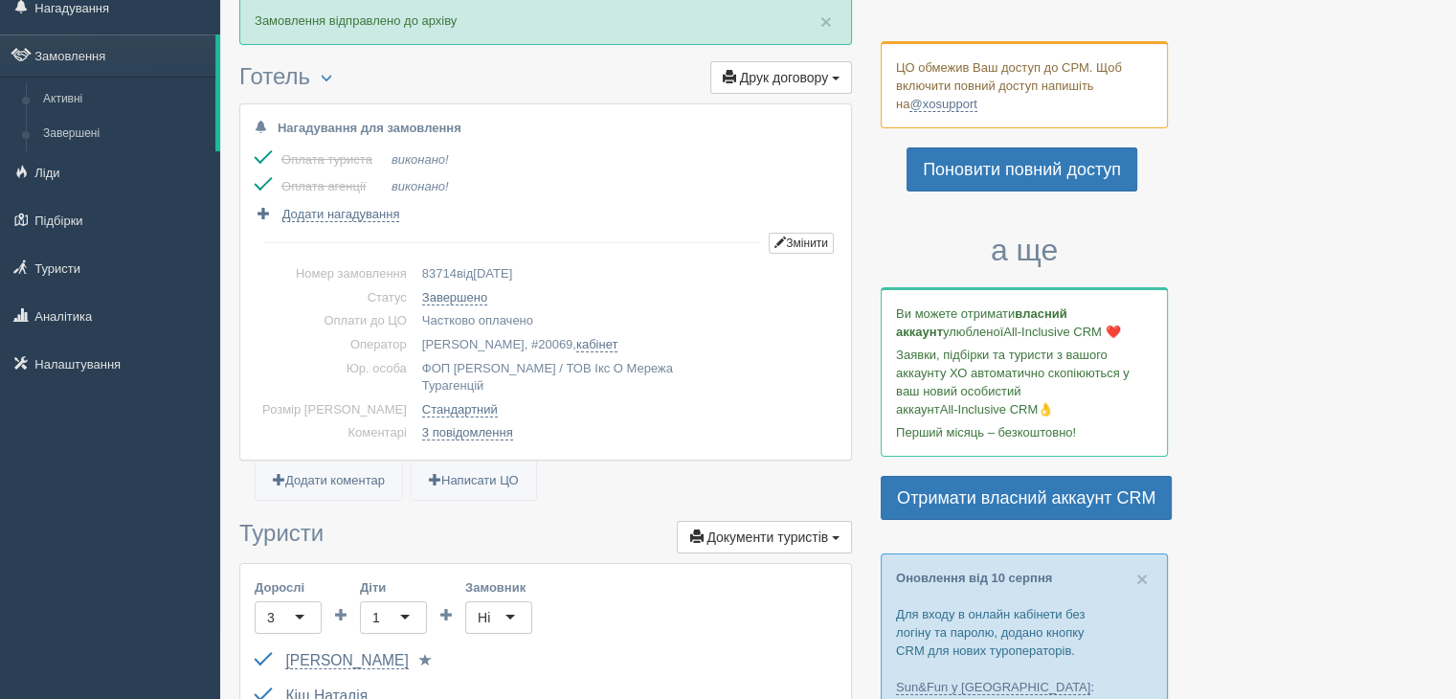
scroll to position [0, 0]
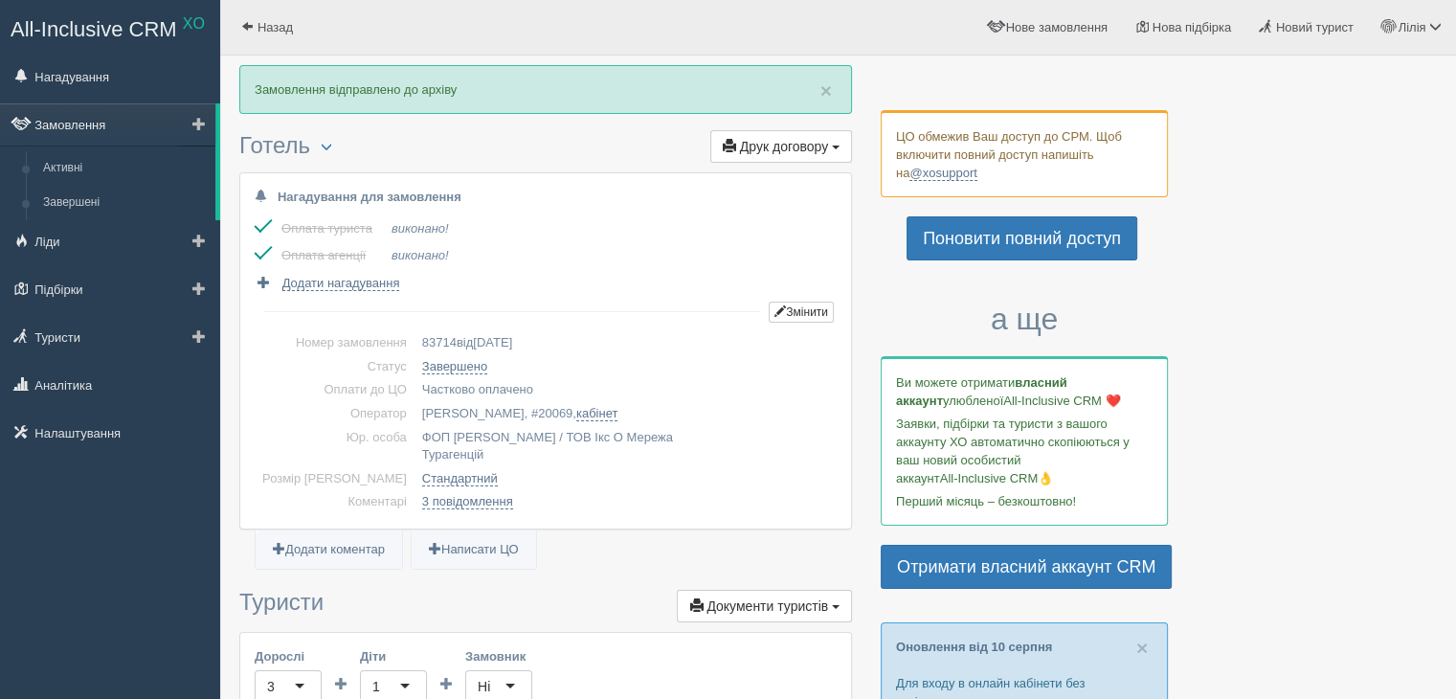
drag, startPoint x: 51, startPoint y: 127, endPoint x: 62, endPoint y: 133, distance: 12.8
click at [51, 127] on link "Замовлення" at bounding box center [107, 124] width 215 height 42
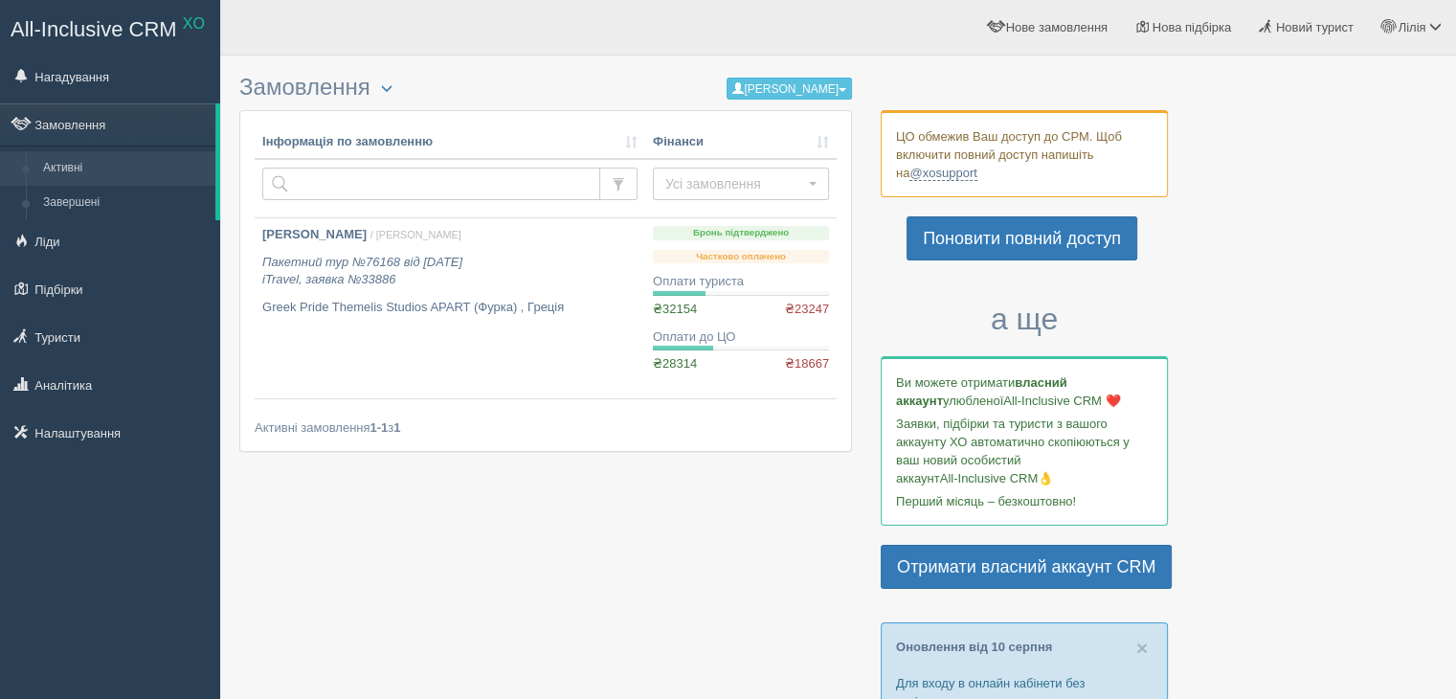
click at [772, 101] on div "Замовлення Турист в офісі Скачати в Excel Розширений пошук... Тетяна Фальковська" at bounding box center [545, 268] width 613 height 406
click at [772, 85] on button "[PERSON_NAME]" at bounding box center [789, 89] width 125 height 22
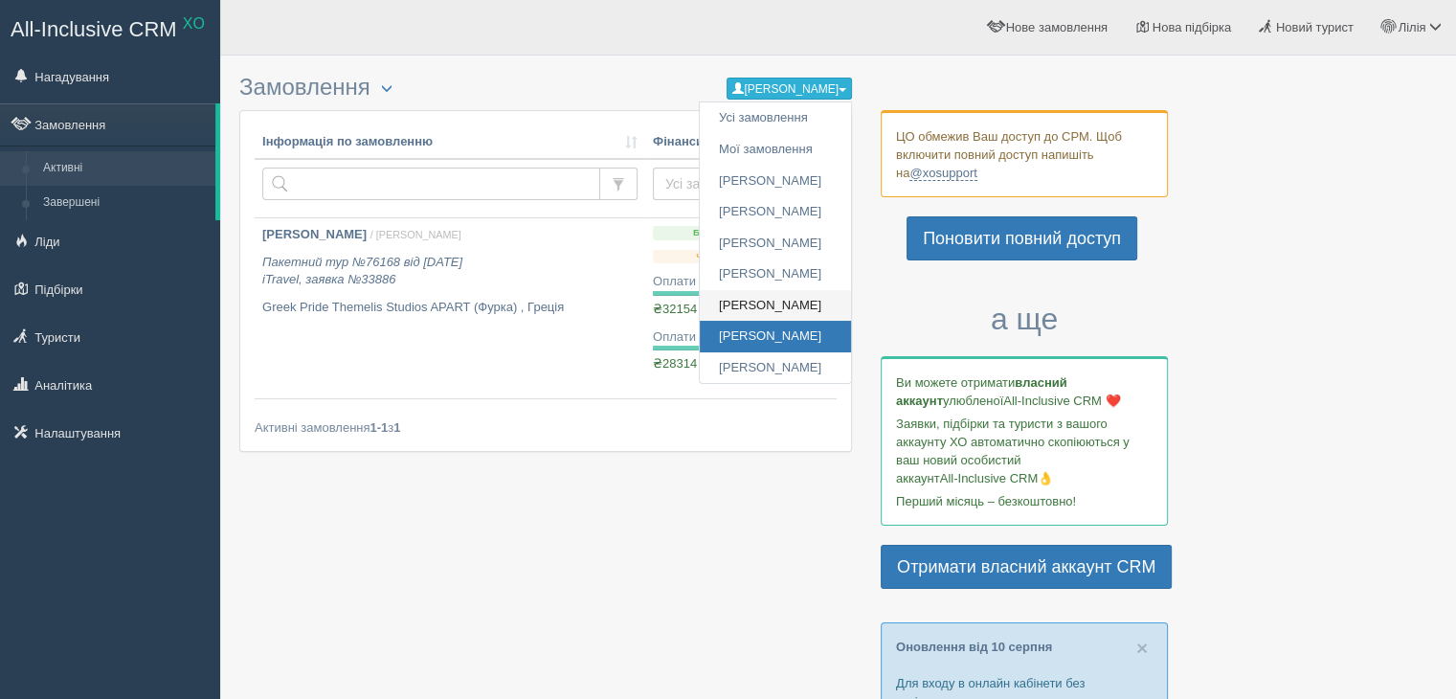
click at [766, 300] on link "[PERSON_NAME]" at bounding box center [775, 306] width 151 height 32
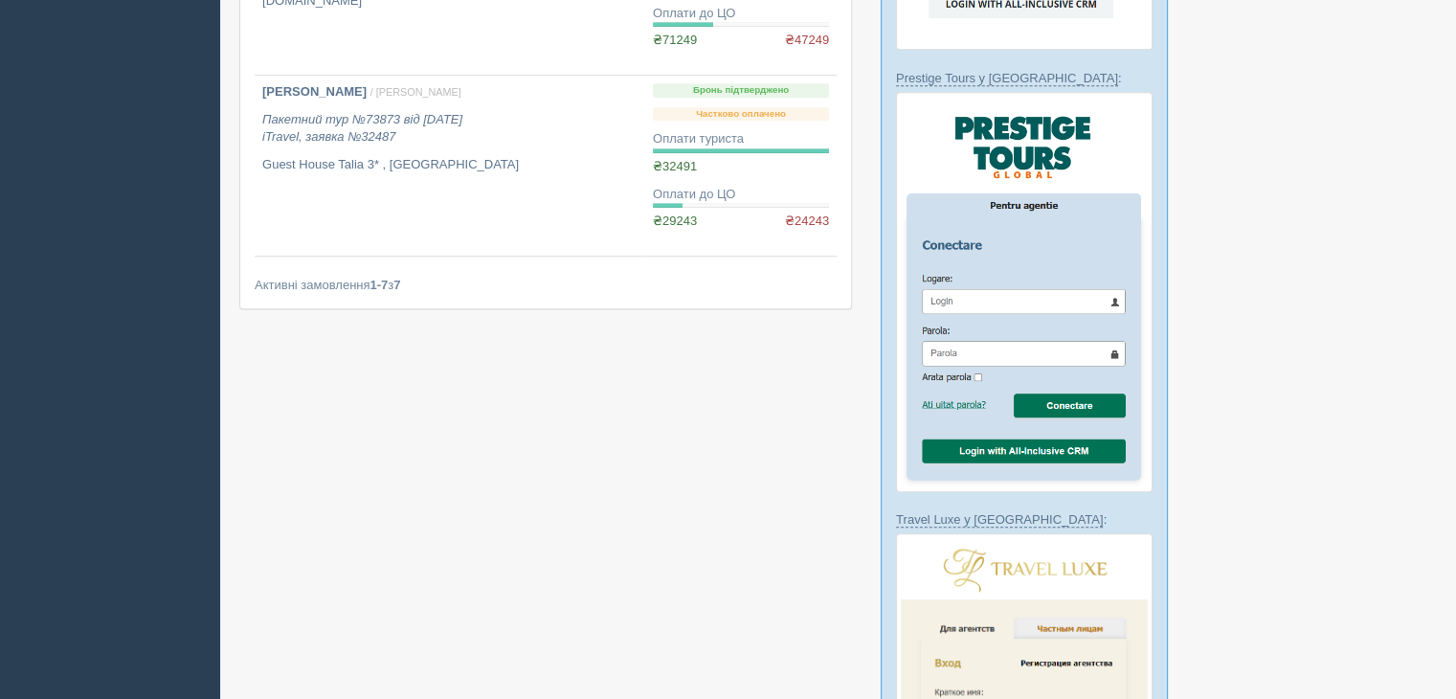
scroll to position [1149, 0]
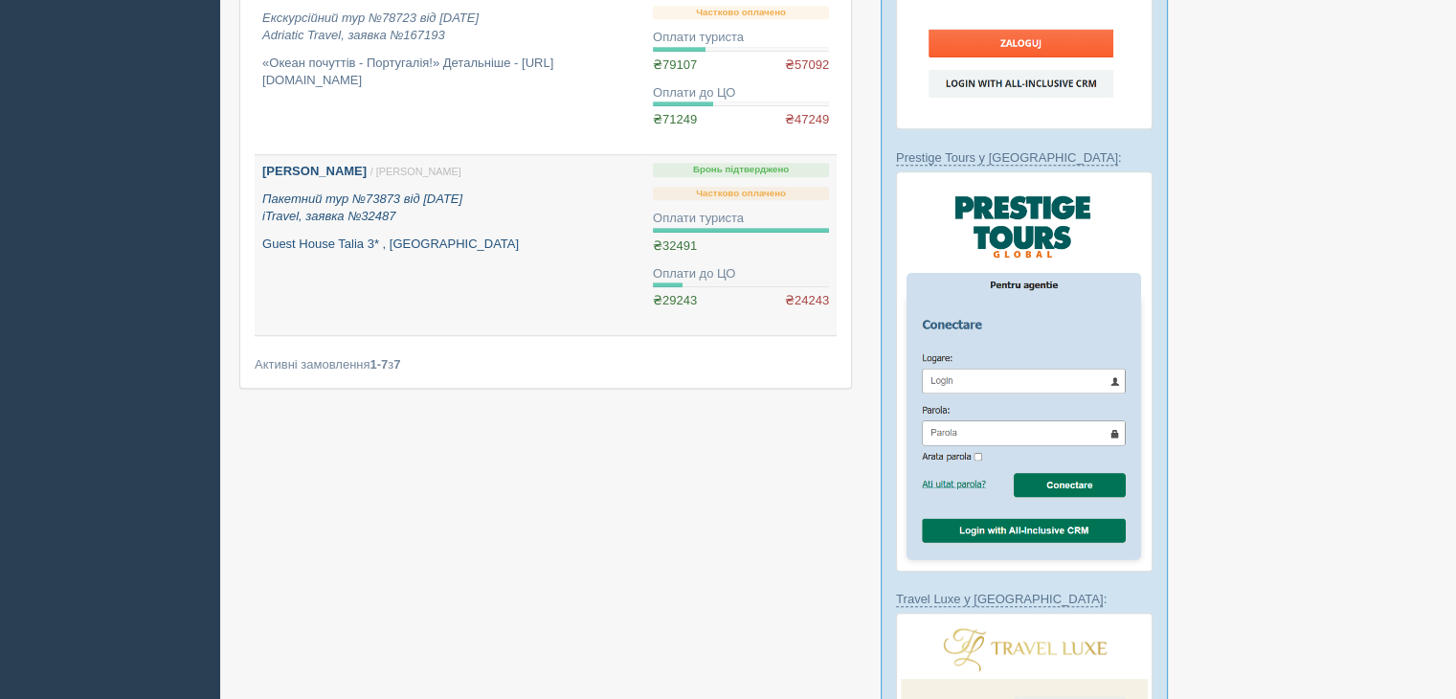
drag, startPoint x: 342, startPoint y: 196, endPoint x: 329, endPoint y: 190, distance: 13.7
click at [342, 196] on icon "Пакетний тур №73873 від 04.03.2025 iTravel, заявка №32487" at bounding box center [362, 207] width 200 height 33
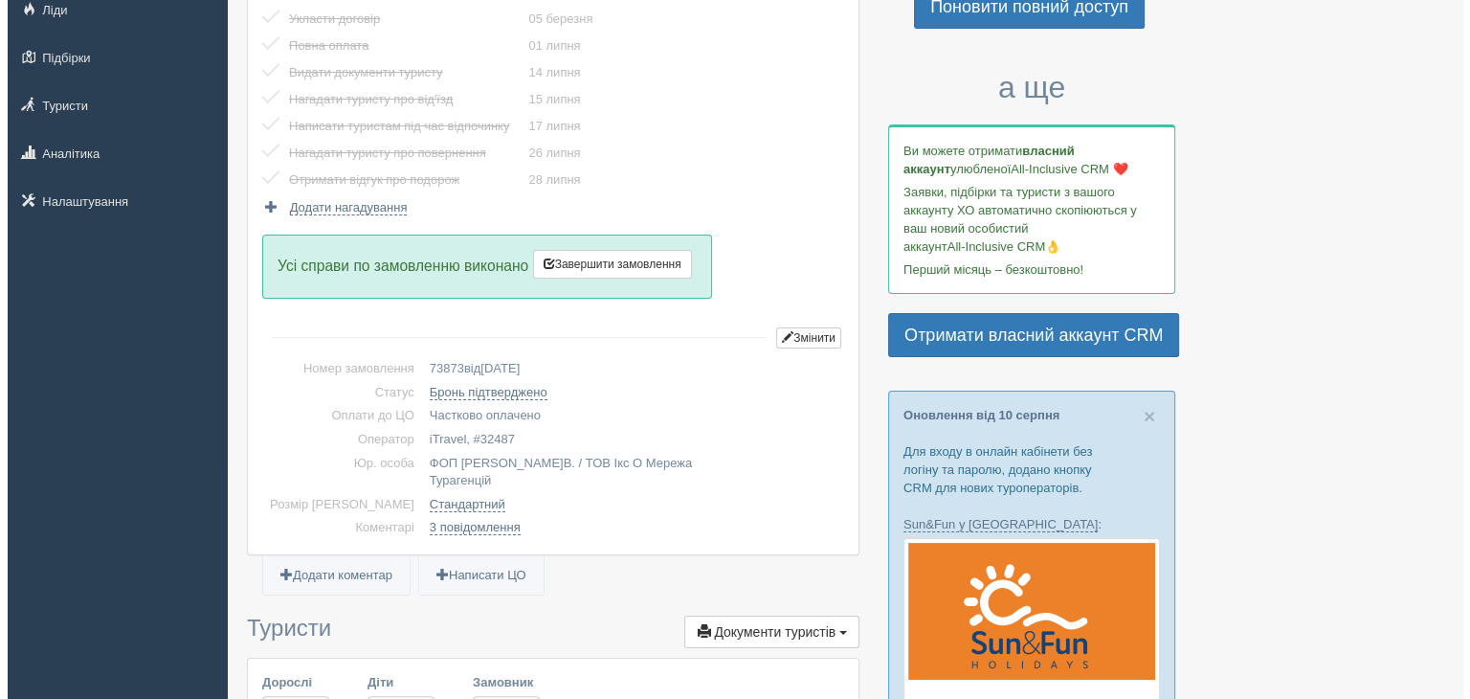
scroll to position [287, 0]
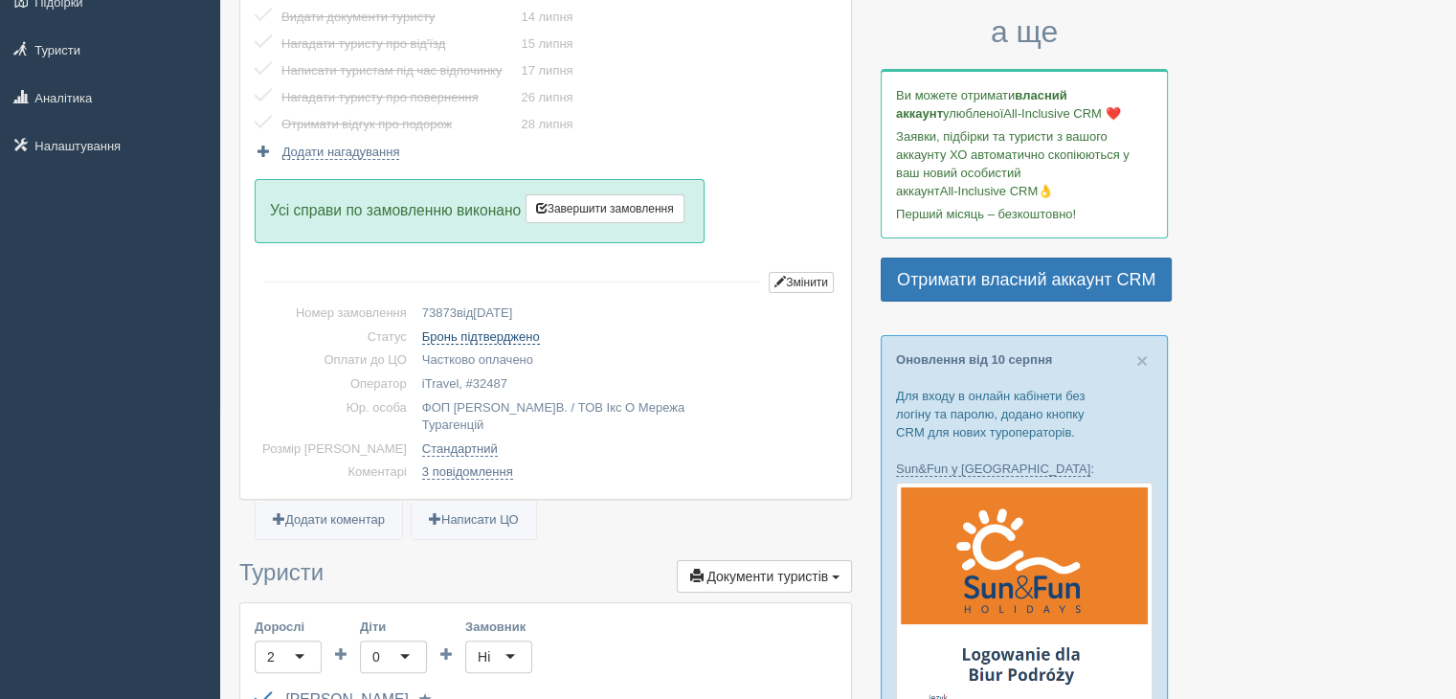
click at [458, 334] on link "Бронь підтверджено" at bounding box center [481, 336] width 118 height 15
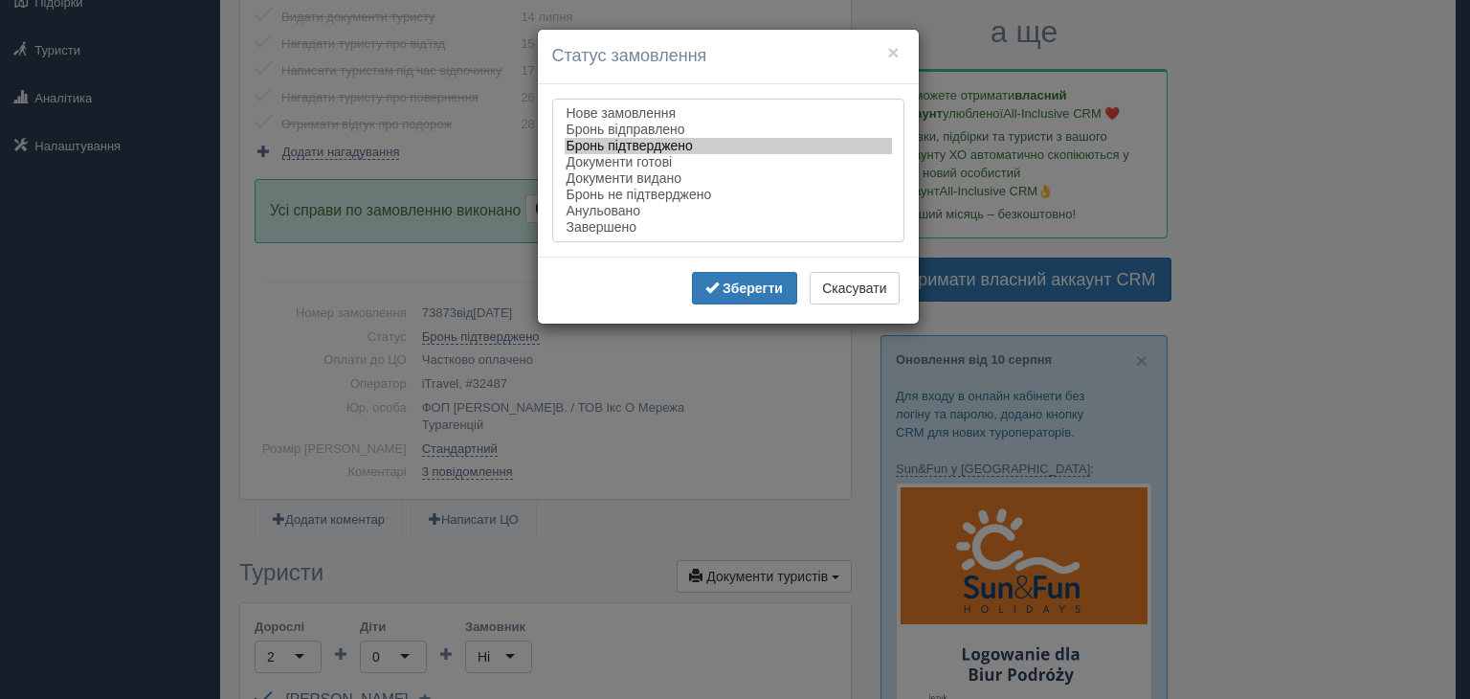
select select "completed"
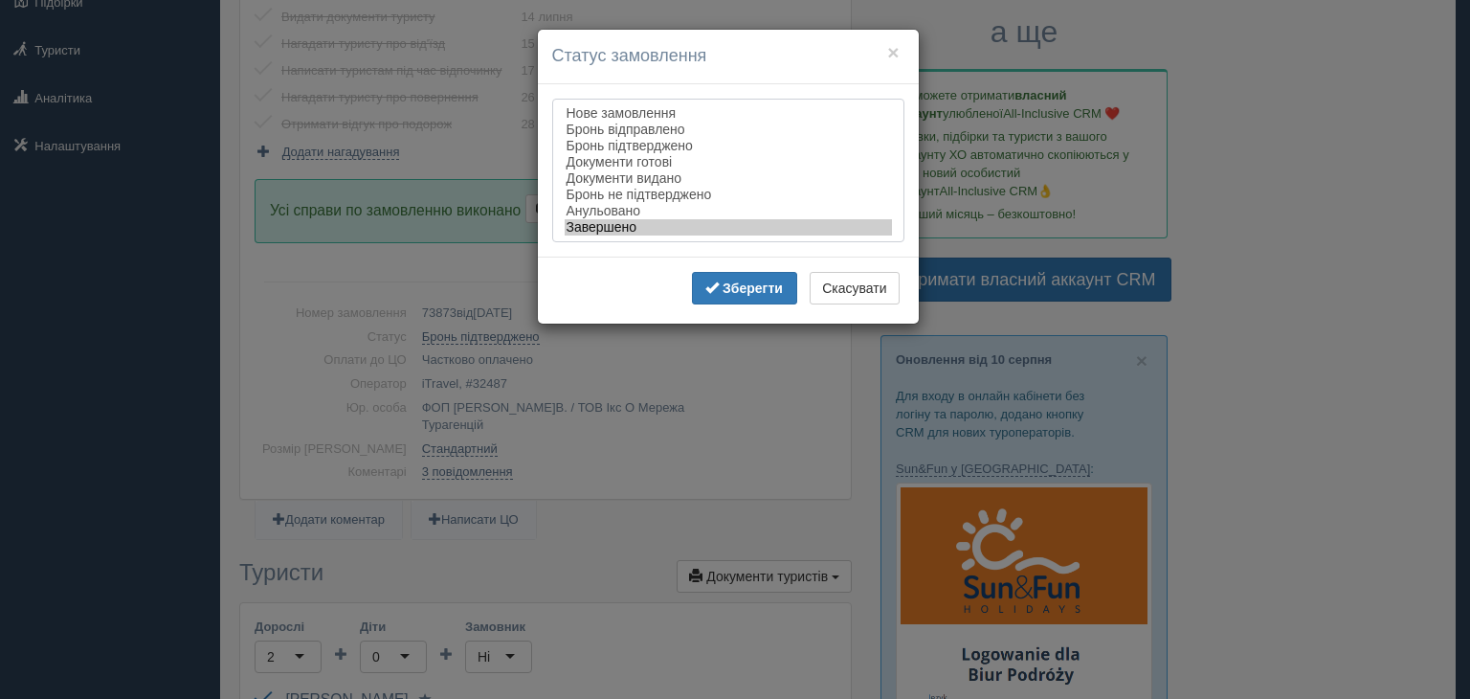
click at [605, 235] on option "Завершено" at bounding box center [728, 227] width 327 height 16
click at [750, 296] on b "Зберегти" at bounding box center [753, 287] width 60 height 15
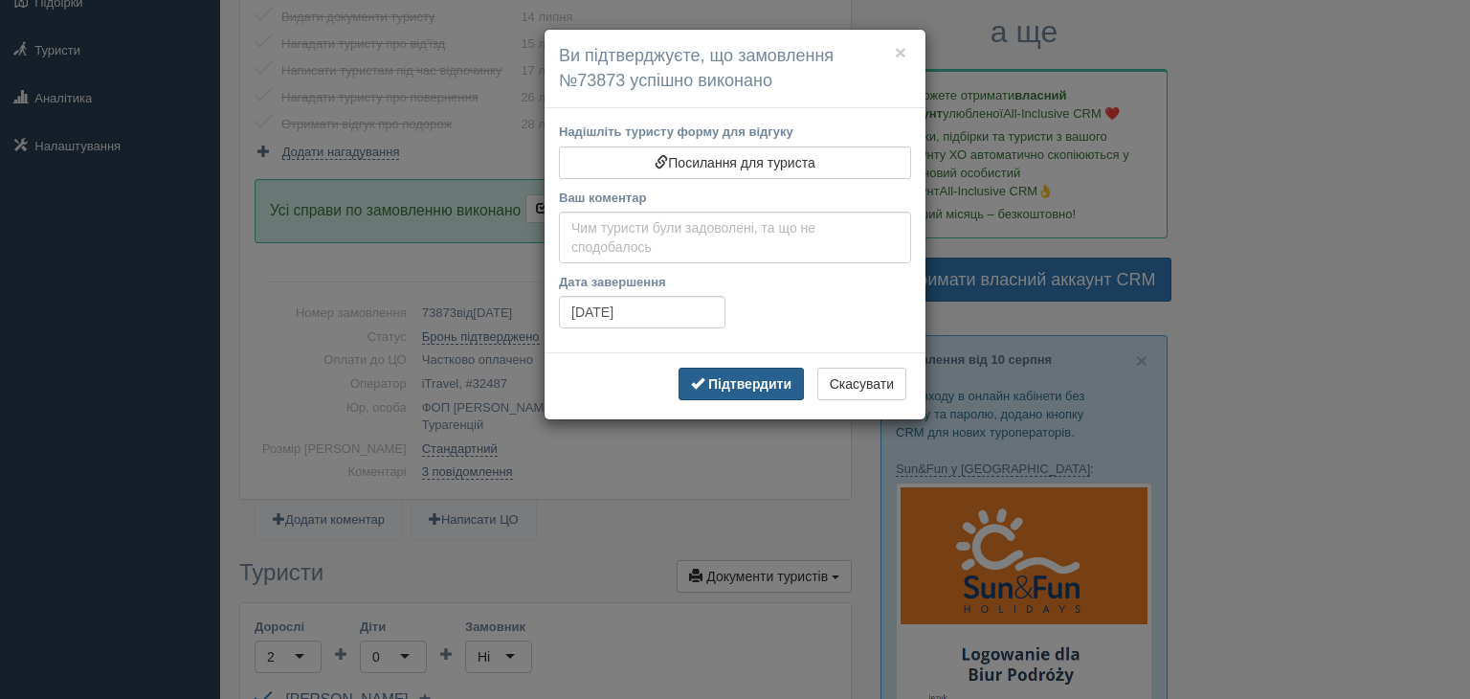
click at [739, 384] on b "Підтвердити" at bounding box center [749, 383] width 83 height 15
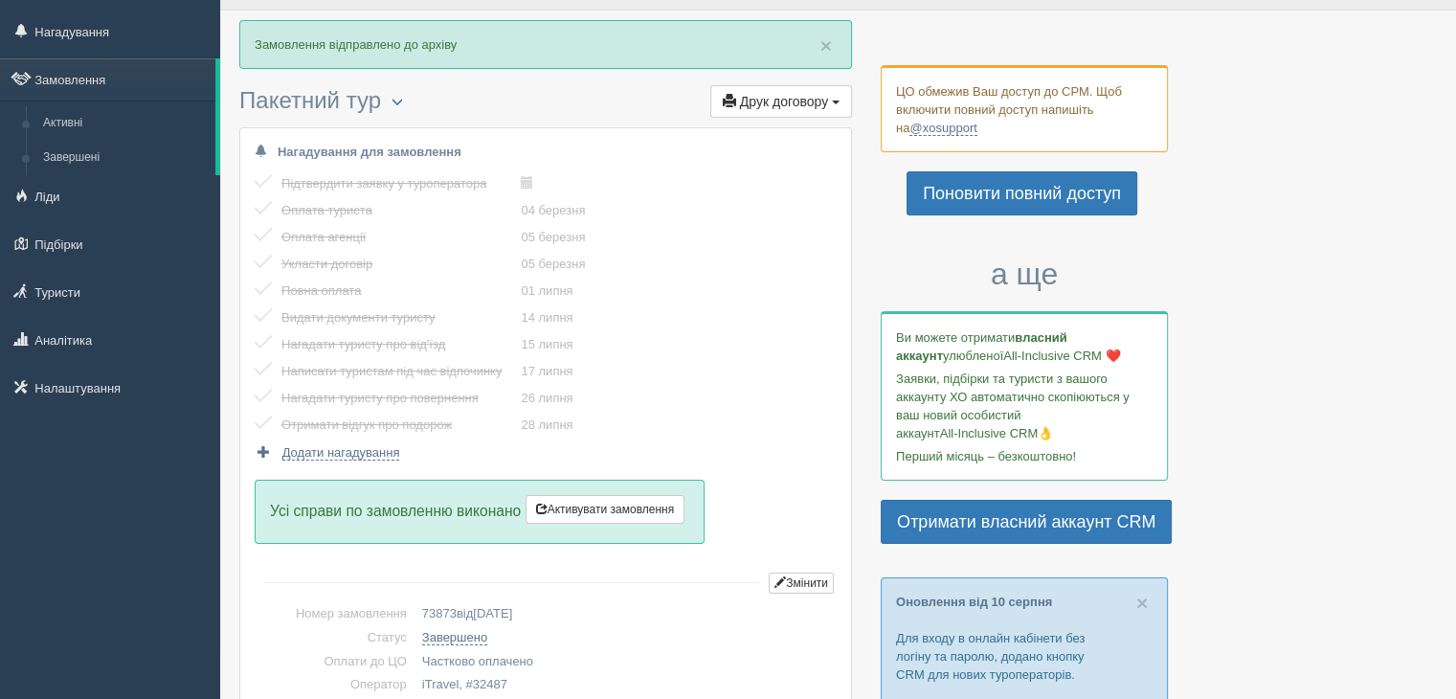
scroll to position [0, 0]
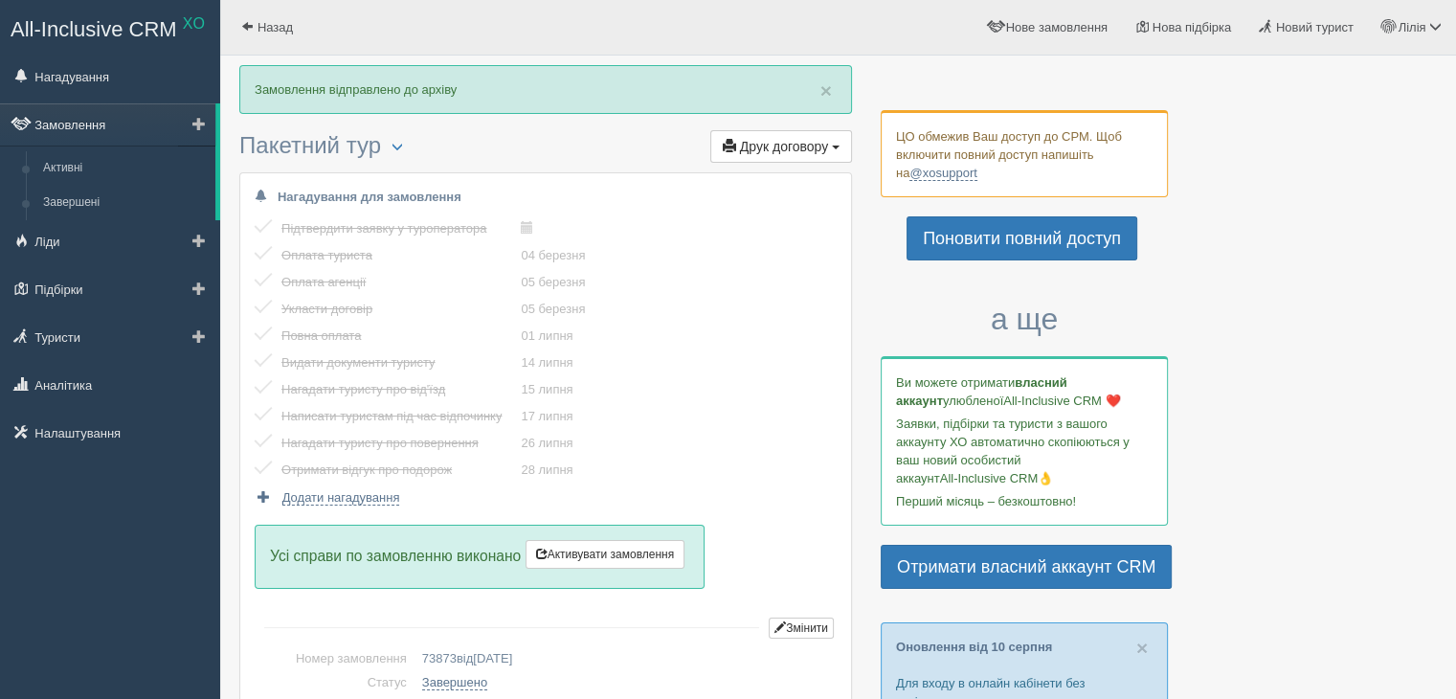
click at [54, 116] on link "Замовлення" at bounding box center [107, 124] width 215 height 42
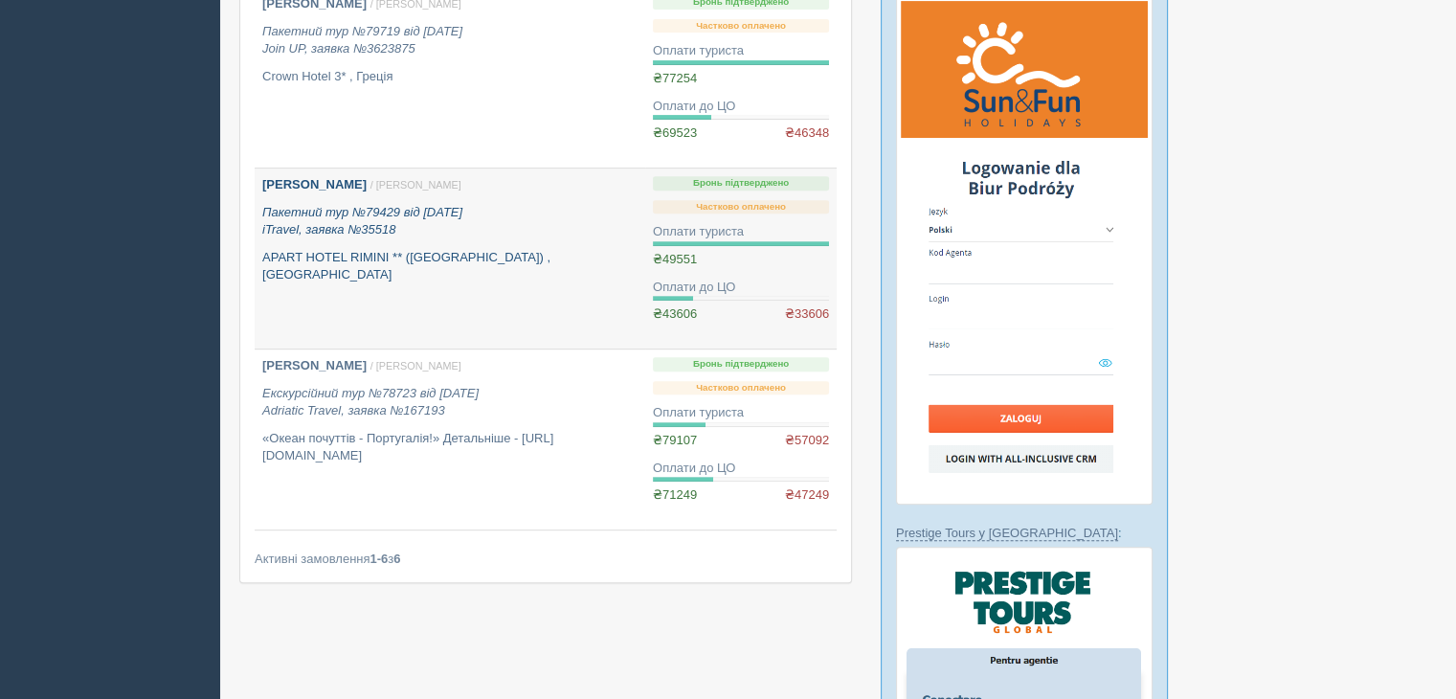
scroll to position [766, 0]
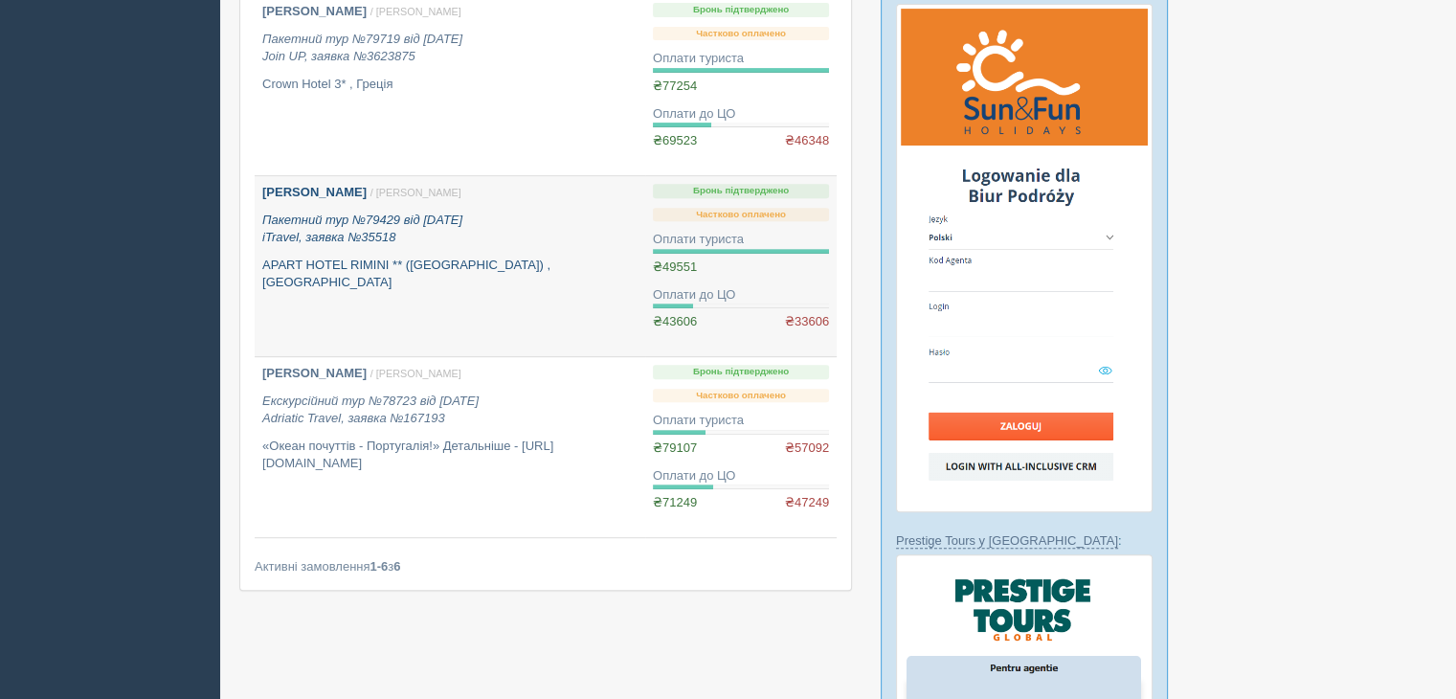
click at [365, 227] on p "Пакетний тур №79429 від [DATE] iTravel, заявка №35518" at bounding box center [449, 229] width 375 height 35
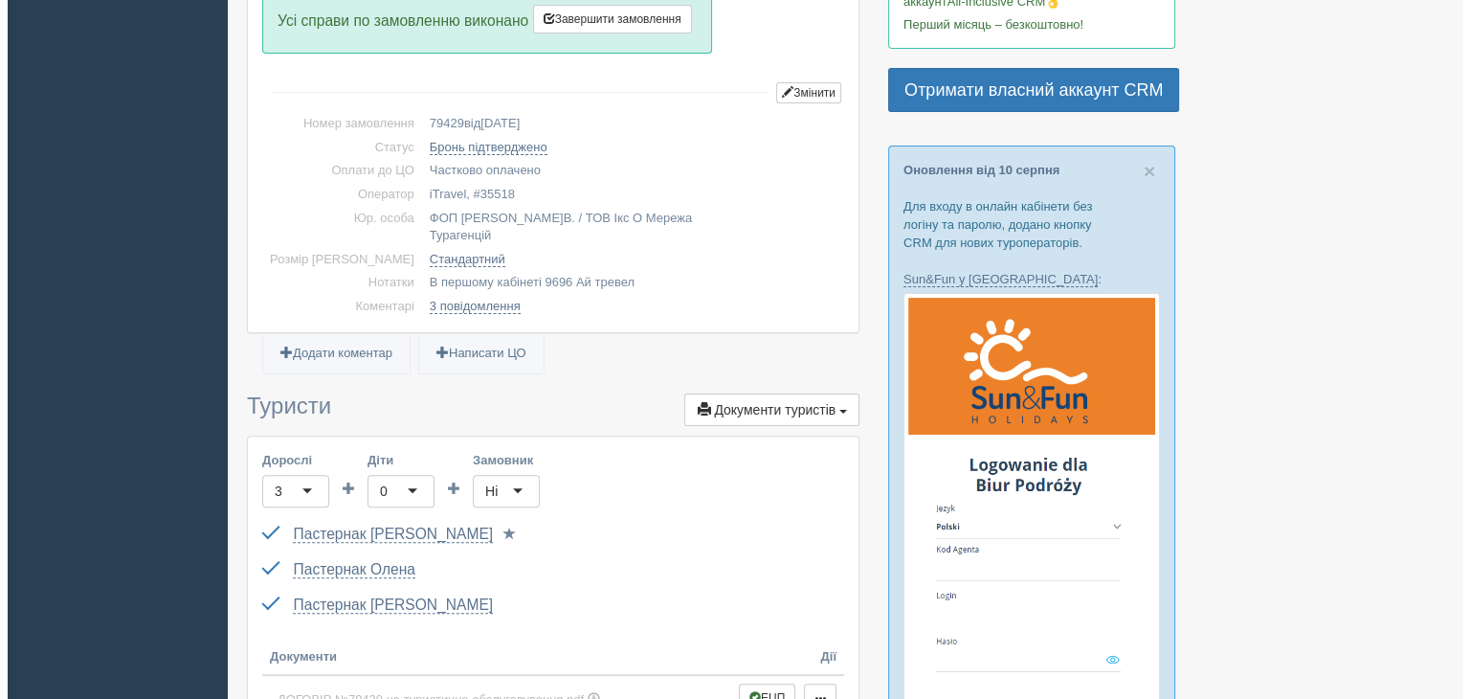
scroll to position [191, 0]
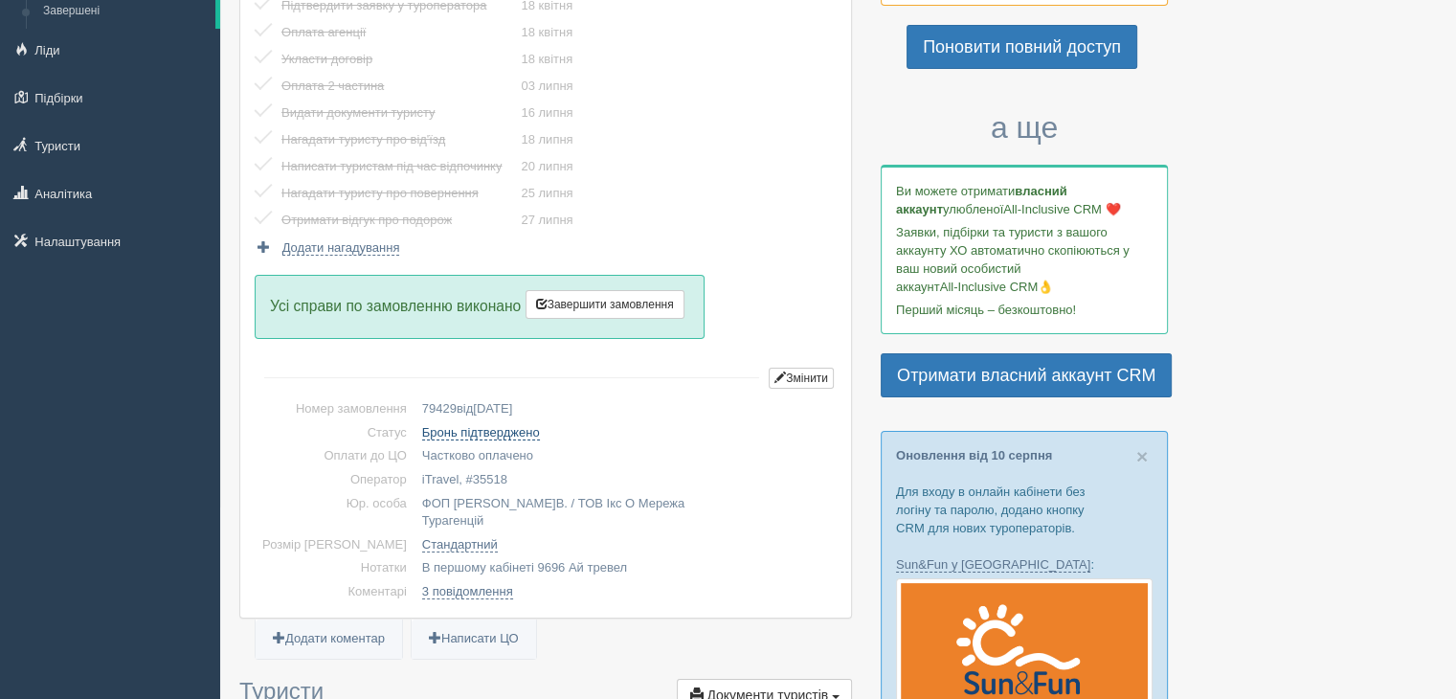
click at [446, 426] on link "Бронь підтверджено" at bounding box center [481, 432] width 118 height 15
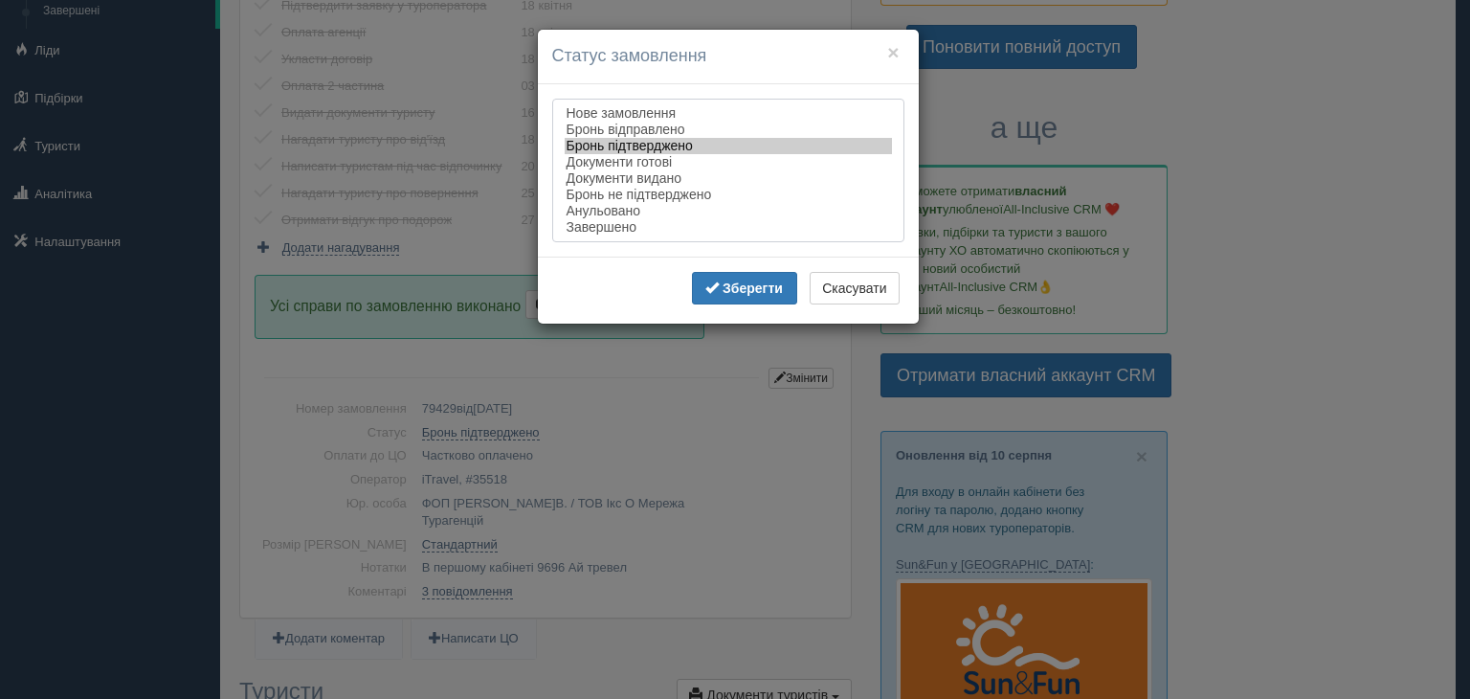
select select "completed"
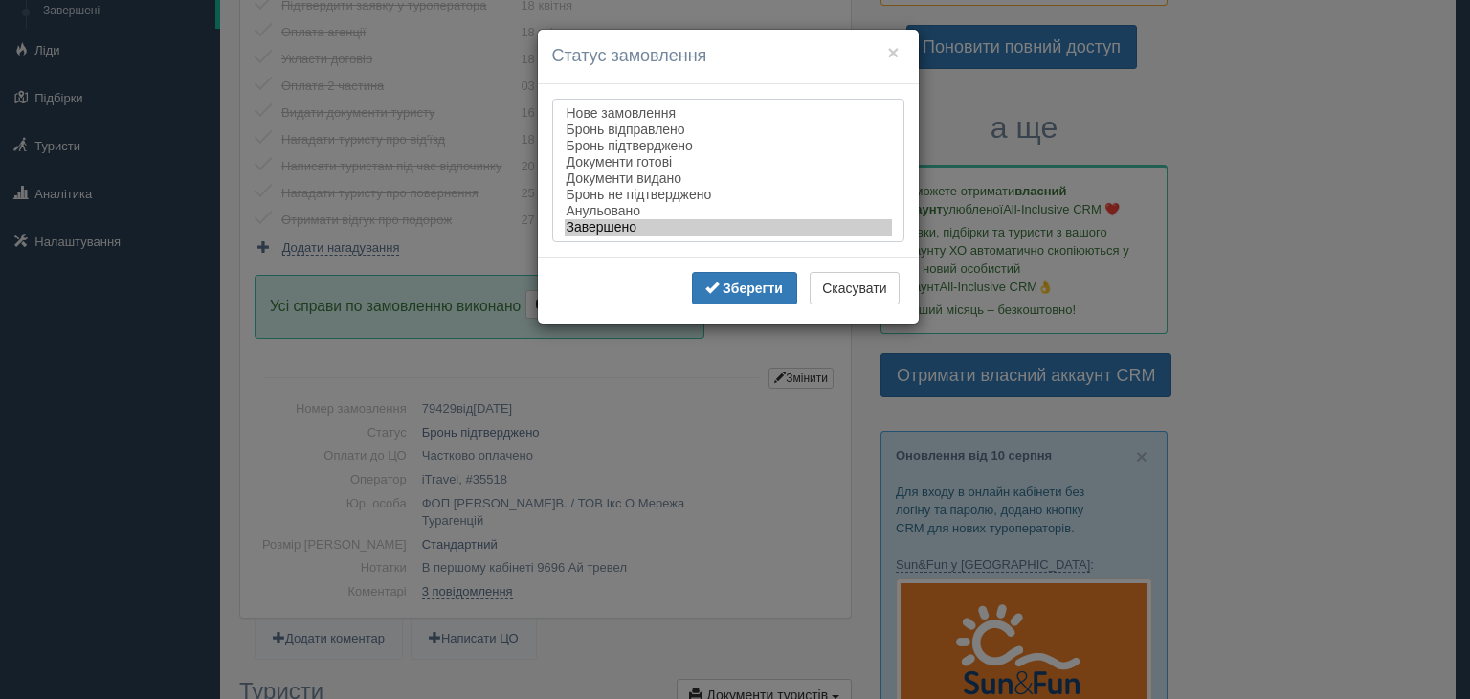
click at [598, 233] on option "Завершено" at bounding box center [728, 227] width 327 height 16
click at [747, 295] on b "Зберегти" at bounding box center [753, 287] width 60 height 15
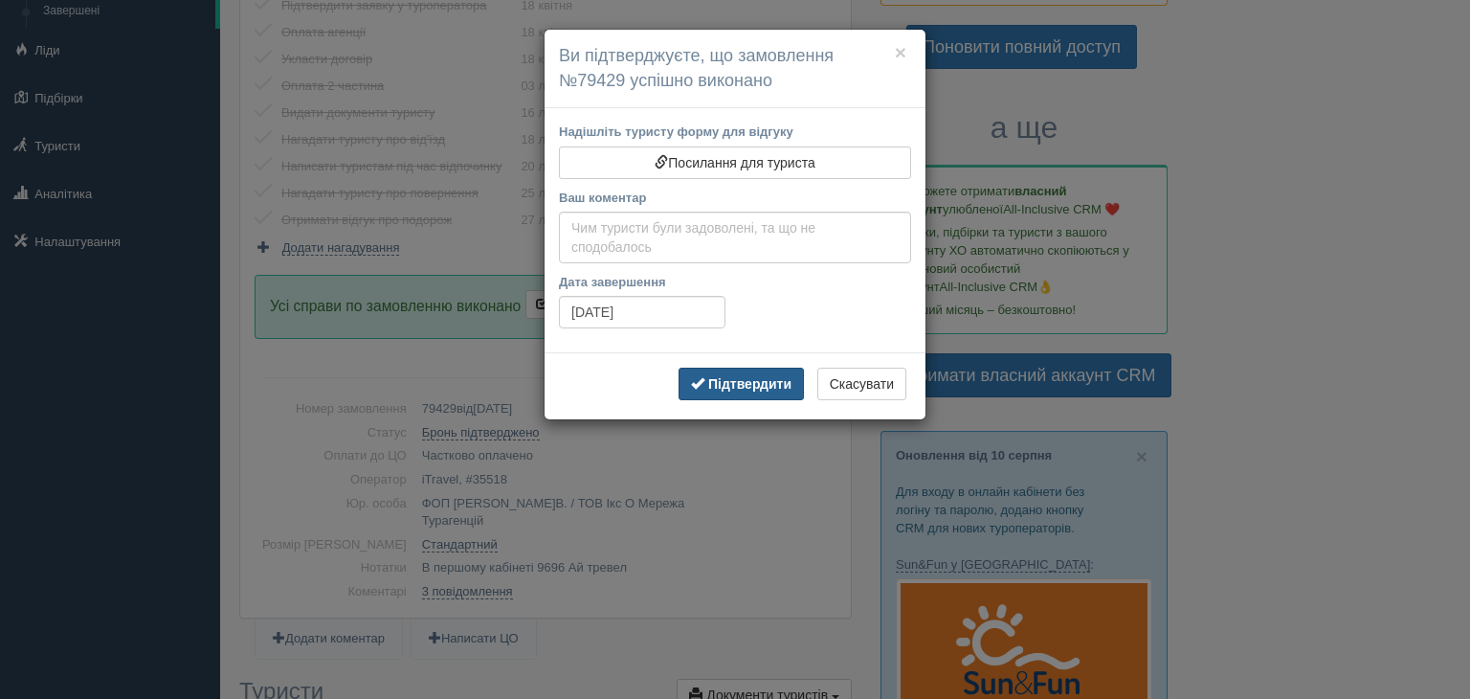
drag, startPoint x: 754, startPoint y: 389, endPoint x: 737, endPoint y: 390, distance: 17.3
click at [754, 390] on button "Підтвердити" at bounding box center [741, 384] width 125 height 33
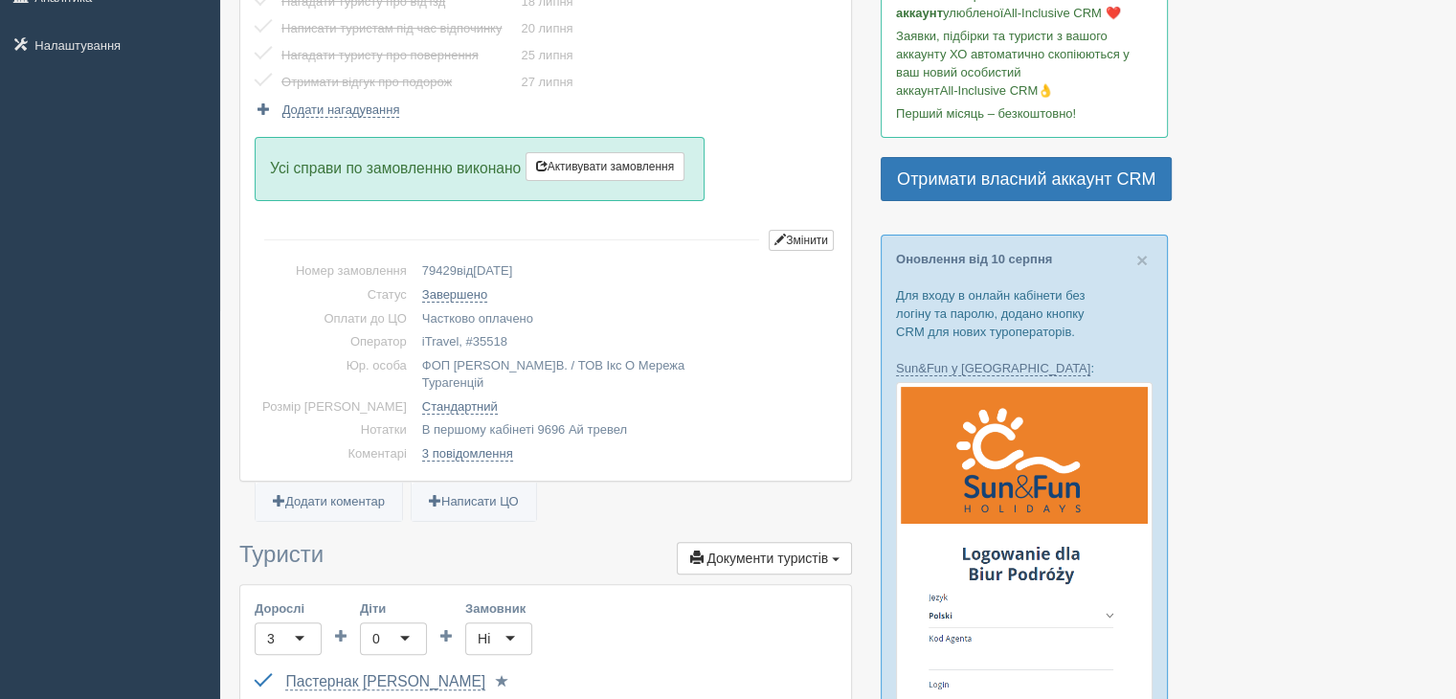
scroll to position [383, 0]
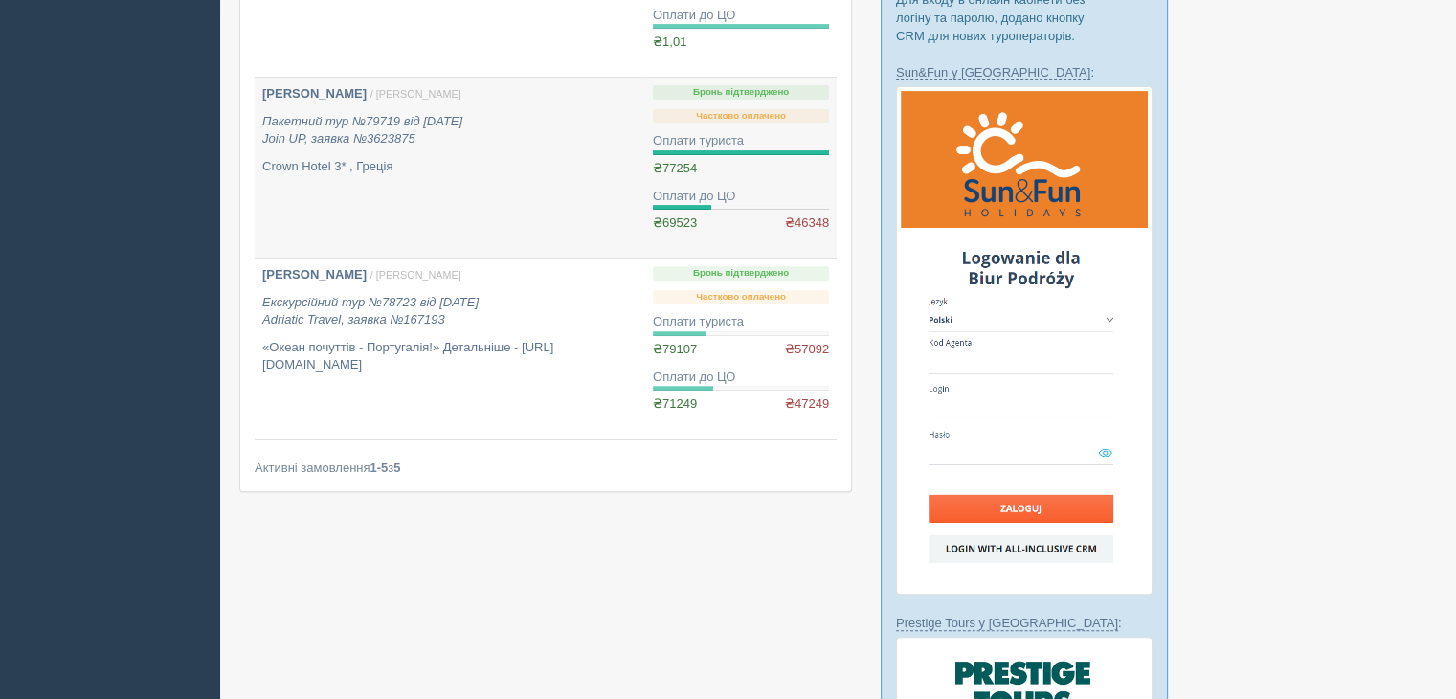
scroll to position [574, 0]
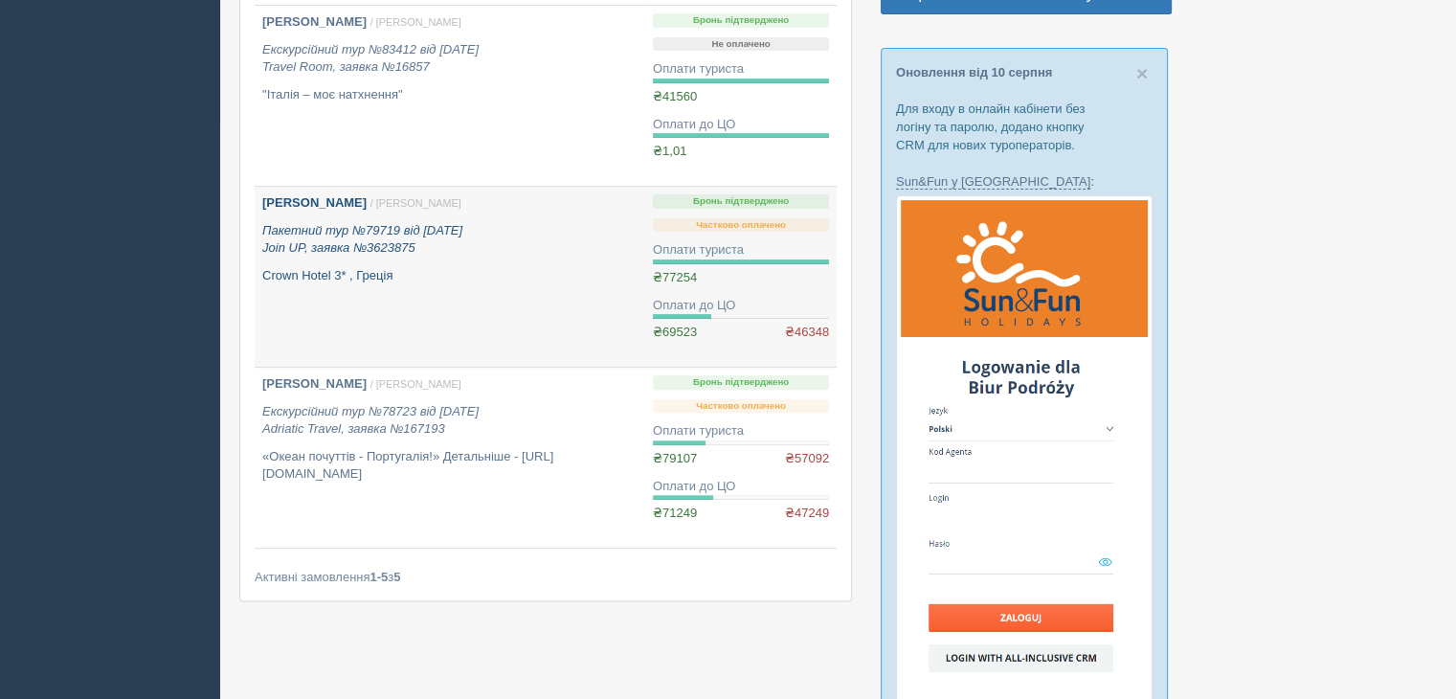
click at [379, 272] on p "Crown Hotel 3* , Греція" at bounding box center [449, 276] width 375 height 18
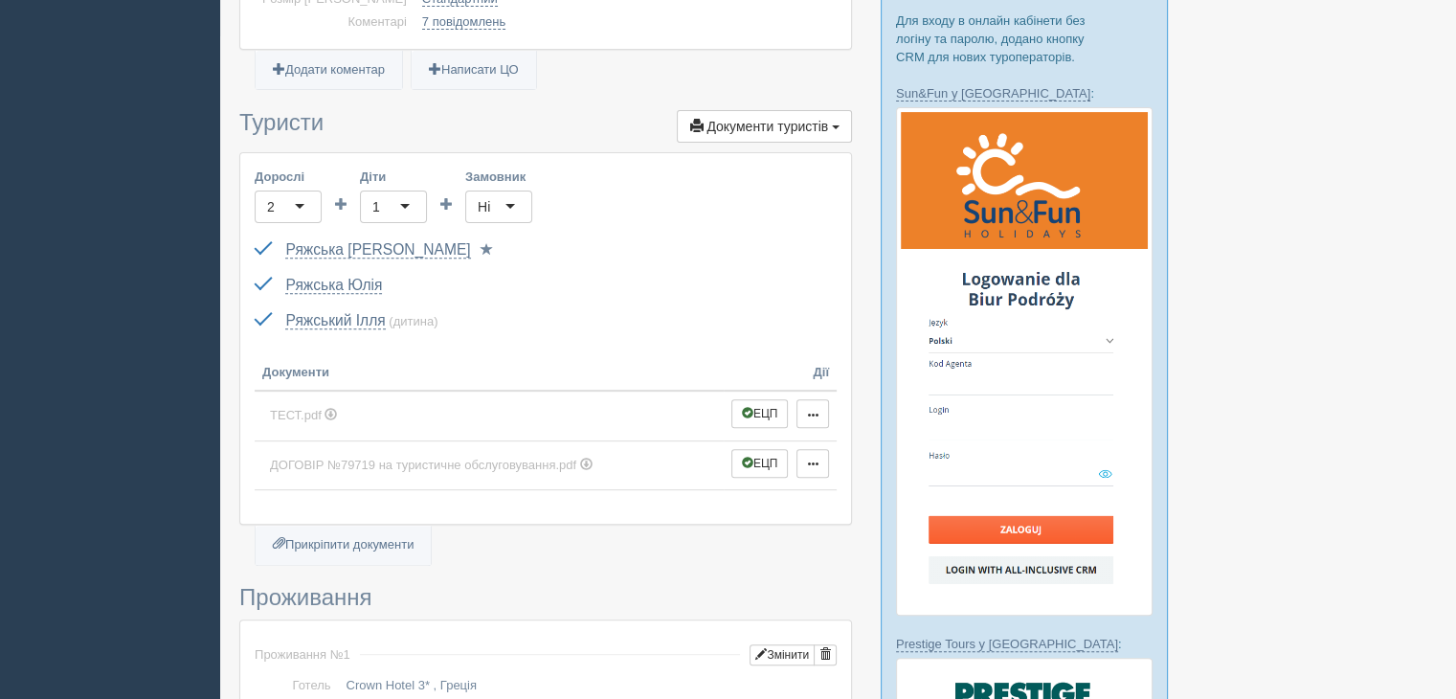
scroll to position [479, 0]
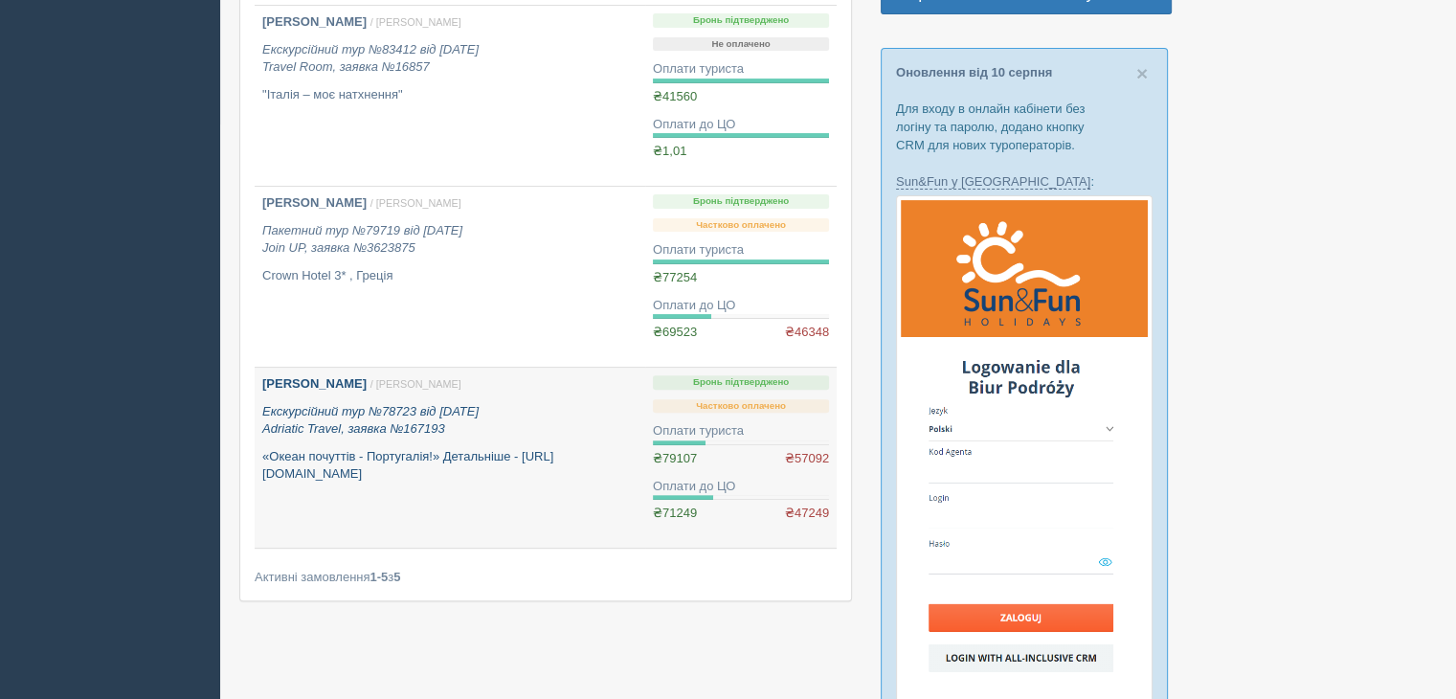
scroll to position [383, 0]
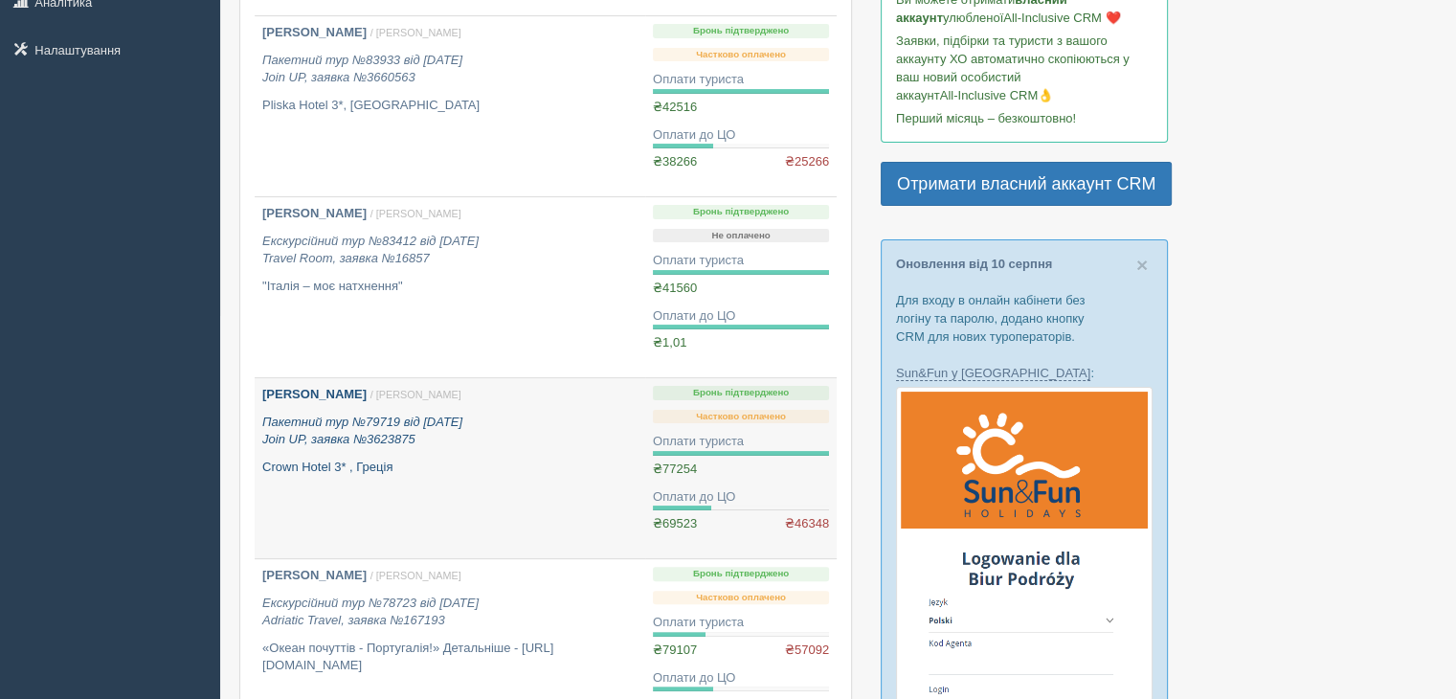
click at [444, 423] on icon "Пакетний тур №79719 від [DATE] Join UP, заявка №3623875" at bounding box center [362, 430] width 200 height 33
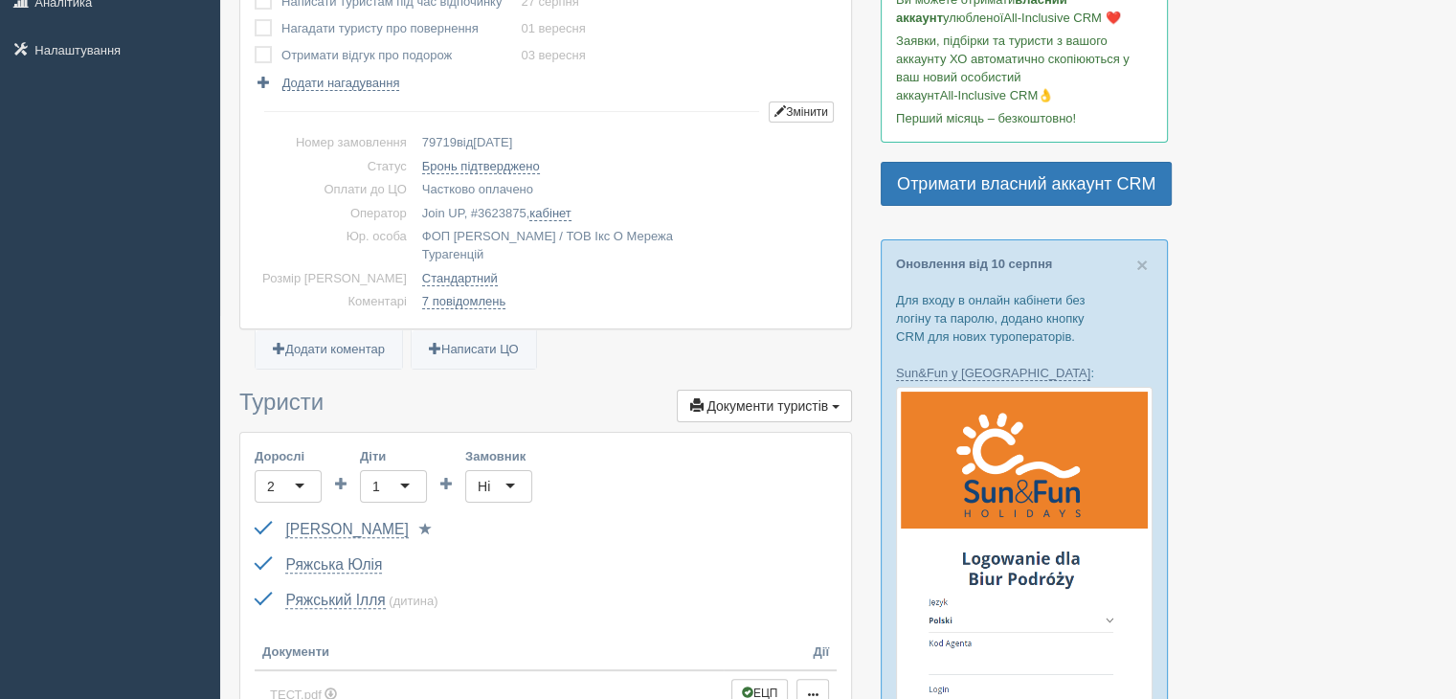
scroll to position [766, 0]
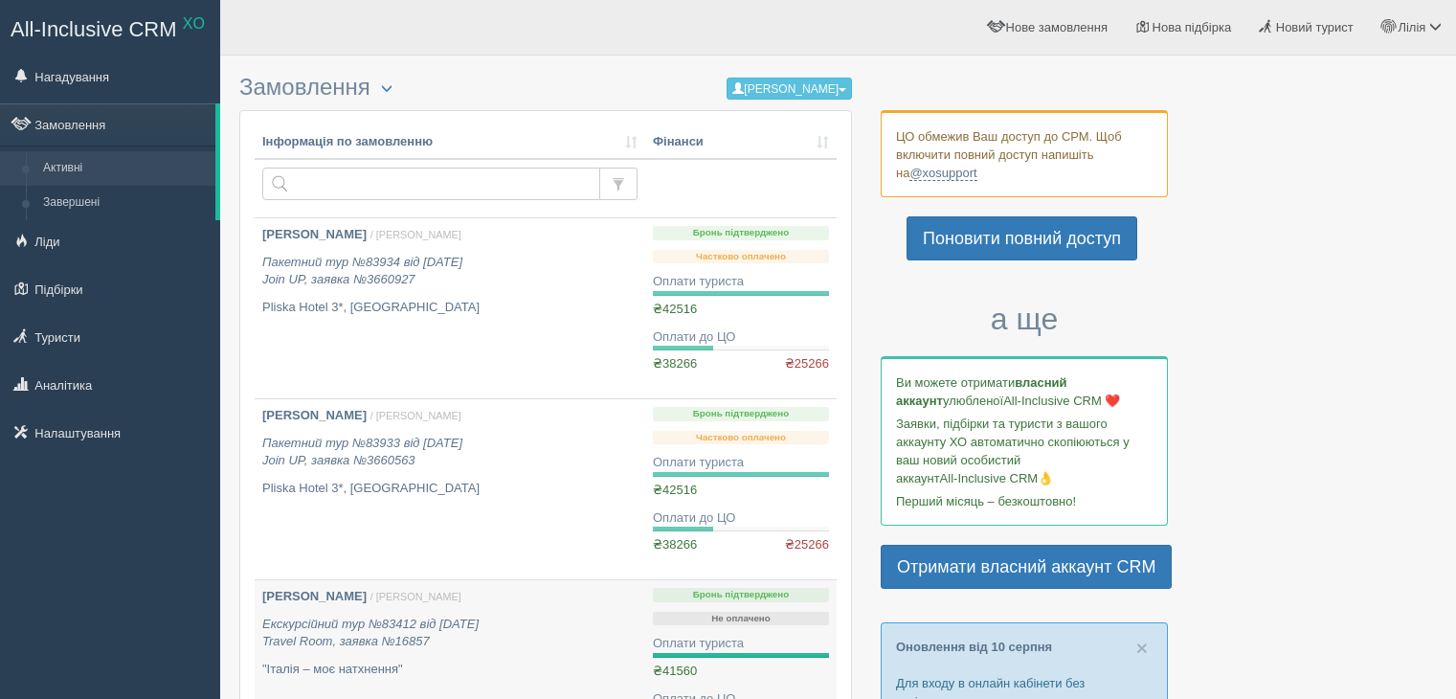
scroll to position [383, 0]
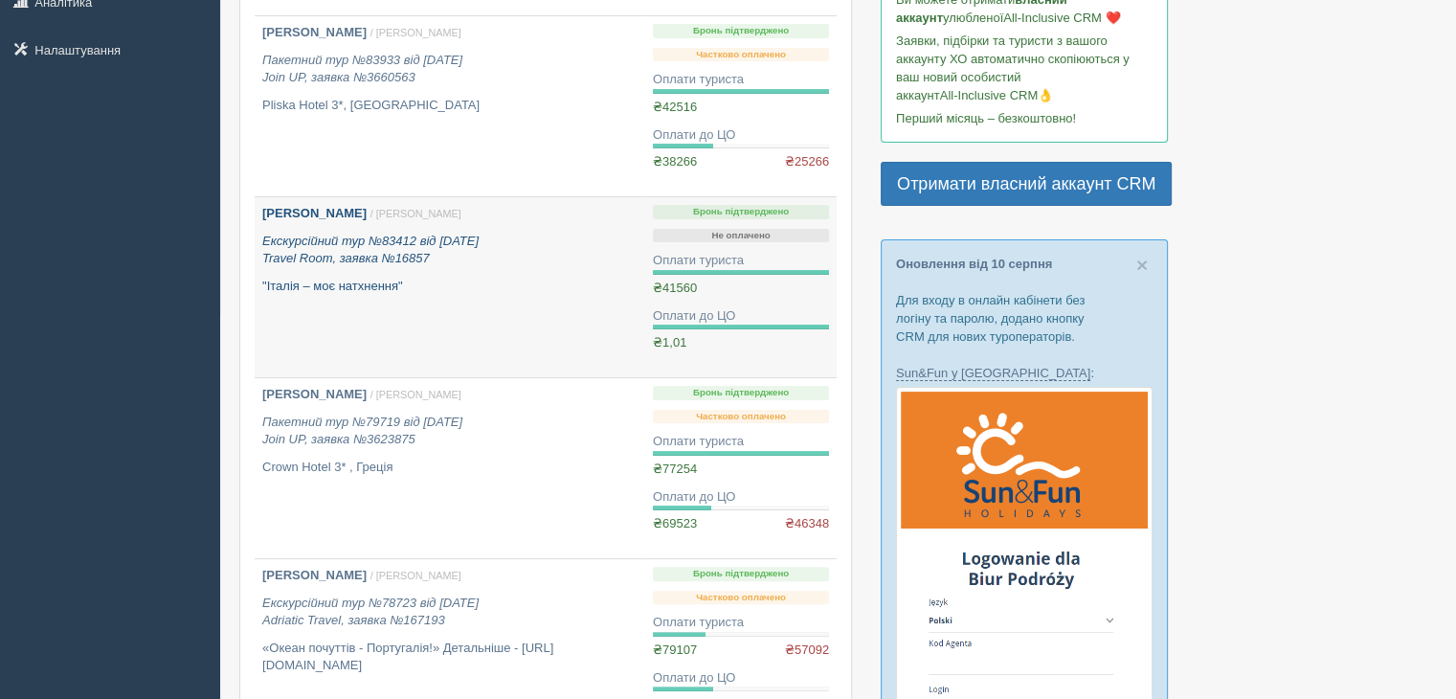
click at [448, 246] on icon "Екскурсійний тур №83412 від [DATE] Travel Room, заявка №16857" at bounding box center [370, 250] width 216 height 33
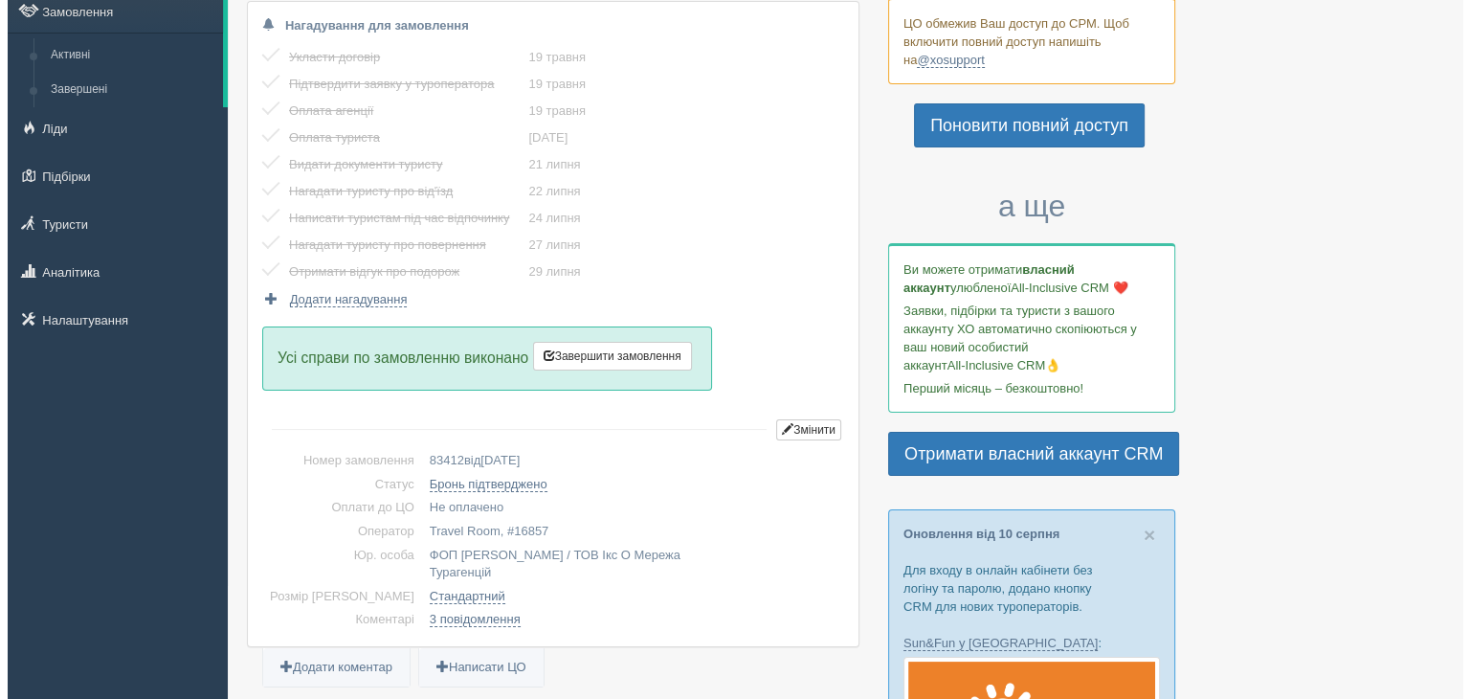
scroll to position [191, 0]
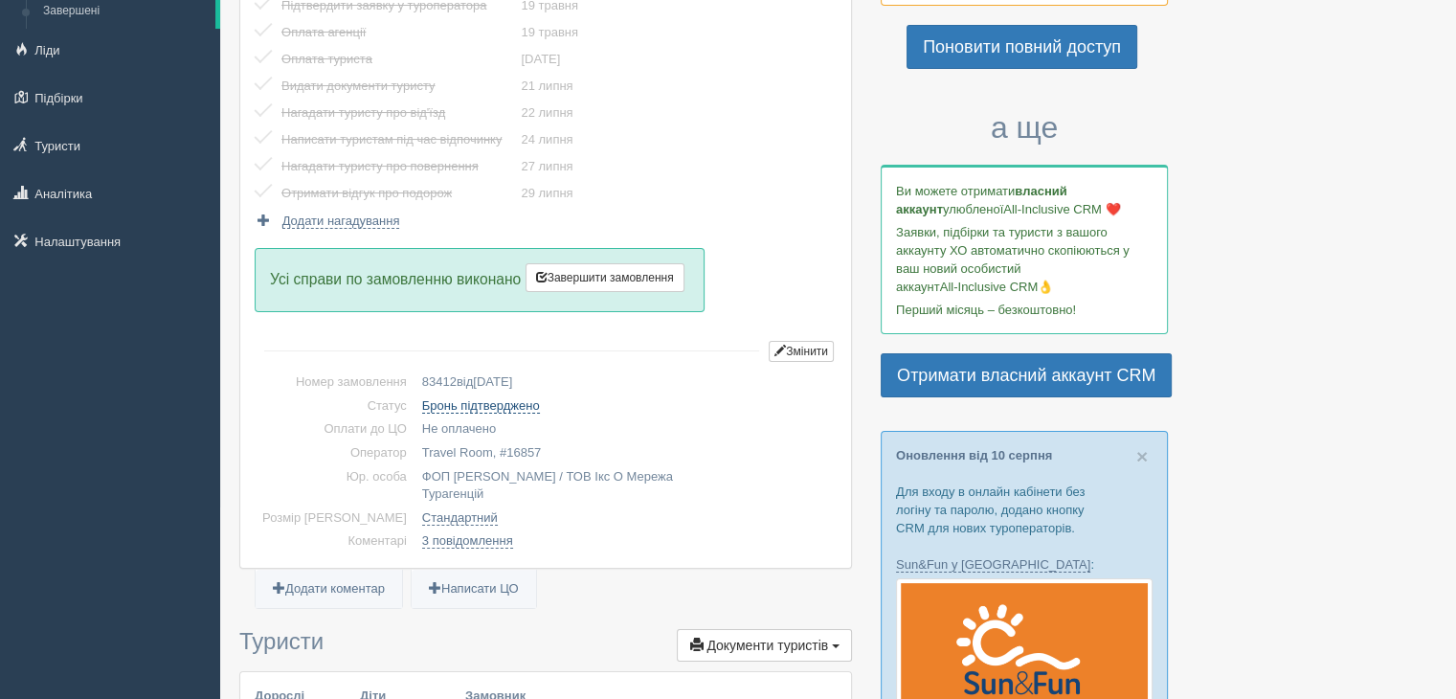
click at [467, 402] on link "Бронь підтверджено" at bounding box center [481, 405] width 118 height 15
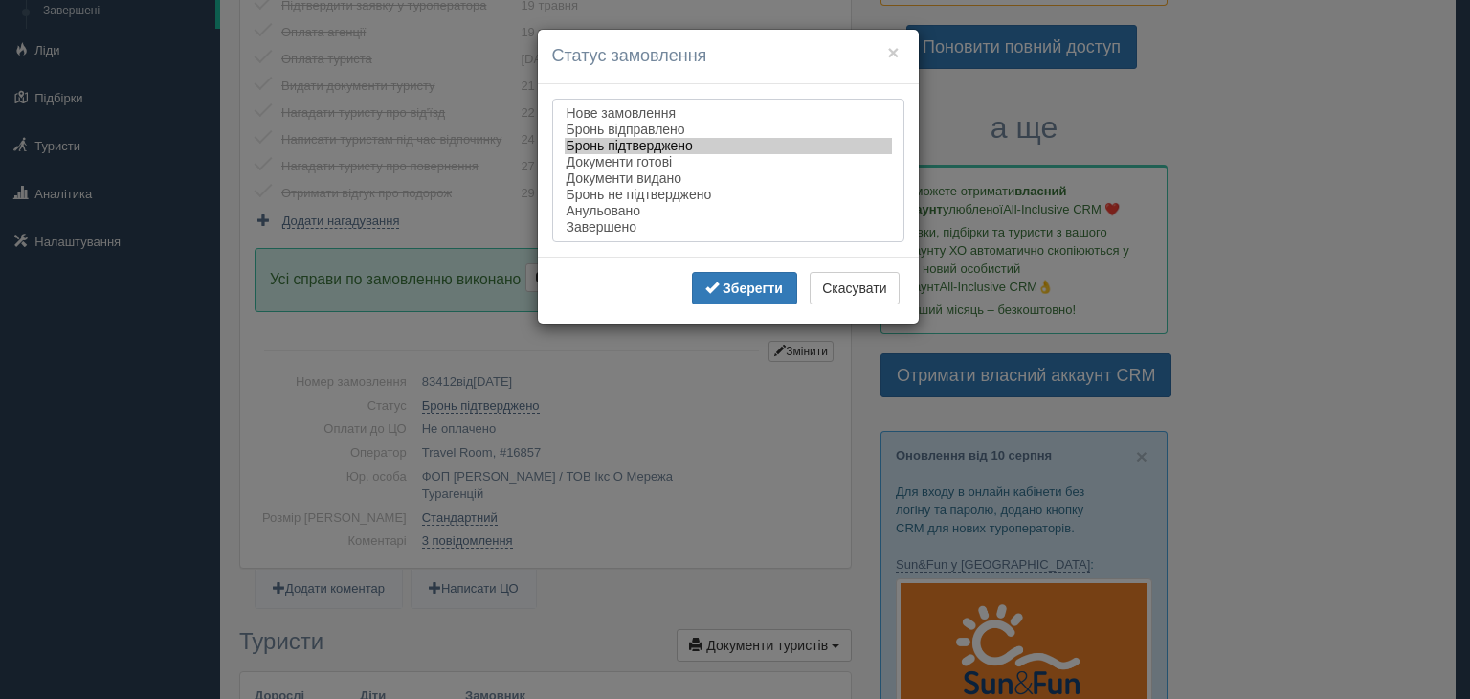
drag, startPoint x: 597, startPoint y: 235, endPoint x: 682, endPoint y: 274, distance: 92.9
select select "completed"
click at [597, 235] on option "Завершено" at bounding box center [728, 227] width 327 height 16
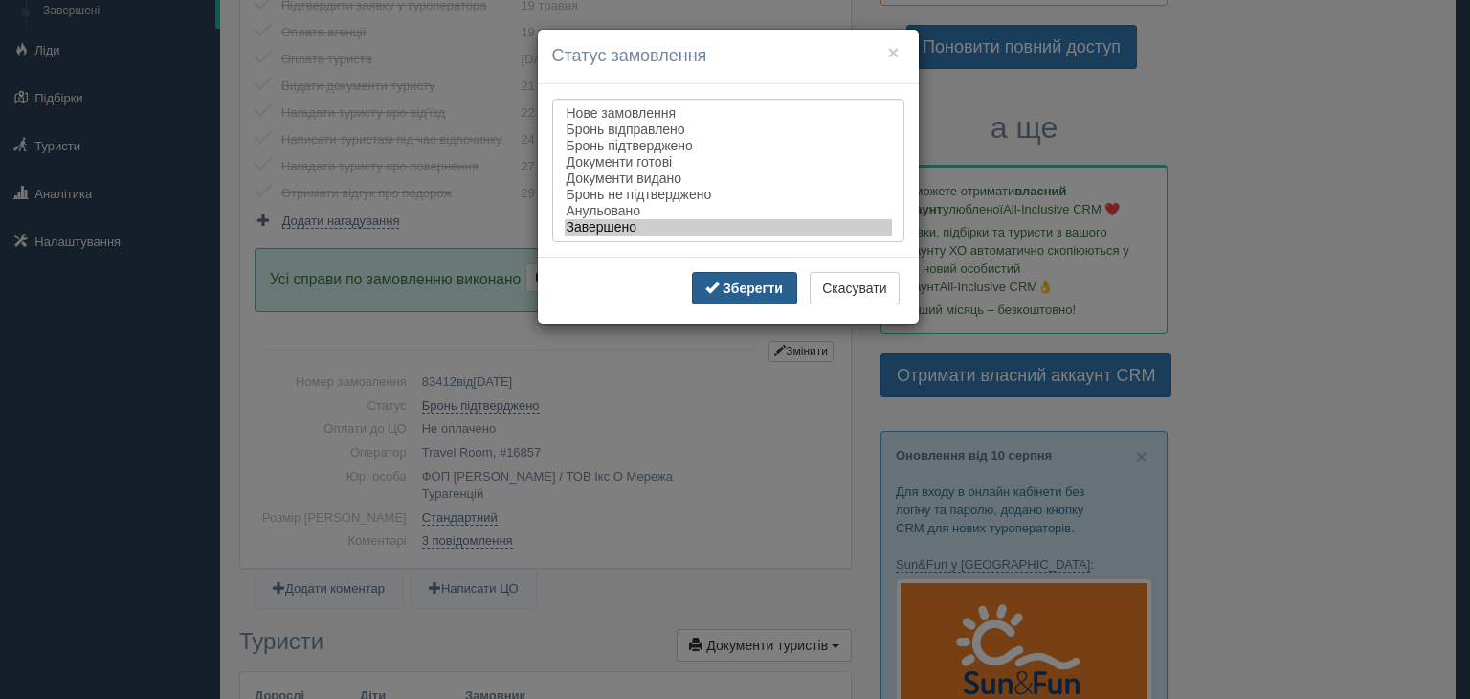
click at [747, 296] on b "Зберегти" at bounding box center [753, 287] width 60 height 15
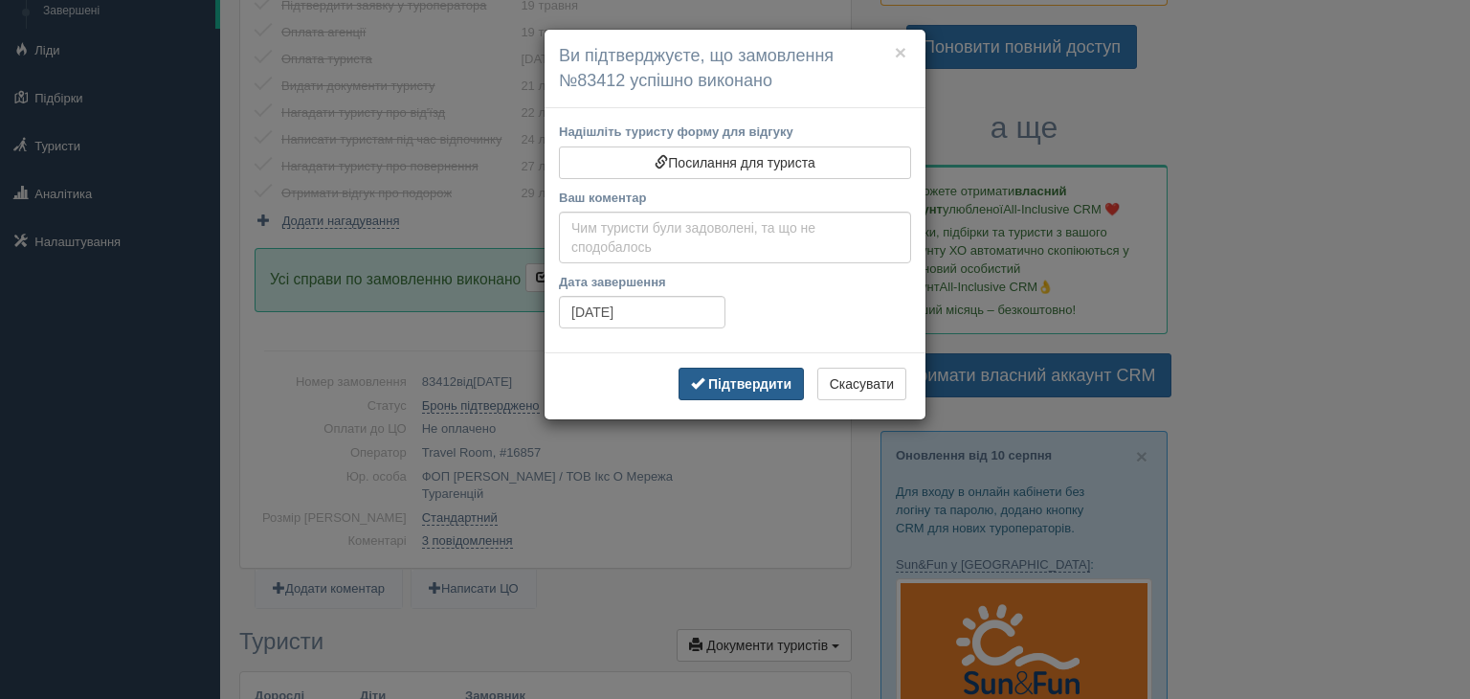
click at [737, 388] on b "Підтвердити" at bounding box center [749, 383] width 83 height 15
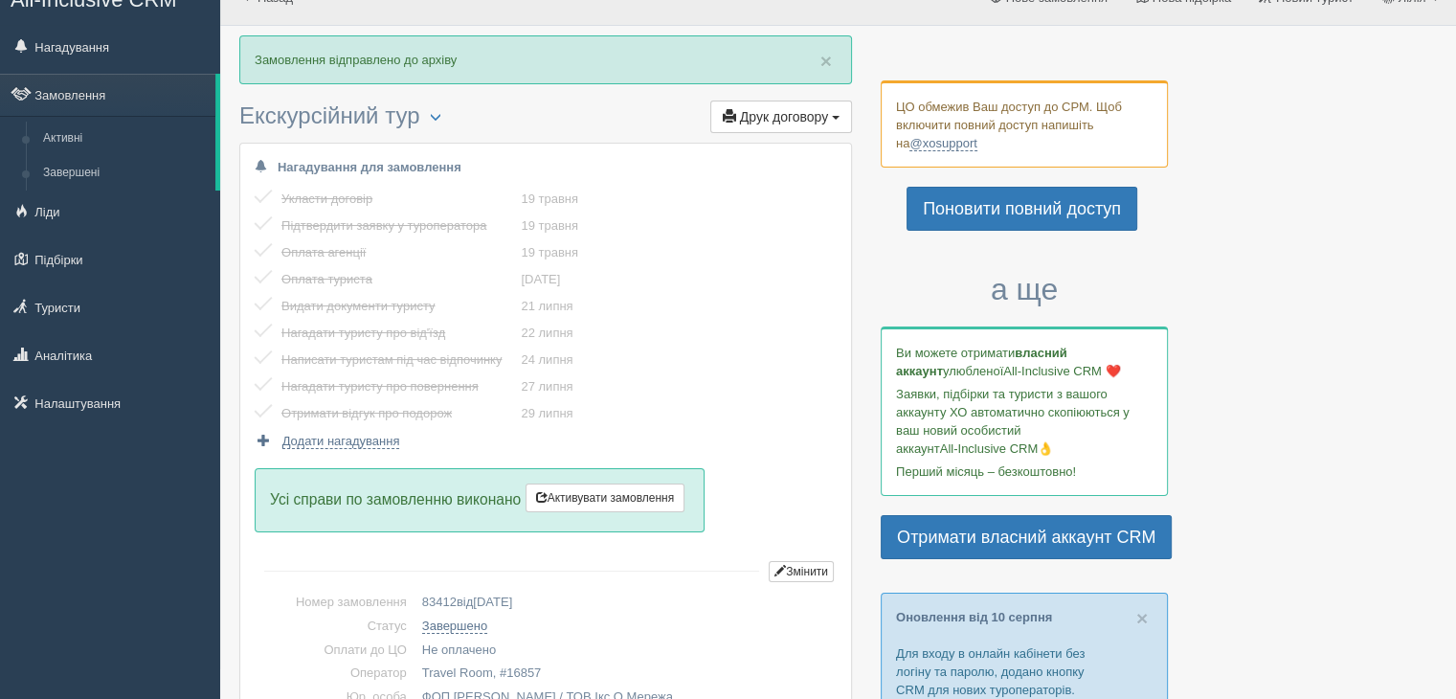
scroll to position [0, 0]
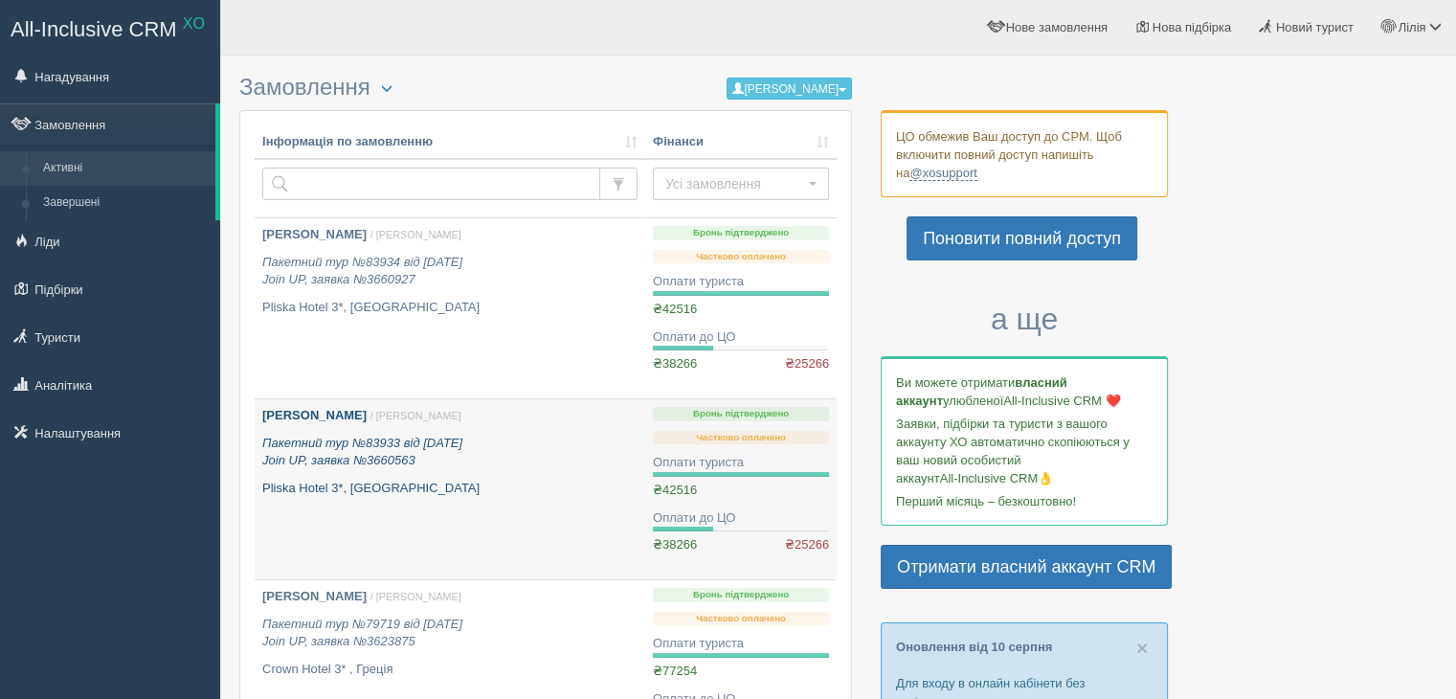
click at [424, 457] on p "Пакетний тур №83933 від 20.05.2025 Join UP, заявка №3660563" at bounding box center [449, 452] width 375 height 35
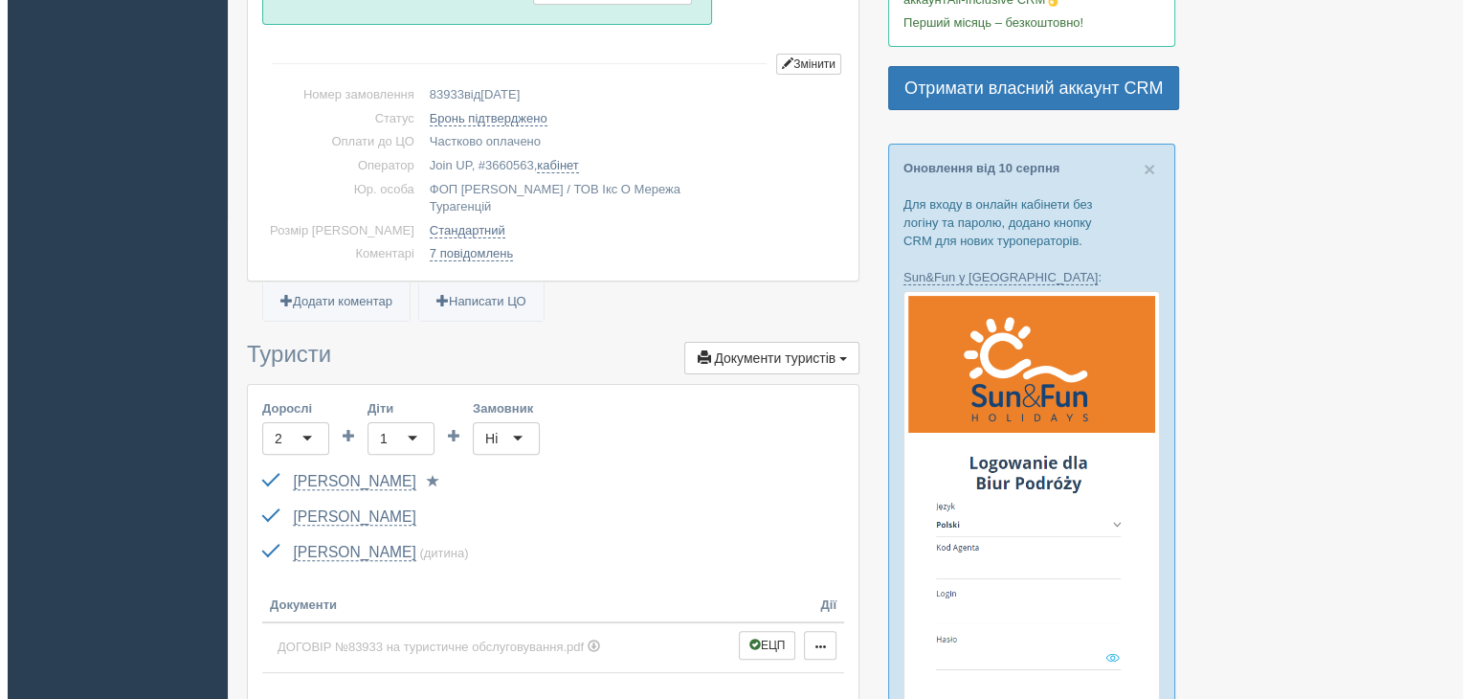
scroll to position [383, 0]
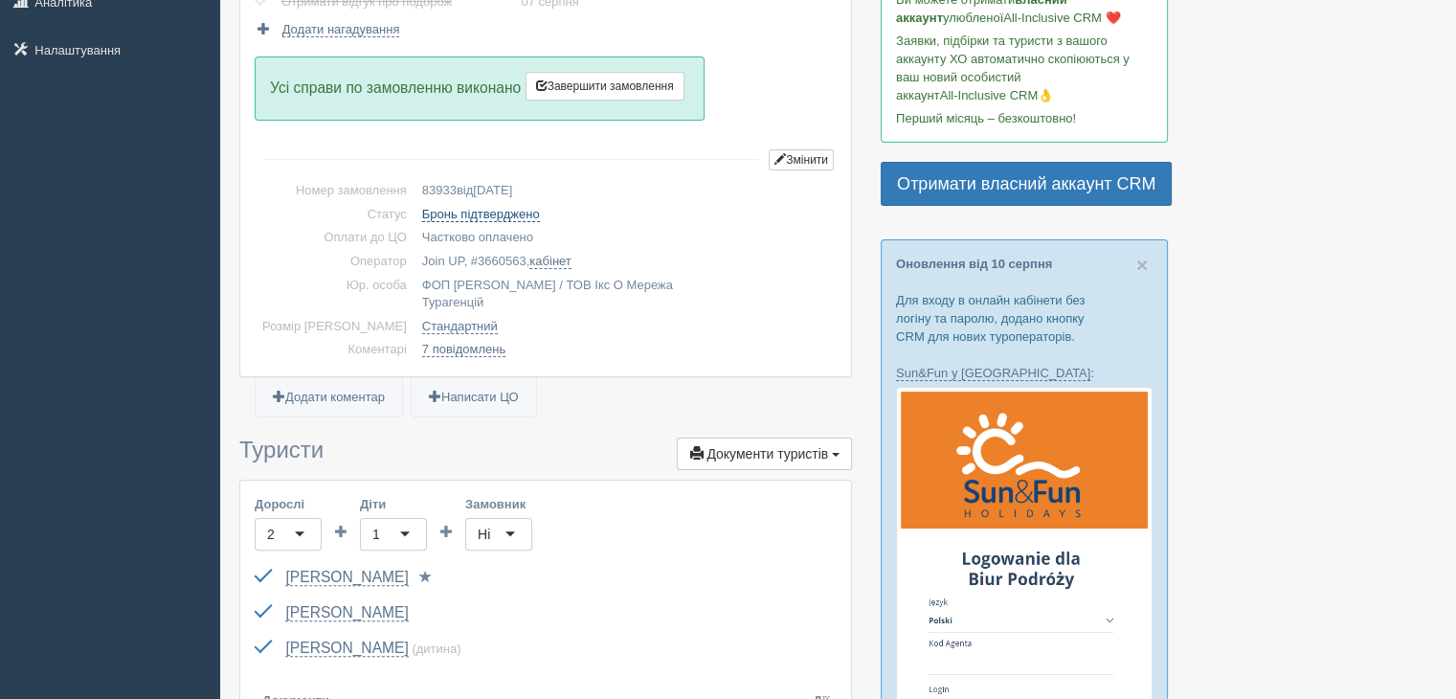
click at [430, 212] on link "Бронь підтверджено" at bounding box center [481, 214] width 118 height 15
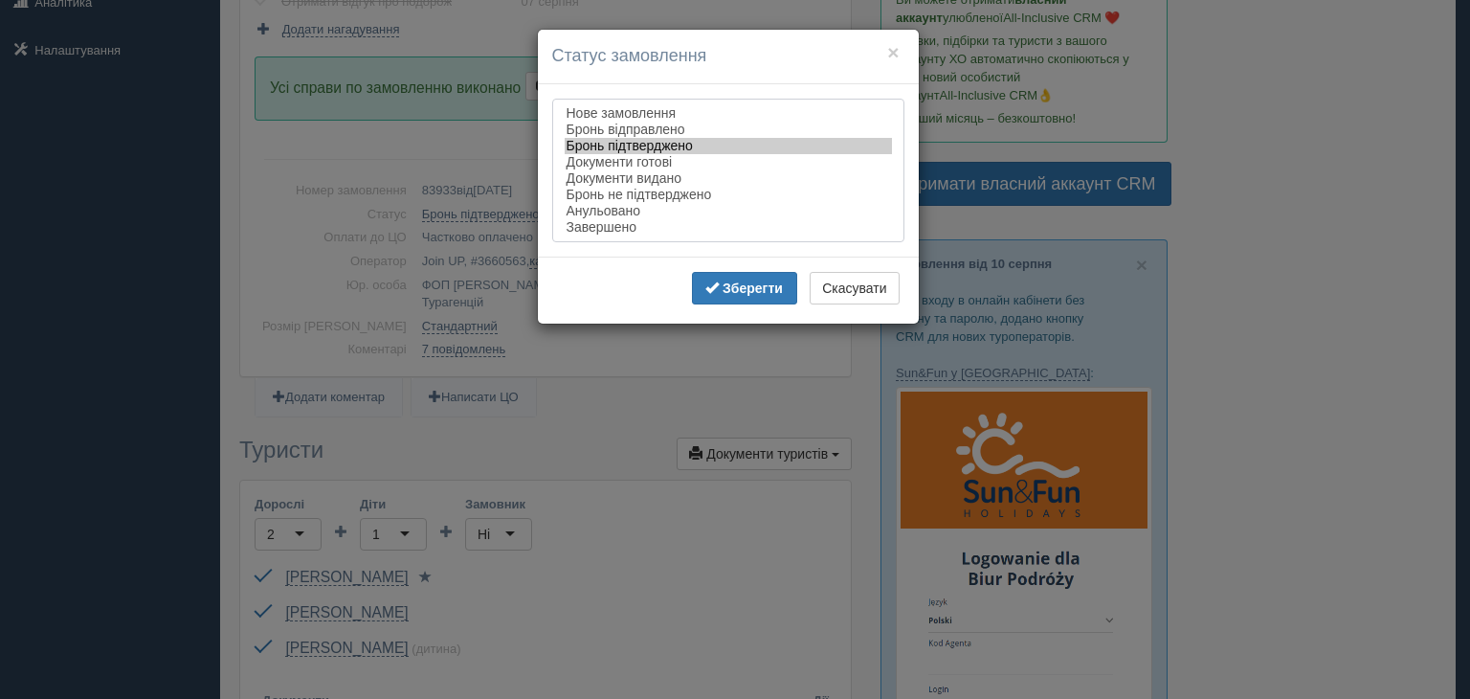
select select "completed"
click at [605, 232] on option "Завершено" at bounding box center [728, 227] width 327 height 16
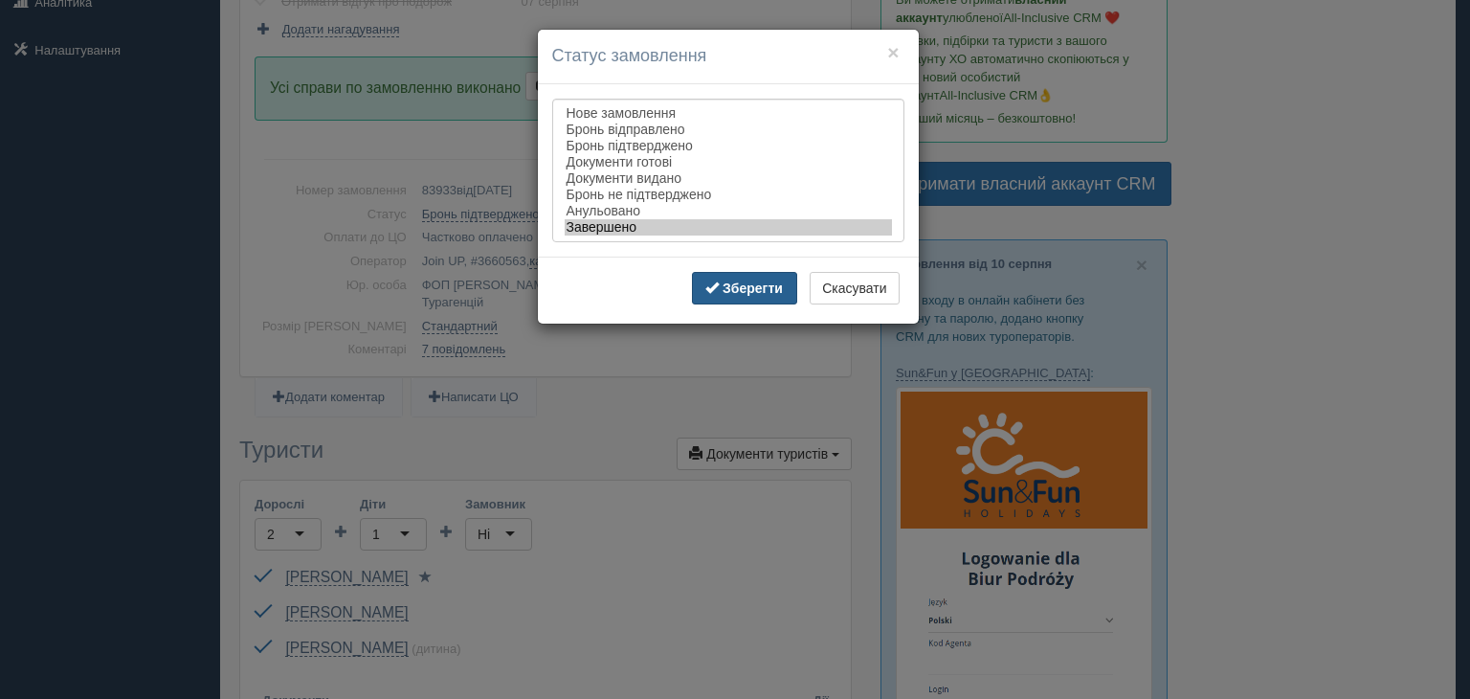
click at [729, 296] on b "Зберегти" at bounding box center [753, 287] width 60 height 15
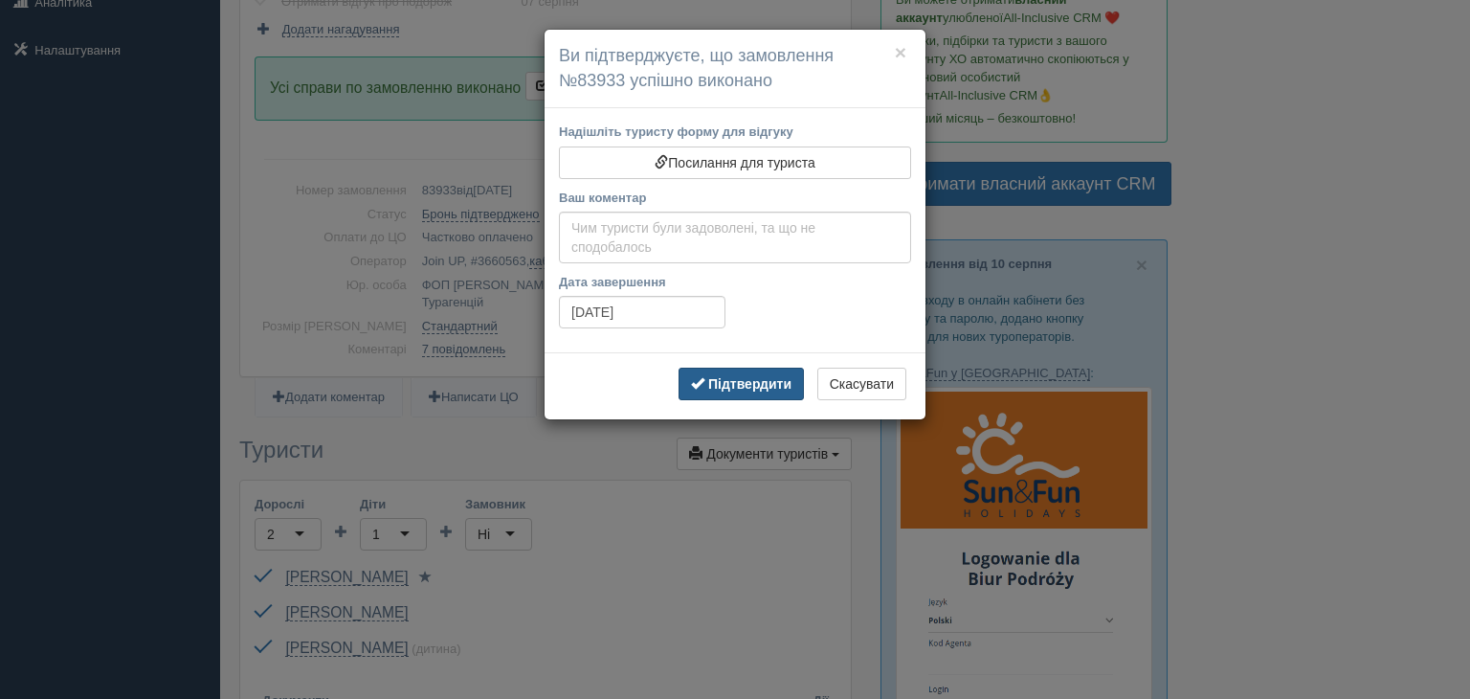
click at [736, 391] on button "Підтвердити" at bounding box center [741, 384] width 125 height 33
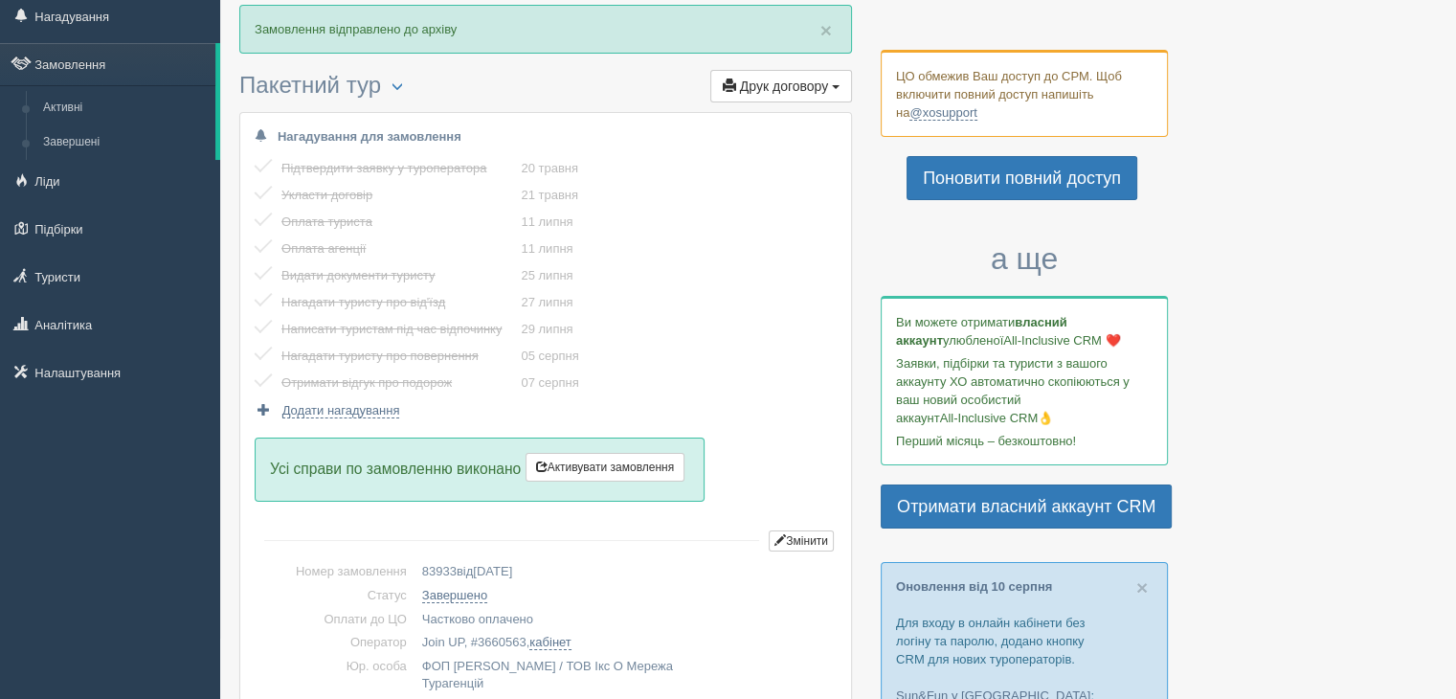
scroll to position [0, 0]
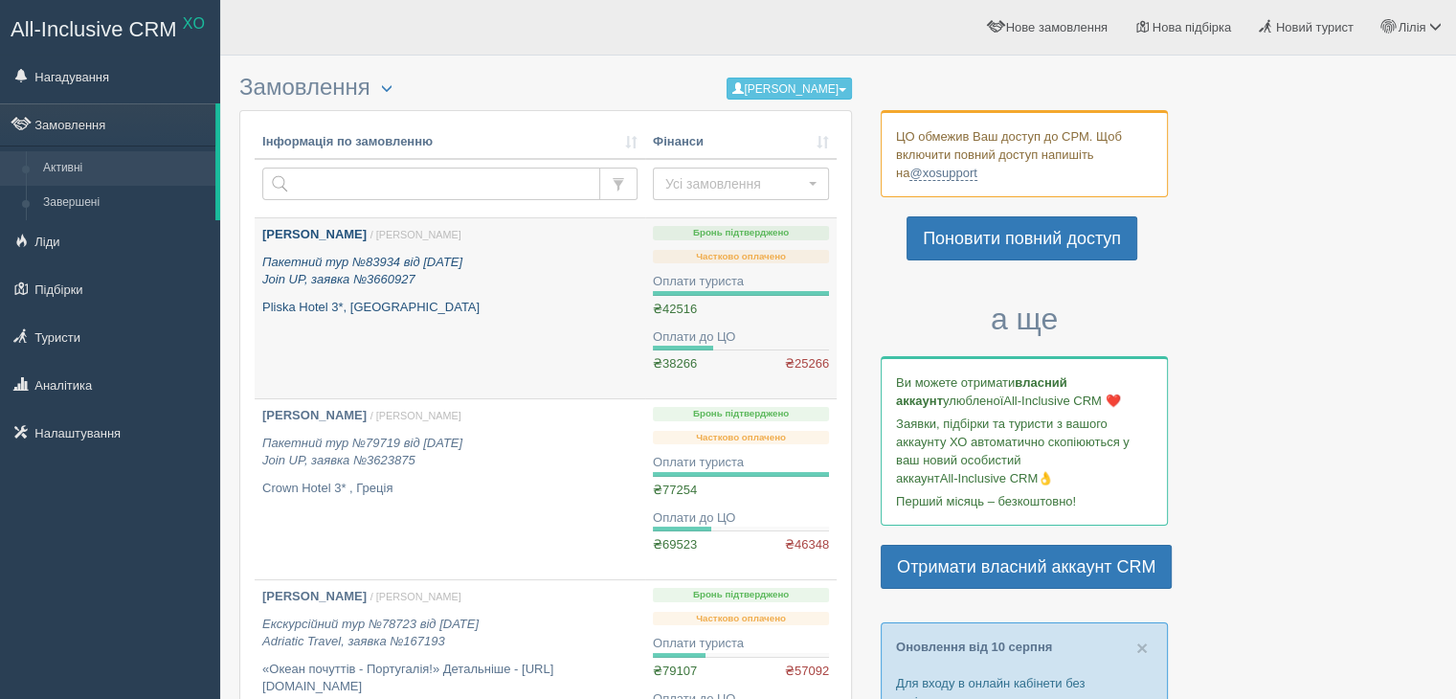
click at [364, 280] on icon "Пакетний тур №83934 від [DATE] Join UP, заявка №3660927" at bounding box center [362, 271] width 200 height 33
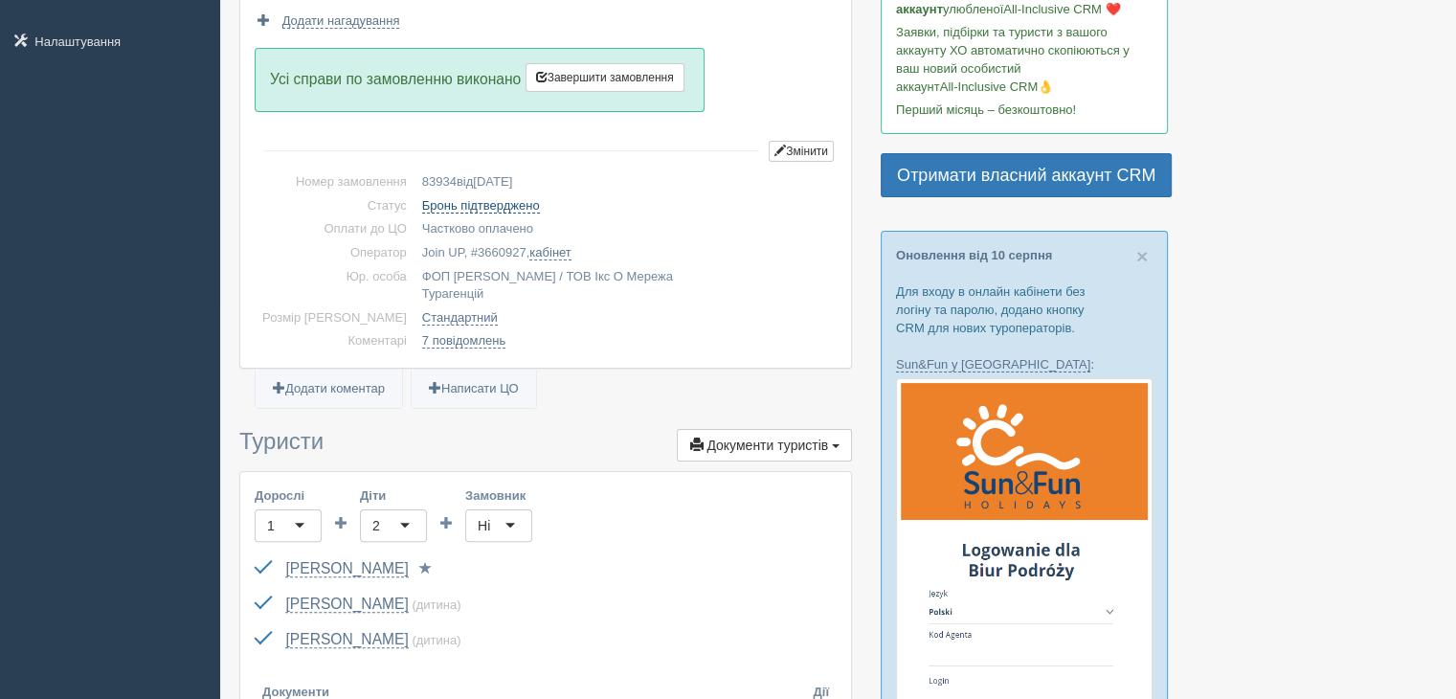
scroll to position [287, 0]
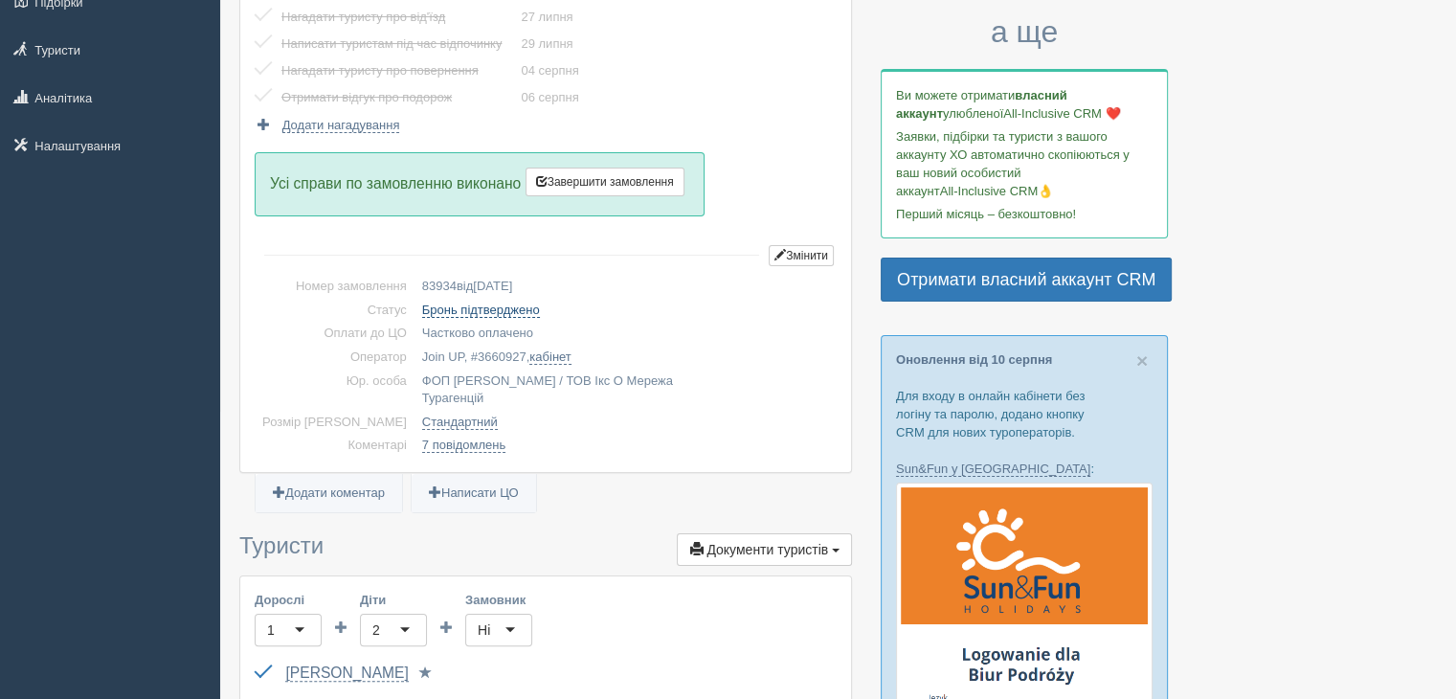
click at [427, 308] on link "Бронь підтверджено" at bounding box center [481, 309] width 118 height 15
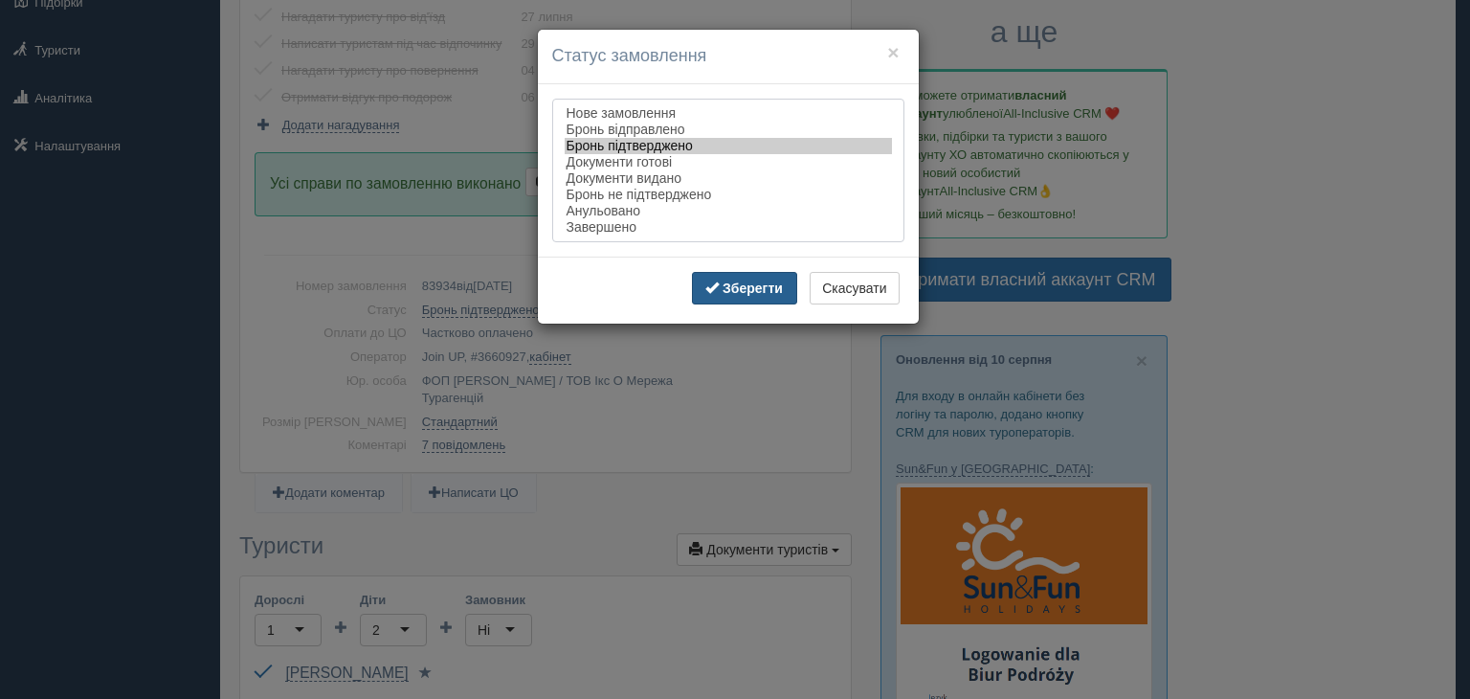
drag, startPoint x: 573, startPoint y: 233, endPoint x: 738, endPoint y: 278, distance: 170.7
select select "completed"
click at [574, 235] on option "Завершено" at bounding box center [728, 227] width 327 height 16
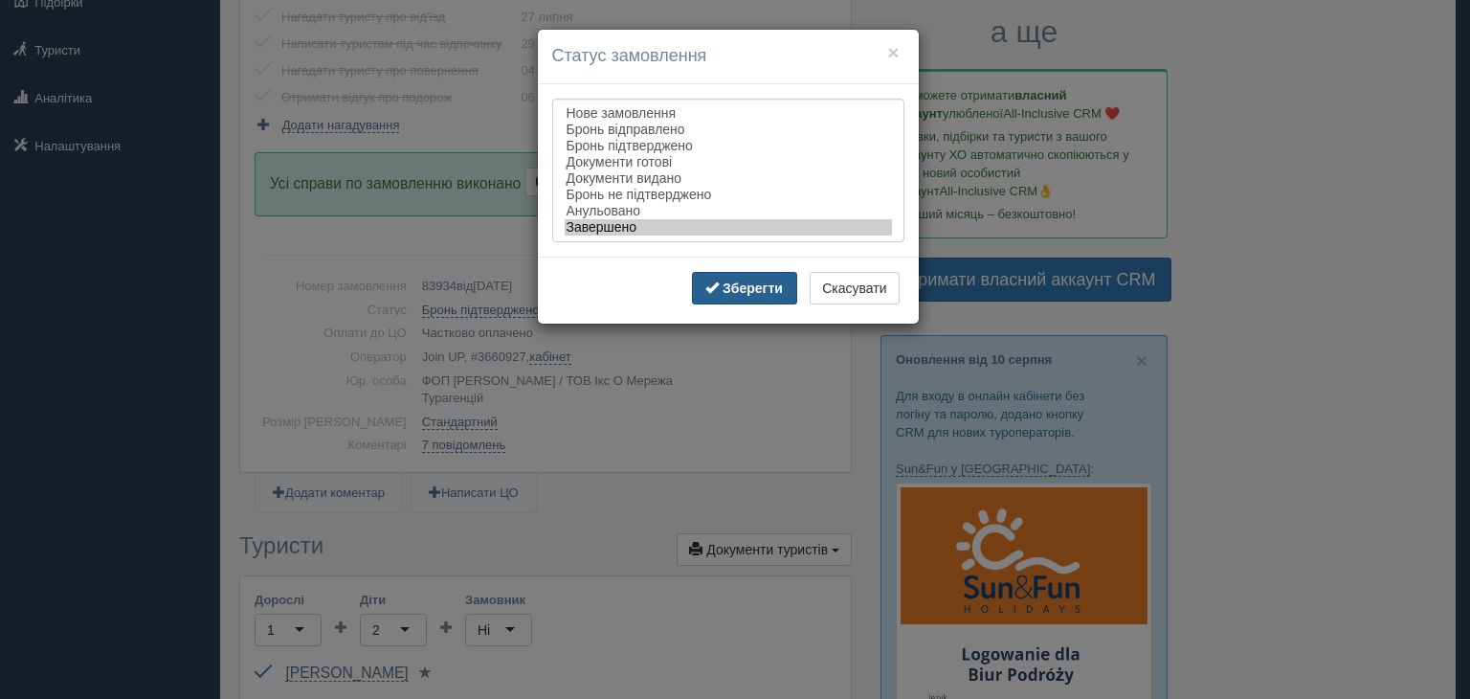
click at [773, 300] on button "Зберегти" at bounding box center [744, 288] width 105 height 33
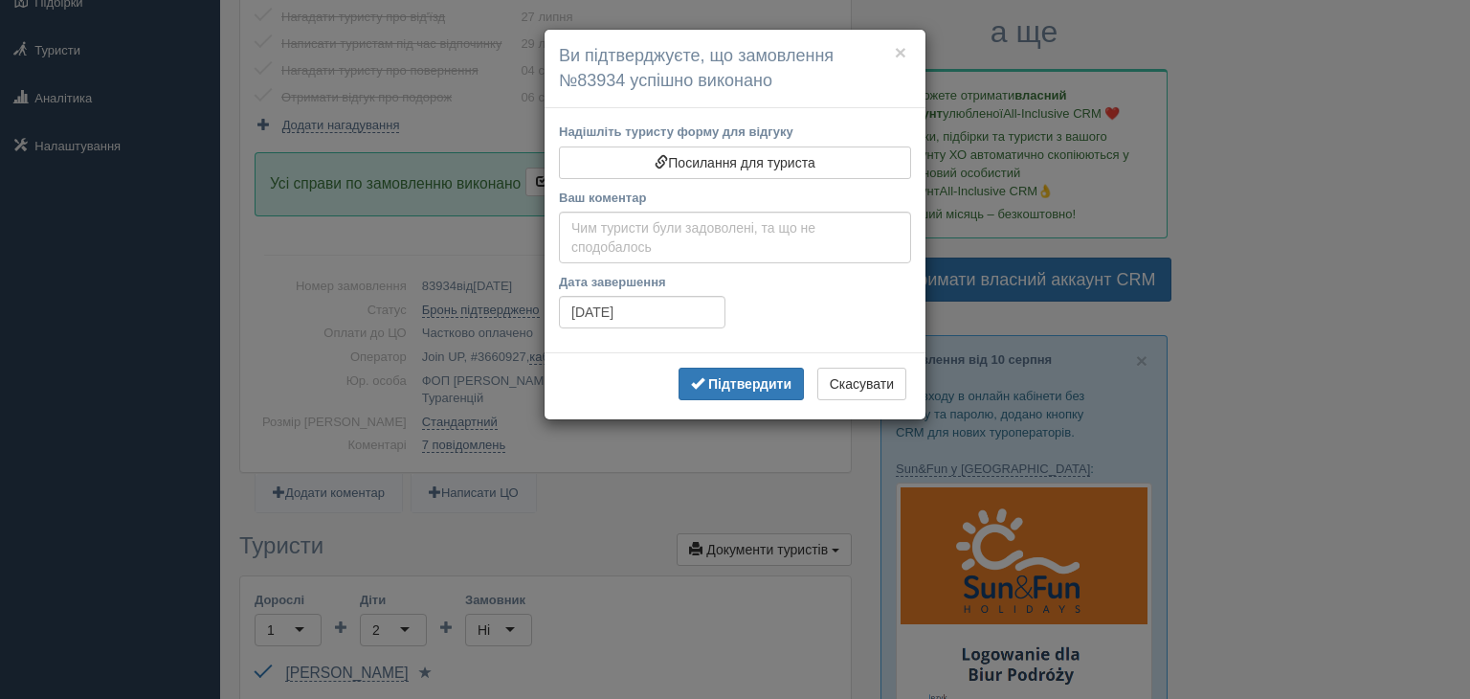
click at [740, 399] on div "Підтвердити Скасувати" at bounding box center [735, 385] width 381 height 67
click at [735, 388] on b "Підтвердити" at bounding box center [749, 383] width 83 height 15
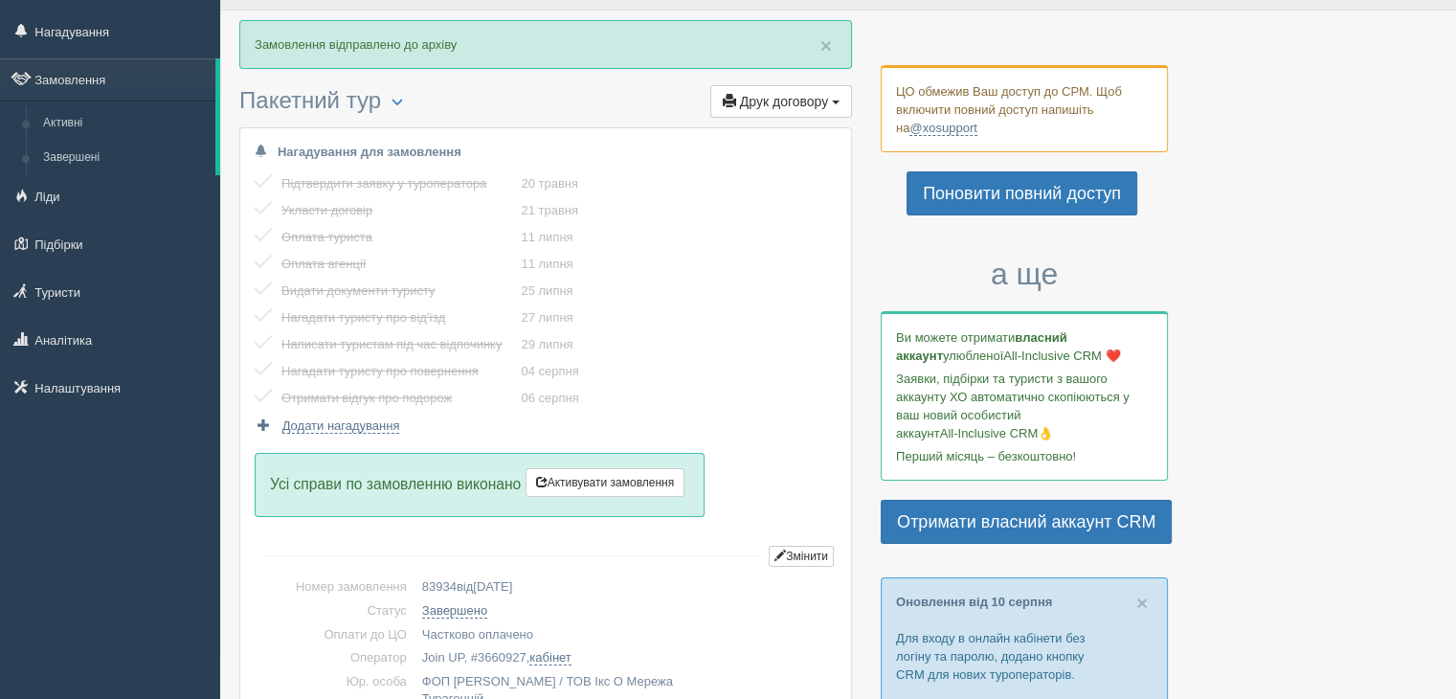
scroll to position [0, 0]
